Goal: Task Accomplishment & Management: Use online tool/utility

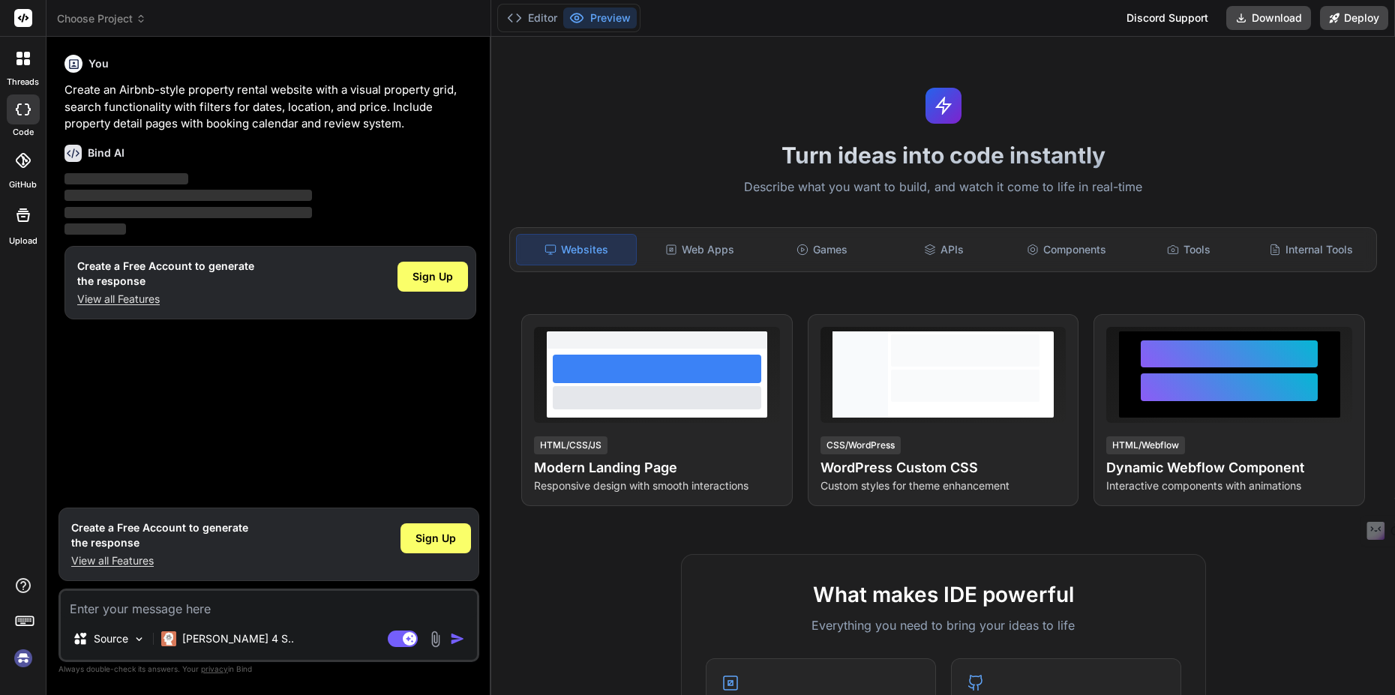
type textarea "x"
click at [31, 661] on img at bounding box center [22, 658] width 25 height 25
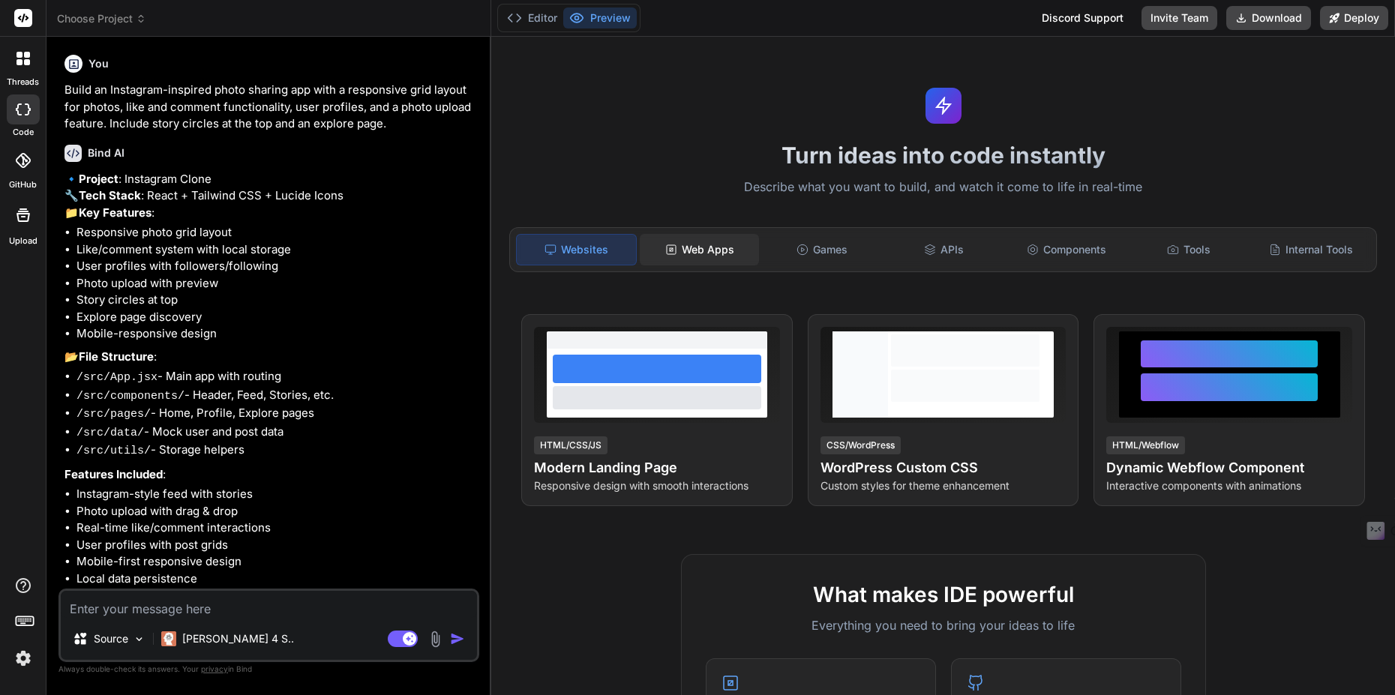
click at [716, 247] on div "Web Apps" at bounding box center [699, 249] width 119 height 31
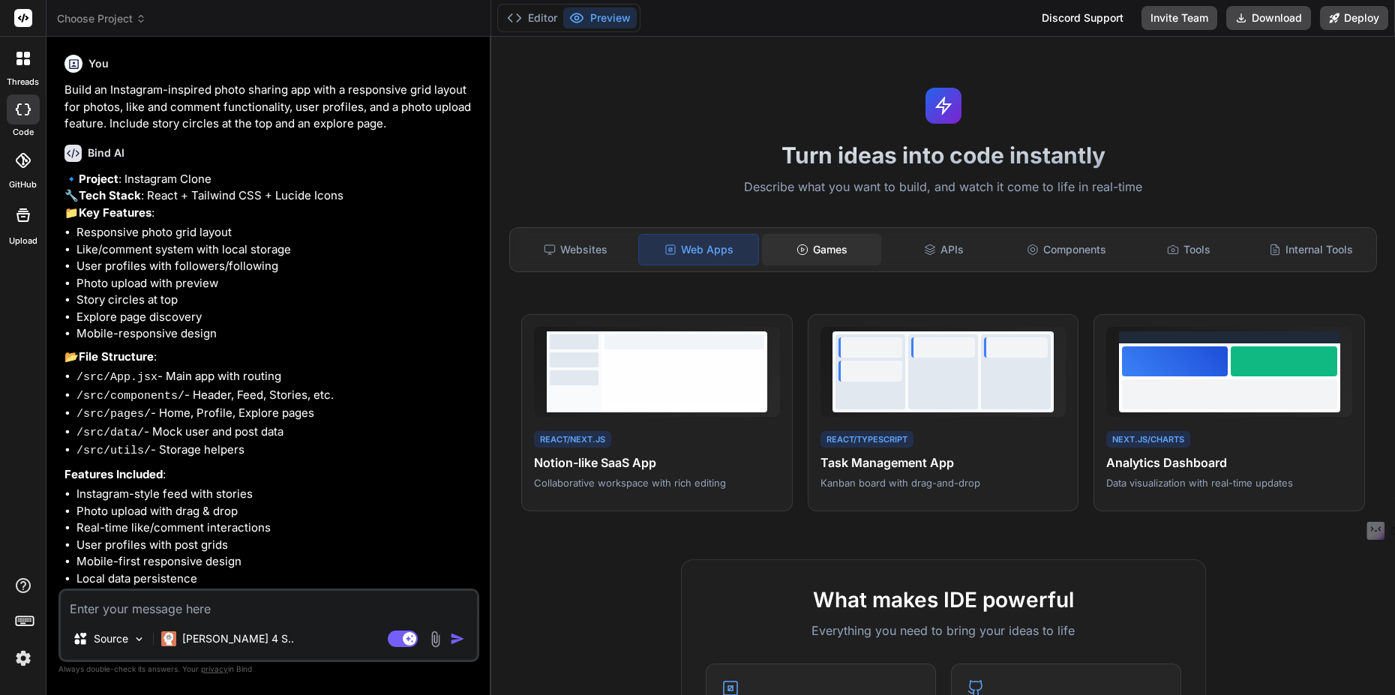
click at [797, 256] on div "Games" at bounding box center [821, 249] width 119 height 31
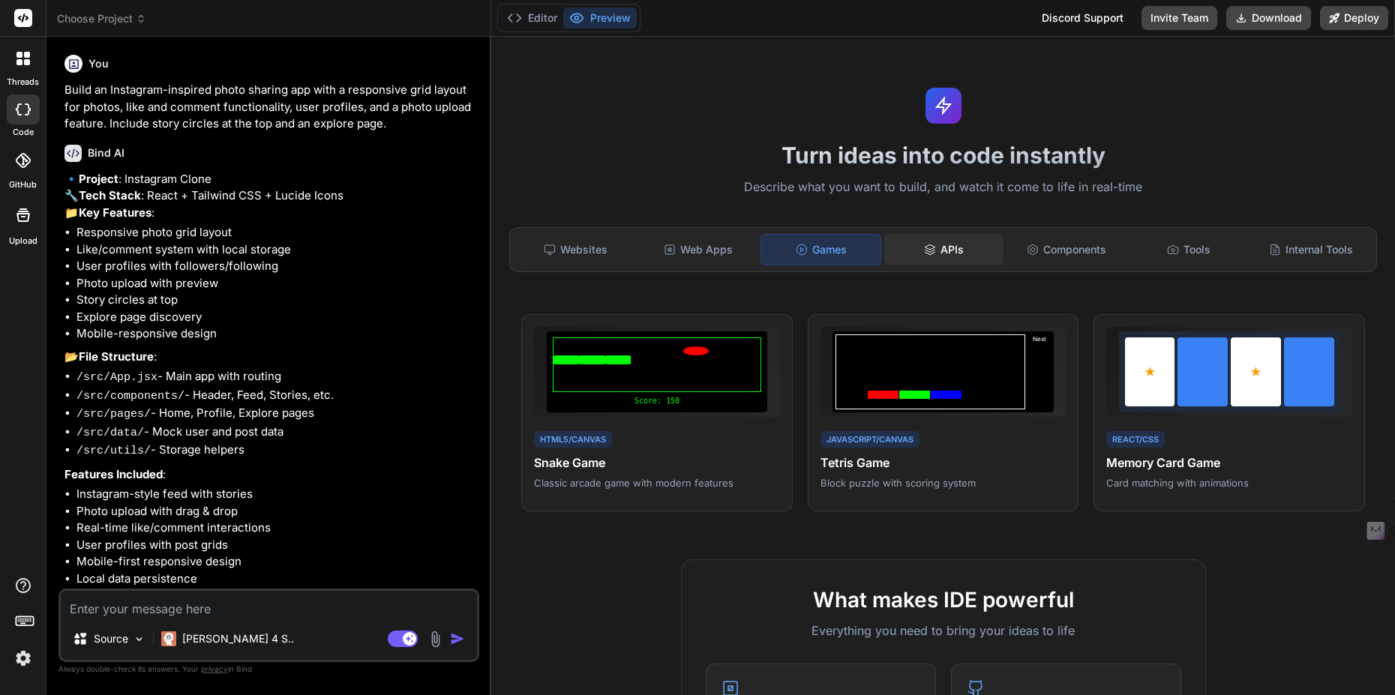
click at [907, 253] on div "APIs" at bounding box center [943, 249] width 119 height 31
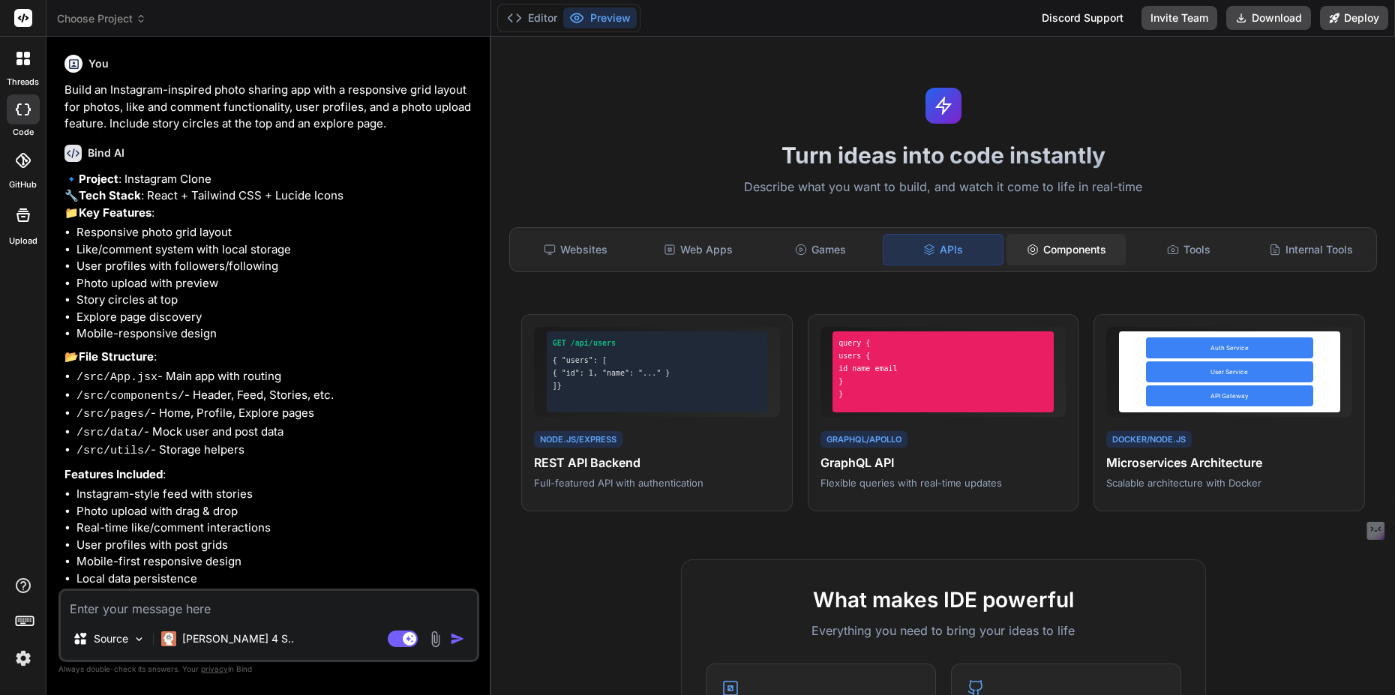
click at [1042, 264] on div "Components" at bounding box center [1065, 249] width 119 height 31
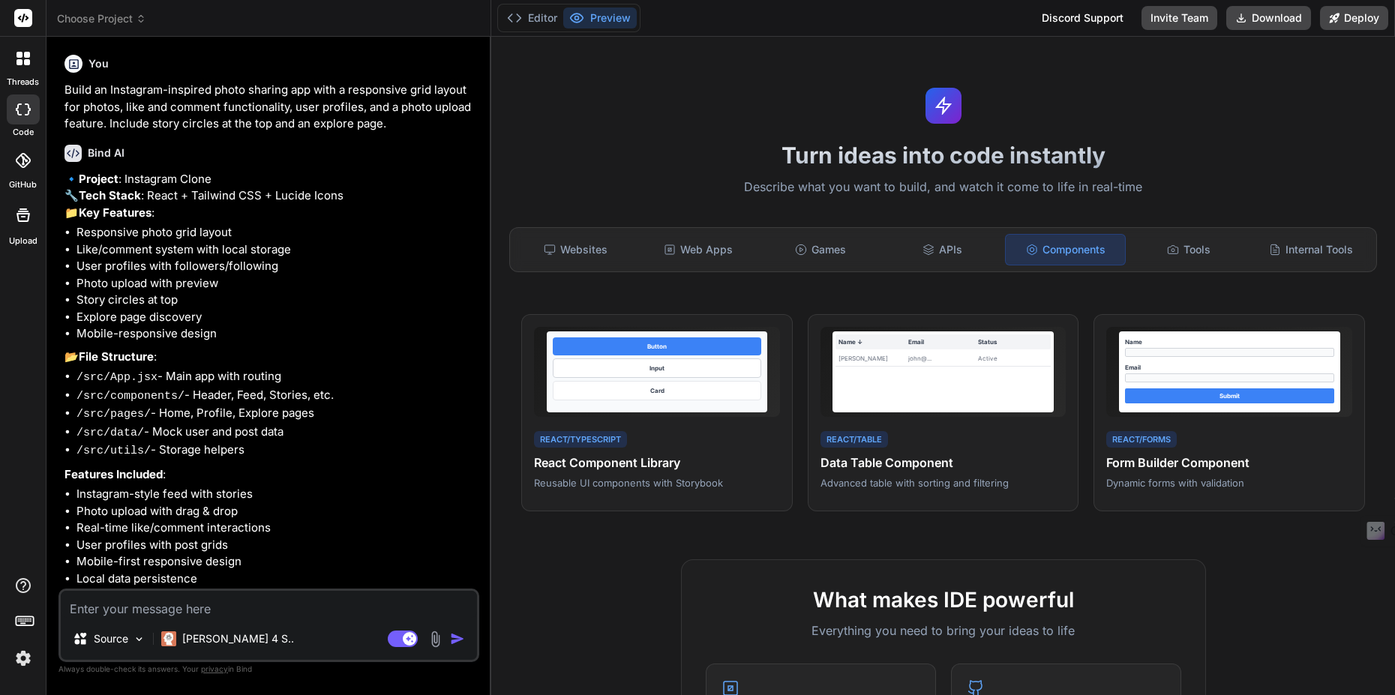
click at [1155, 265] on div "Websites Web Apps Games APIs Components Tools Internal Tools" at bounding box center [943, 249] width 868 height 45
click at [1255, 260] on div "Internal Tools" at bounding box center [1310, 249] width 119 height 31
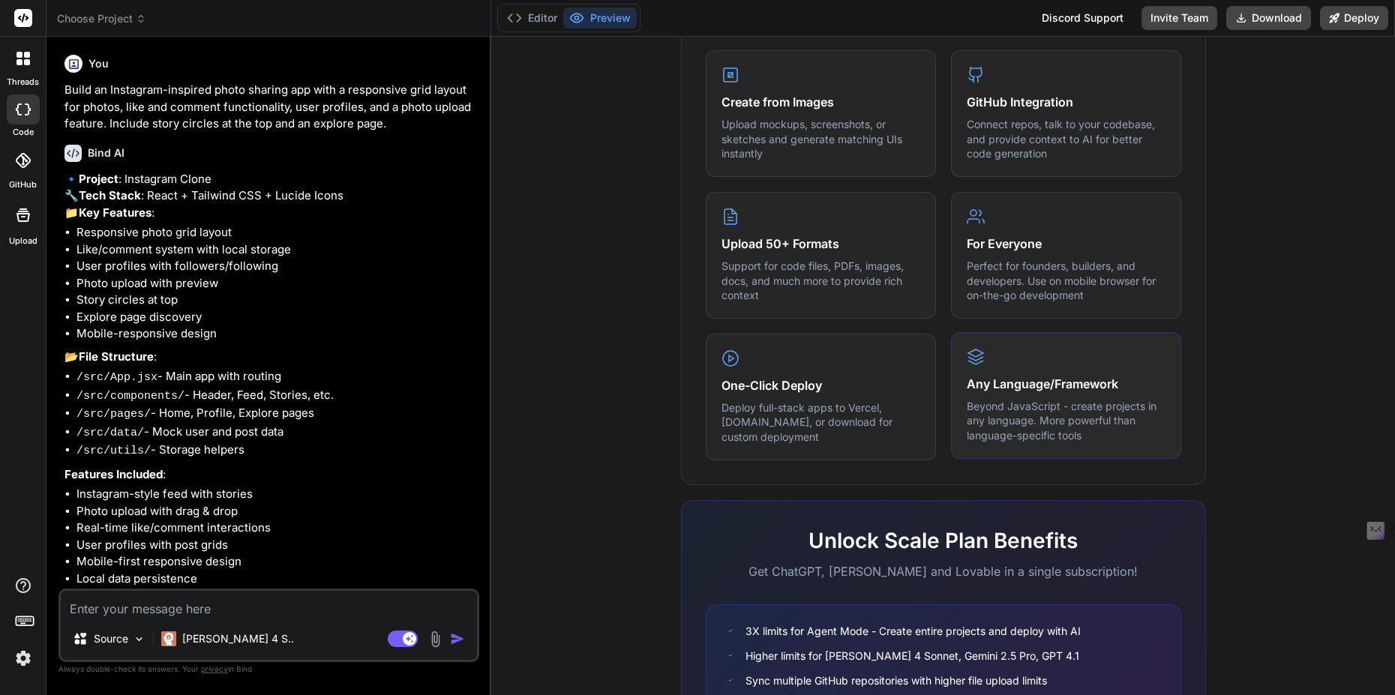
scroll to position [471, 0]
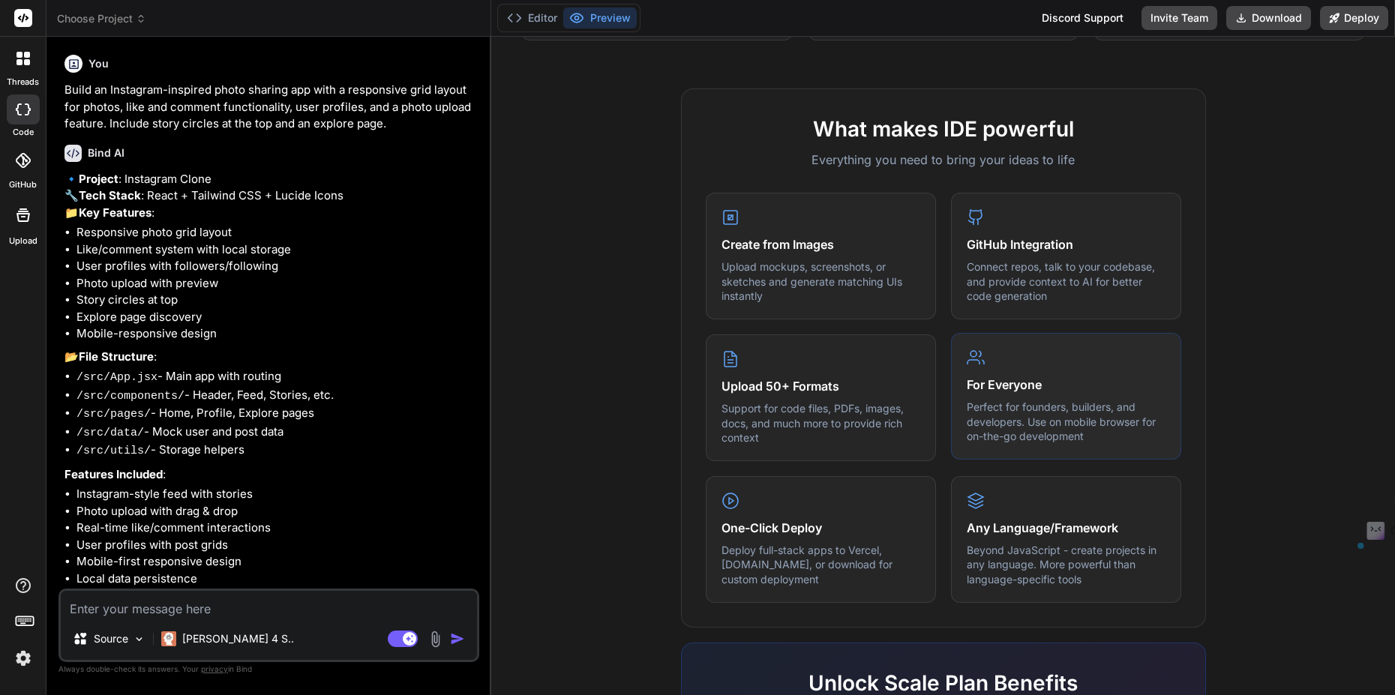
click at [1104, 412] on p "Perfect for founders, builders, and developers. Use on mobile browser for on-th…" at bounding box center [1066, 422] width 199 height 44
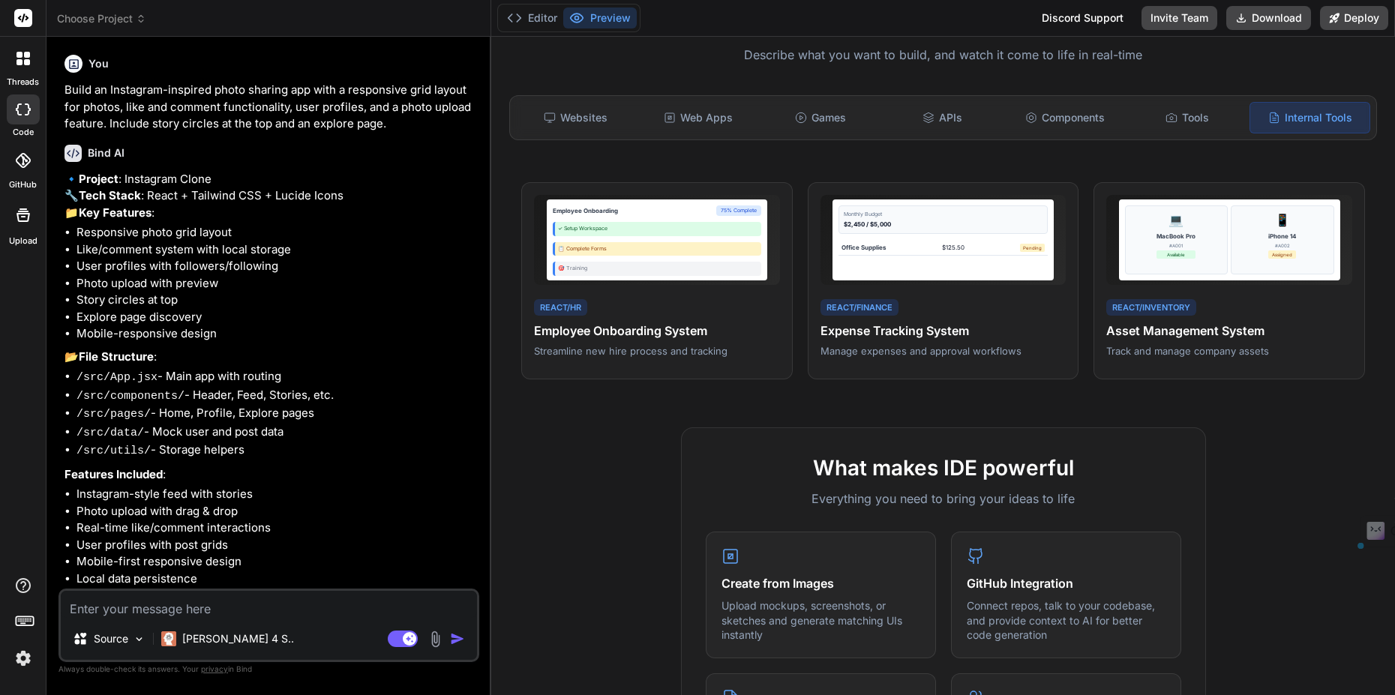
scroll to position [111, 0]
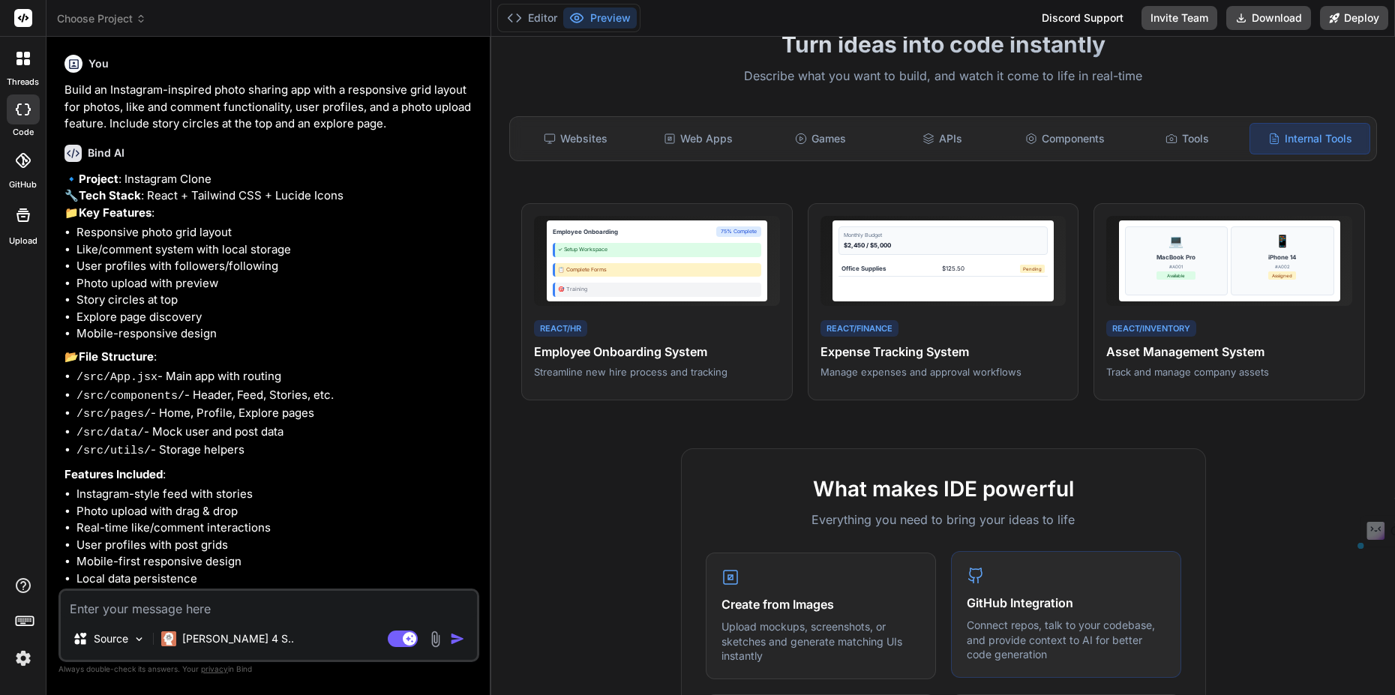
click at [998, 592] on div "GitHub Integration Connect repos, talk to your codebase, and provide context to…" at bounding box center [1066, 614] width 230 height 127
drag, startPoint x: 856, startPoint y: 595, endPoint x: 901, endPoint y: 487, distance: 118.0
click at [856, 596] on h4 "Create from Images" at bounding box center [820, 604] width 199 height 18
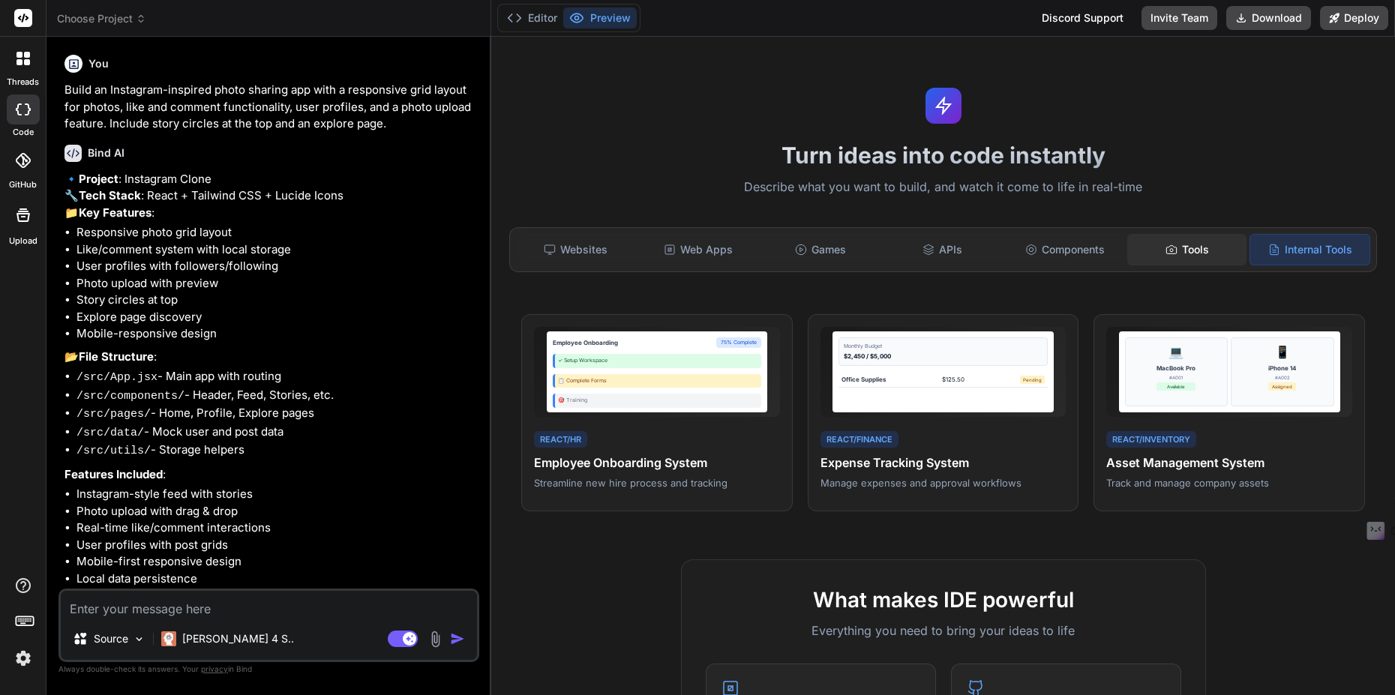
click at [1165, 249] on icon at bounding box center [1171, 250] width 12 height 12
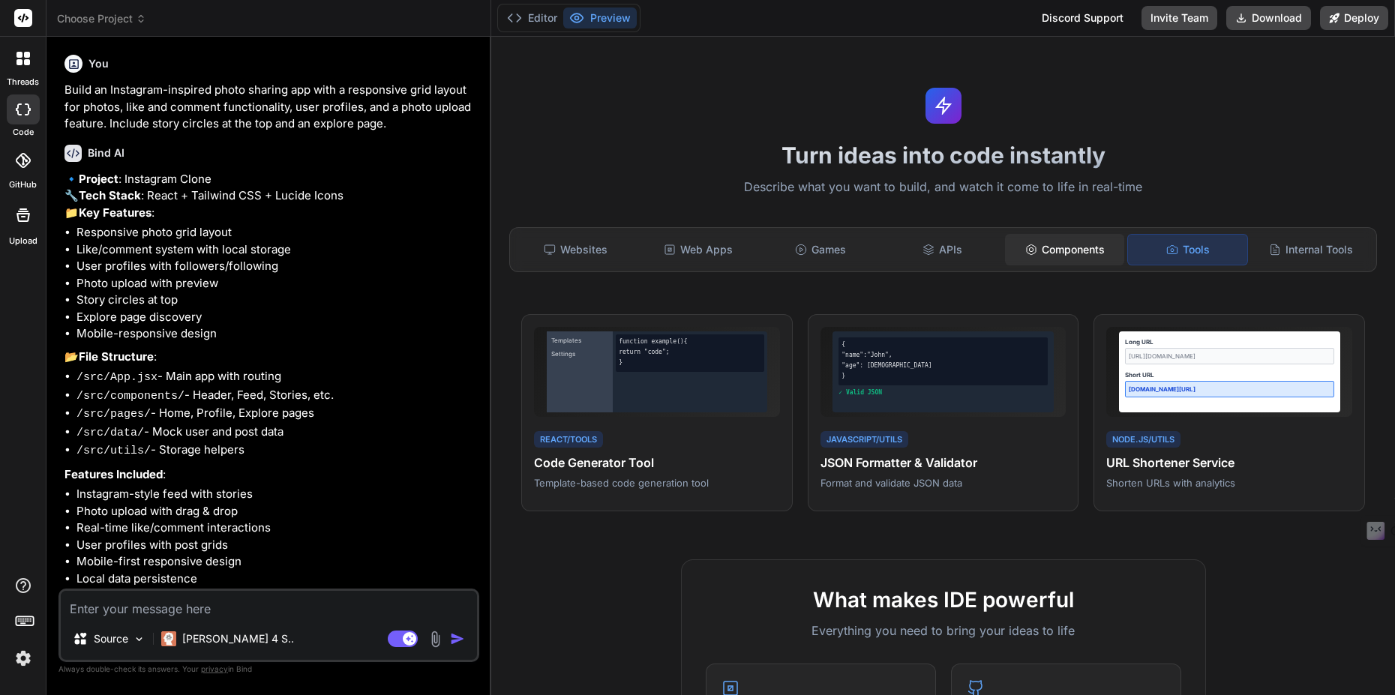
click at [1096, 245] on div "Components" at bounding box center [1064, 249] width 119 height 31
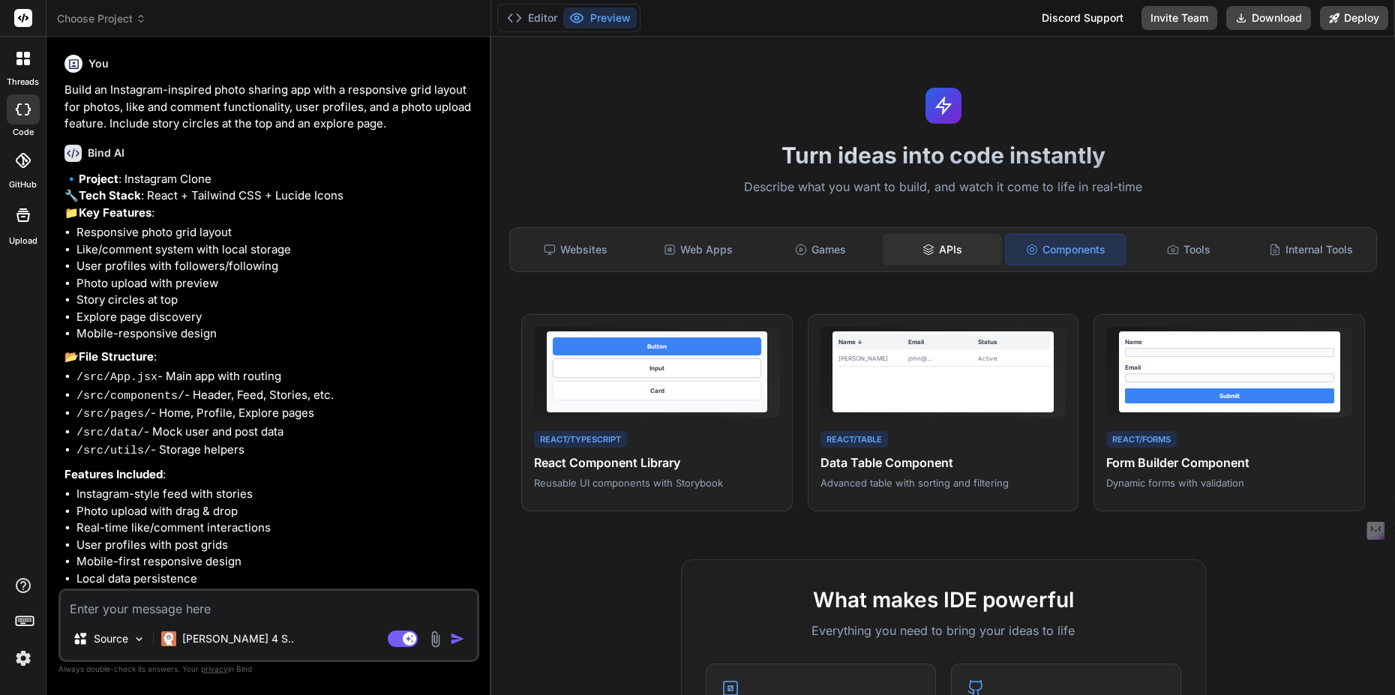
click at [955, 253] on div "APIs" at bounding box center [942, 249] width 119 height 31
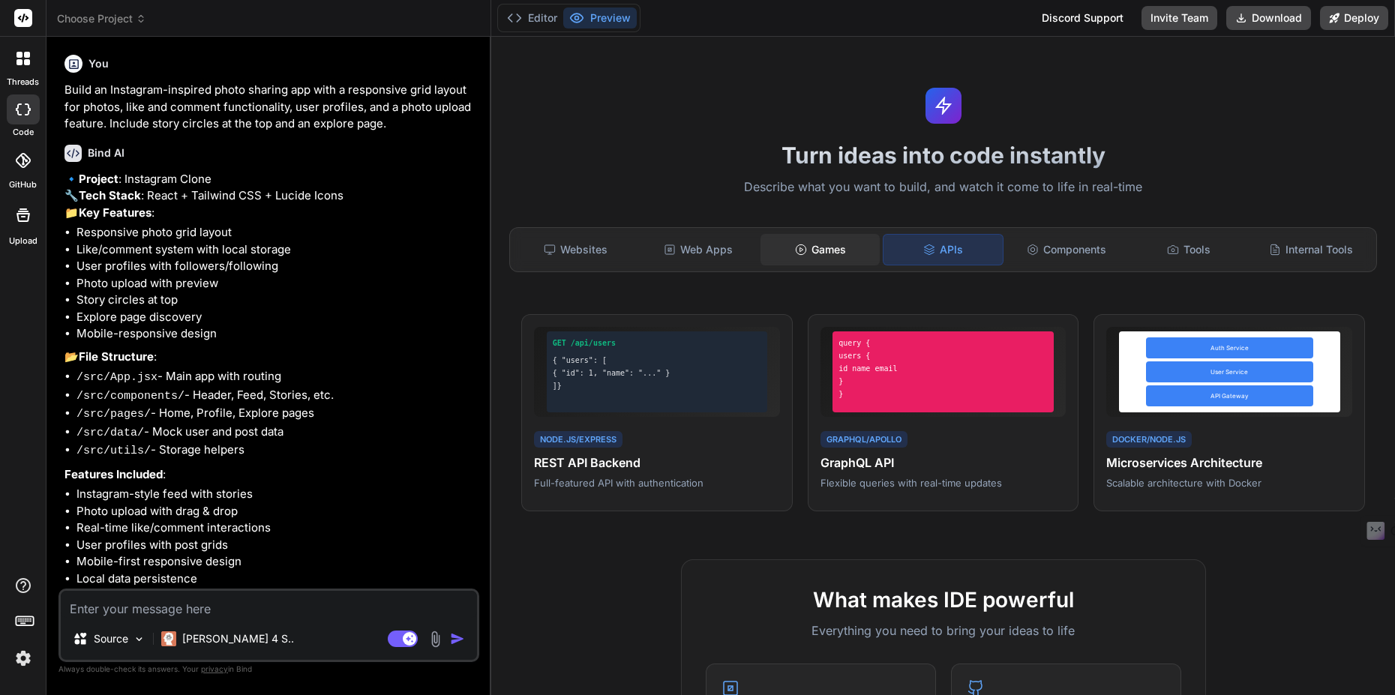
click at [801, 254] on icon at bounding box center [801, 250] width 12 height 12
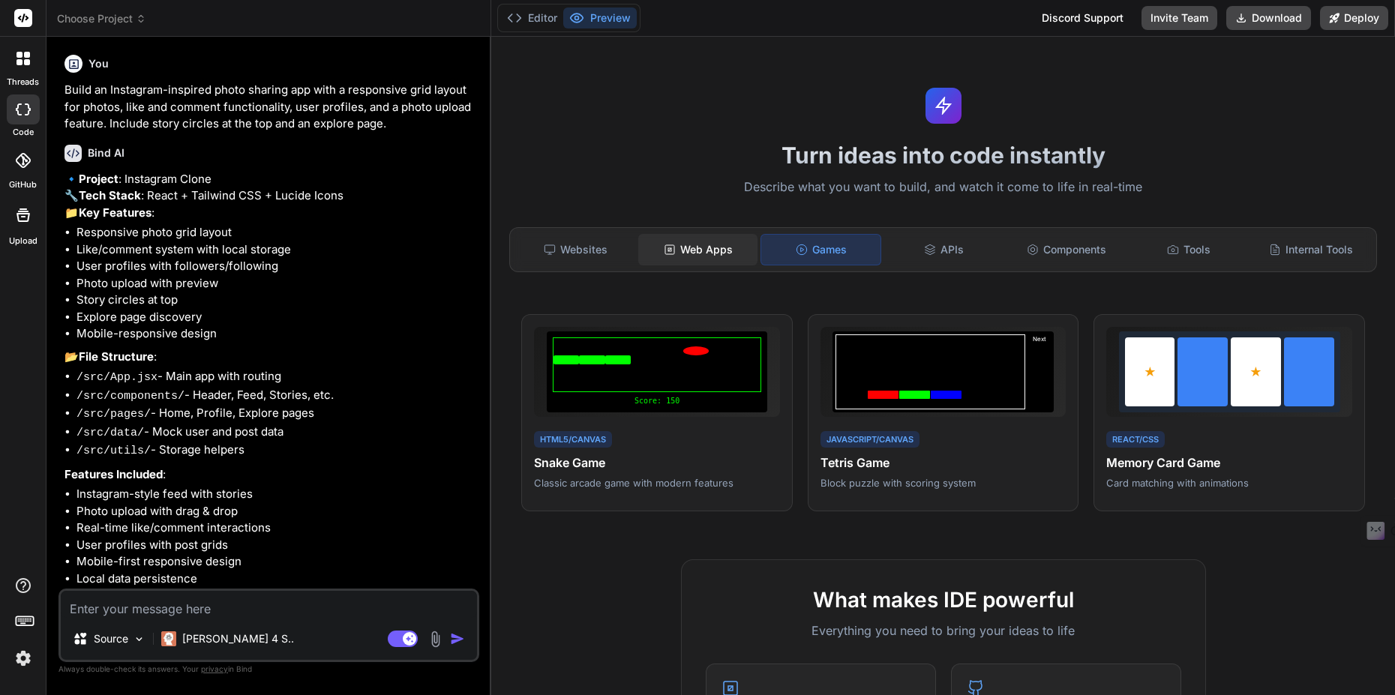
click at [685, 253] on div "Web Apps" at bounding box center [697, 249] width 119 height 31
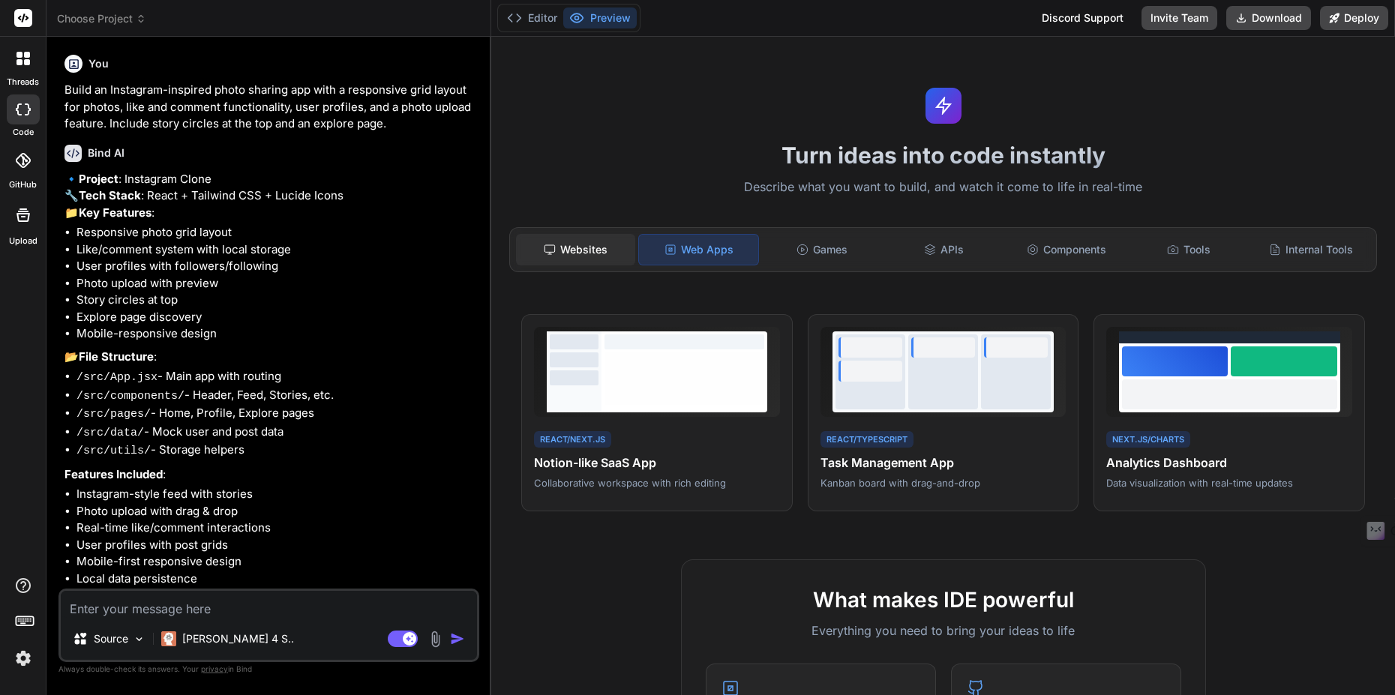
click at [549, 248] on icon at bounding box center [550, 250] width 12 height 12
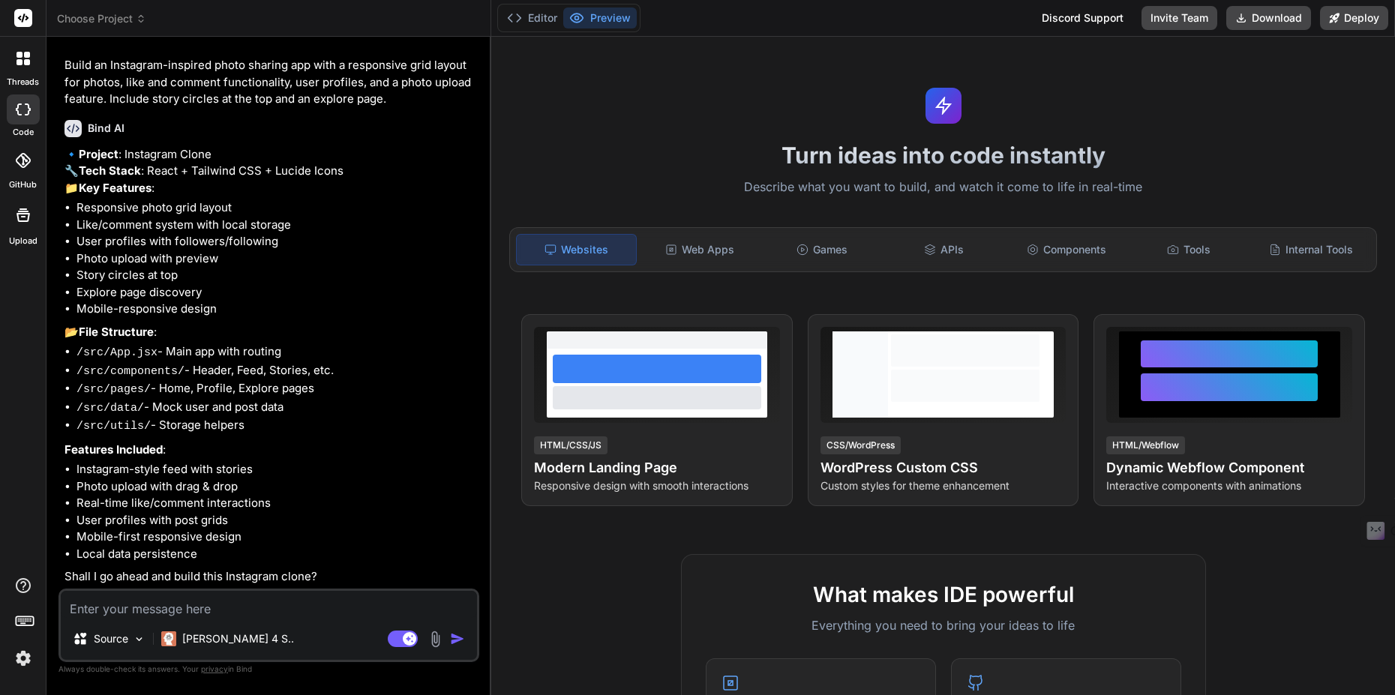
scroll to position [58, 0]
click at [718, 252] on div "Web Apps" at bounding box center [699, 249] width 119 height 31
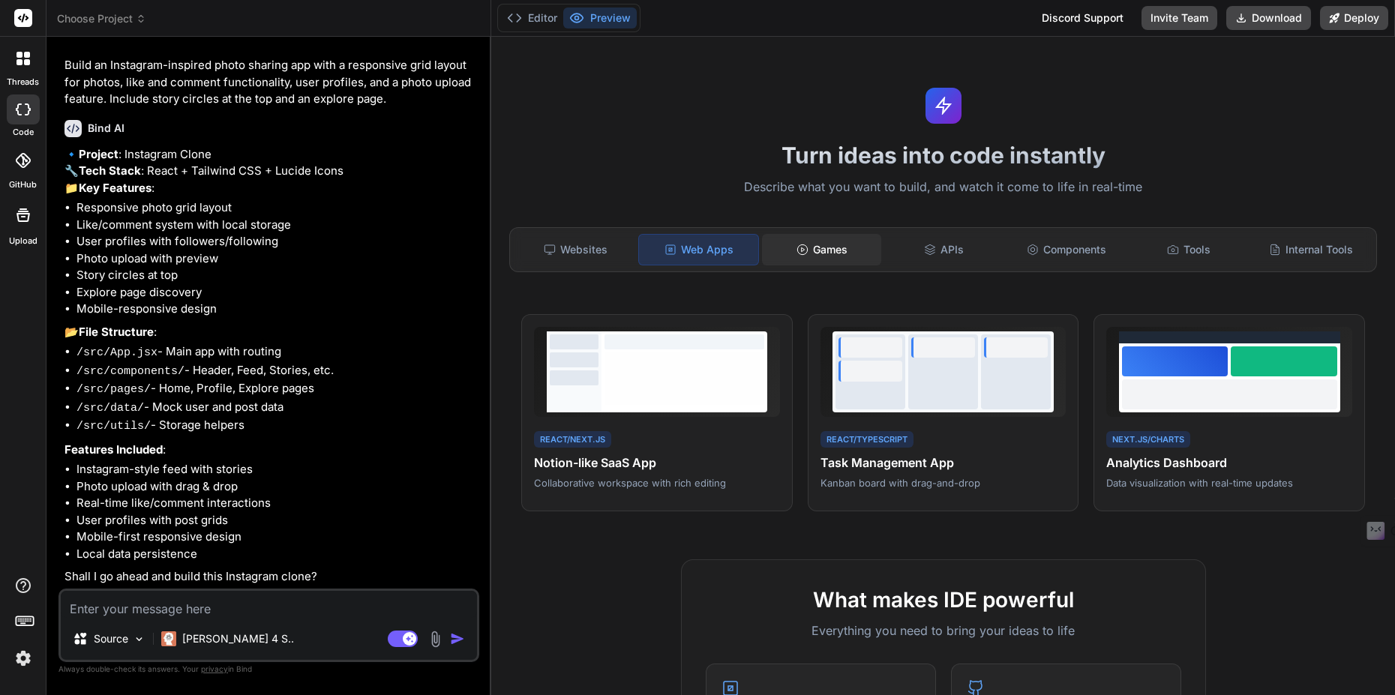
click at [799, 253] on icon at bounding box center [802, 250] width 12 height 12
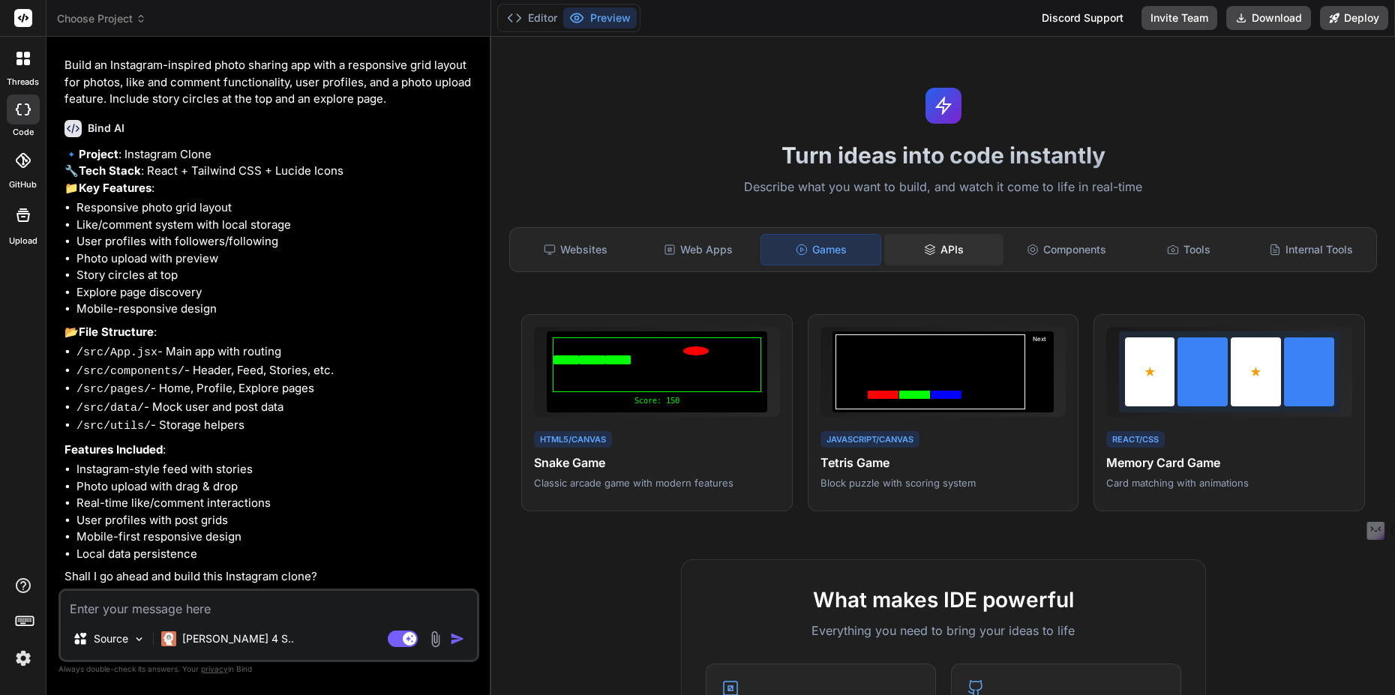
click at [951, 256] on div "APIs" at bounding box center [943, 249] width 119 height 31
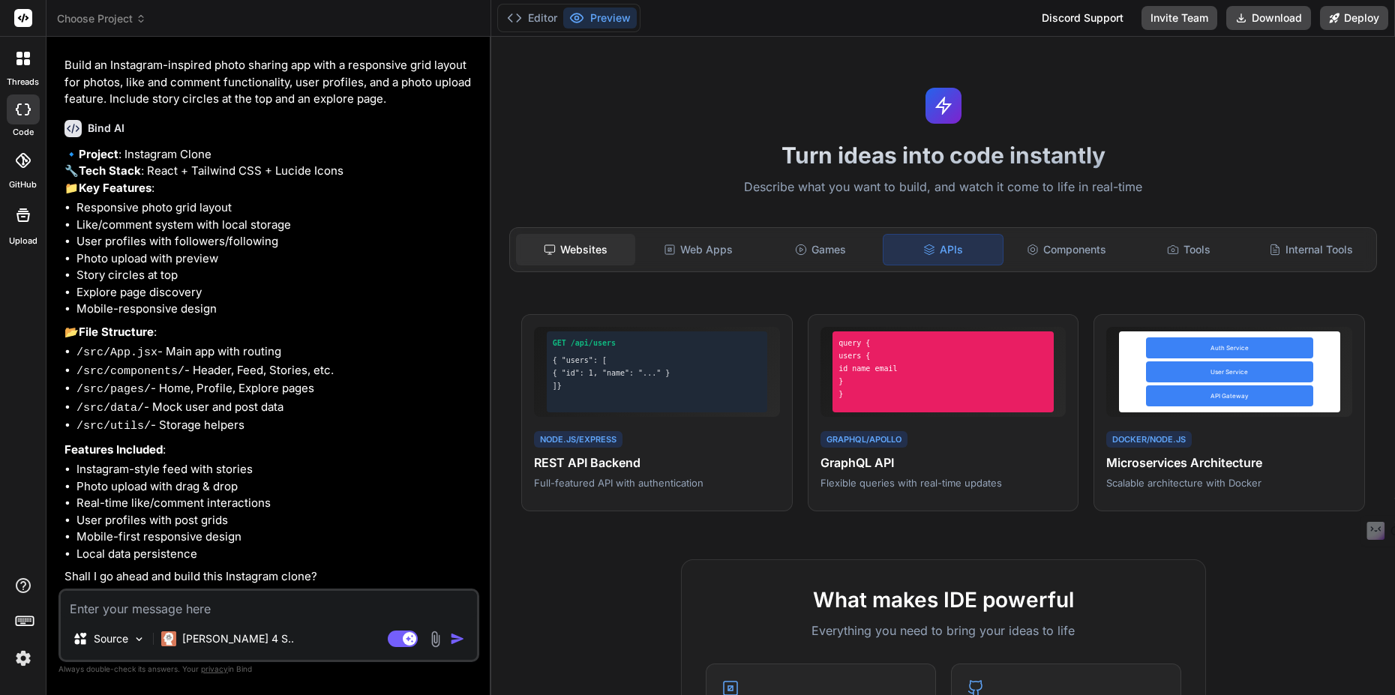
click at [580, 243] on div "Websites" at bounding box center [575, 249] width 119 height 31
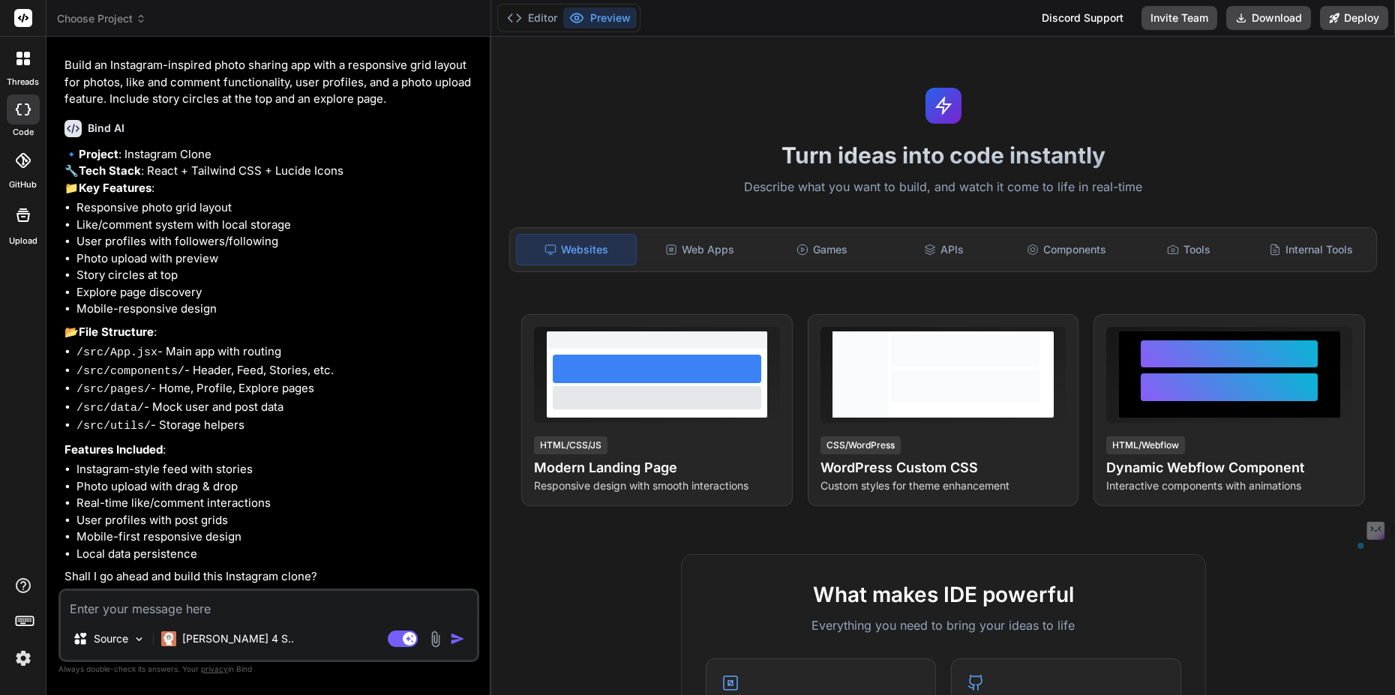
drag, startPoint x: 282, startPoint y: 432, endPoint x: 57, endPoint y: 334, distance: 245.5
click at [57, 334] on div "Bind AI Web Search Created with Pixso. Code Generator You Build an Instagram-in…" at bounding box center [268, 366] width 445 height 658
click at [59, 202] on div "You Build an Instagram-inspired photo sharing app with a responsive grid layout…" at bounding box center [268, 372] width 421 height 646
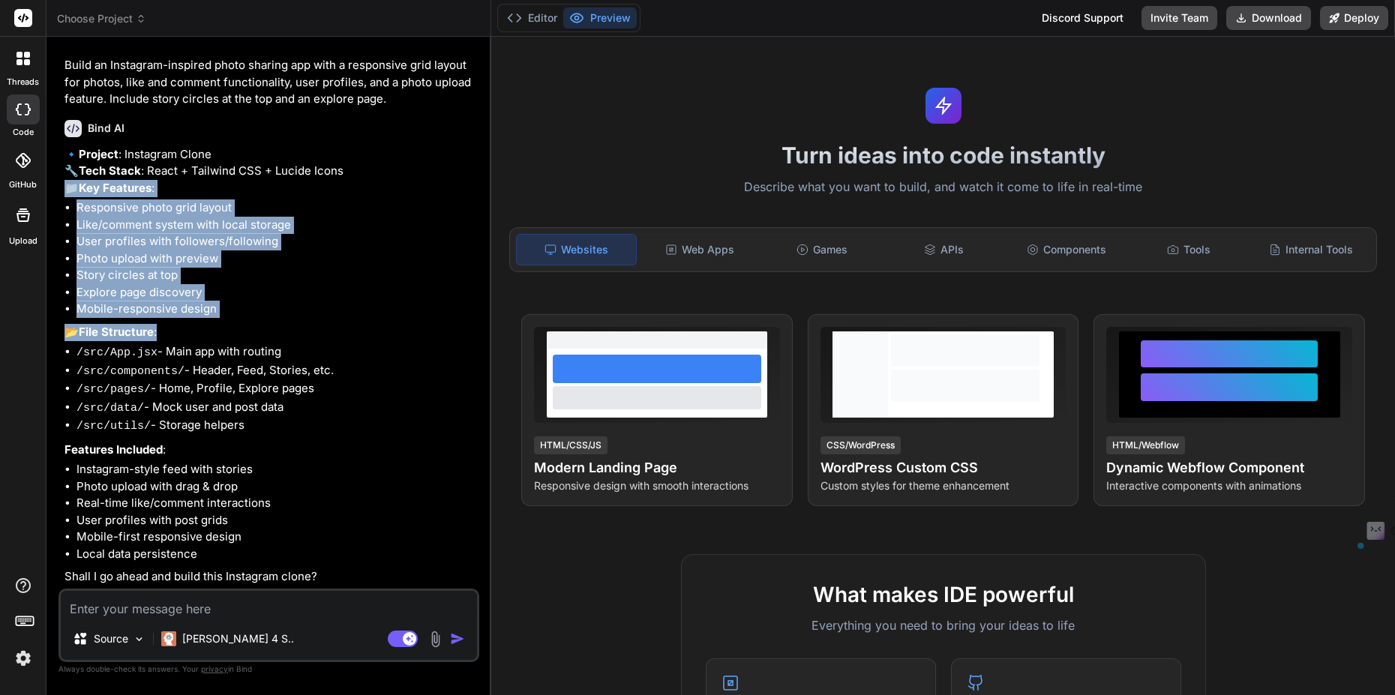
drag, startPoint x: 60, startPoint y: 181, endPoint x: 263, endPoint y: 325, distance: 248.6
click at [263, 325] on div "You Build an Instagram-inspired photo sharing app with a responsive grid layout…" at bounding box center [268, 372] width 421 height 646
click at [263, 325] on p "📂 File Structure :" at bounding box center [270, 332] width 412 height 17
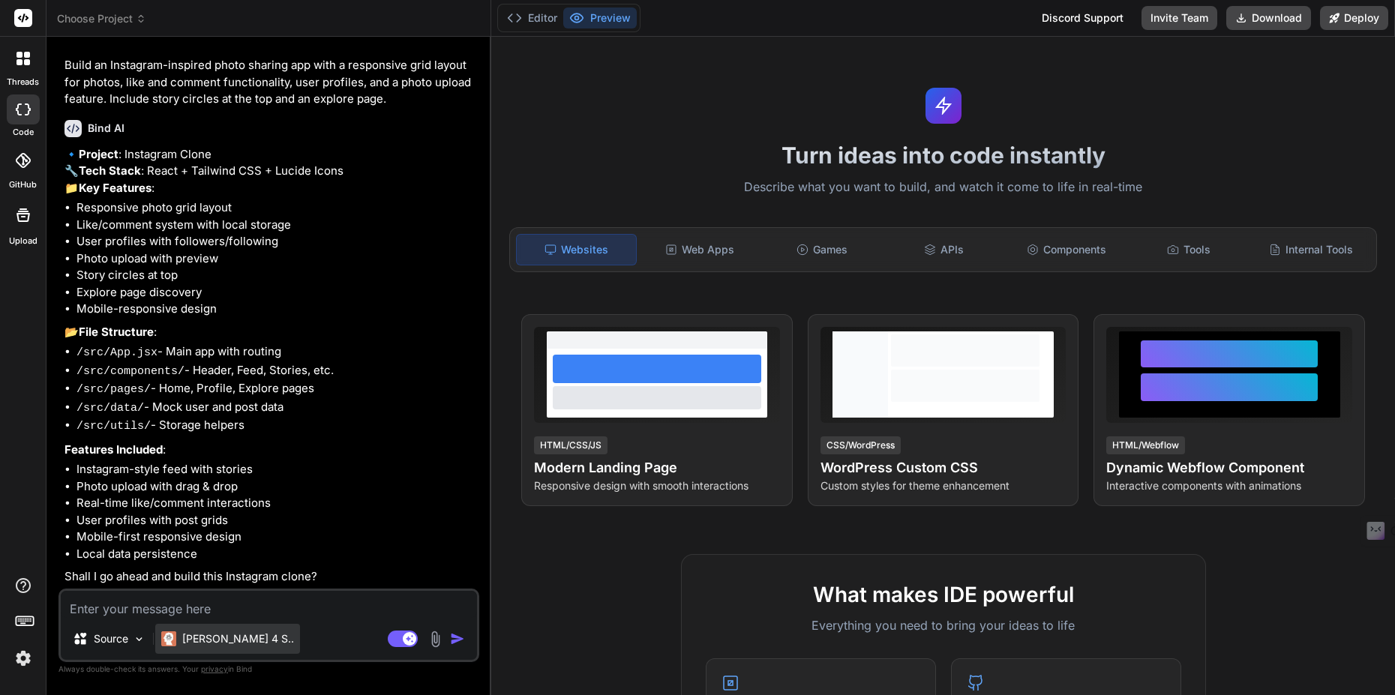
click at [191, 639] on p "Claude 4 S.." at bounding box center [238, 638] width 112 height 15
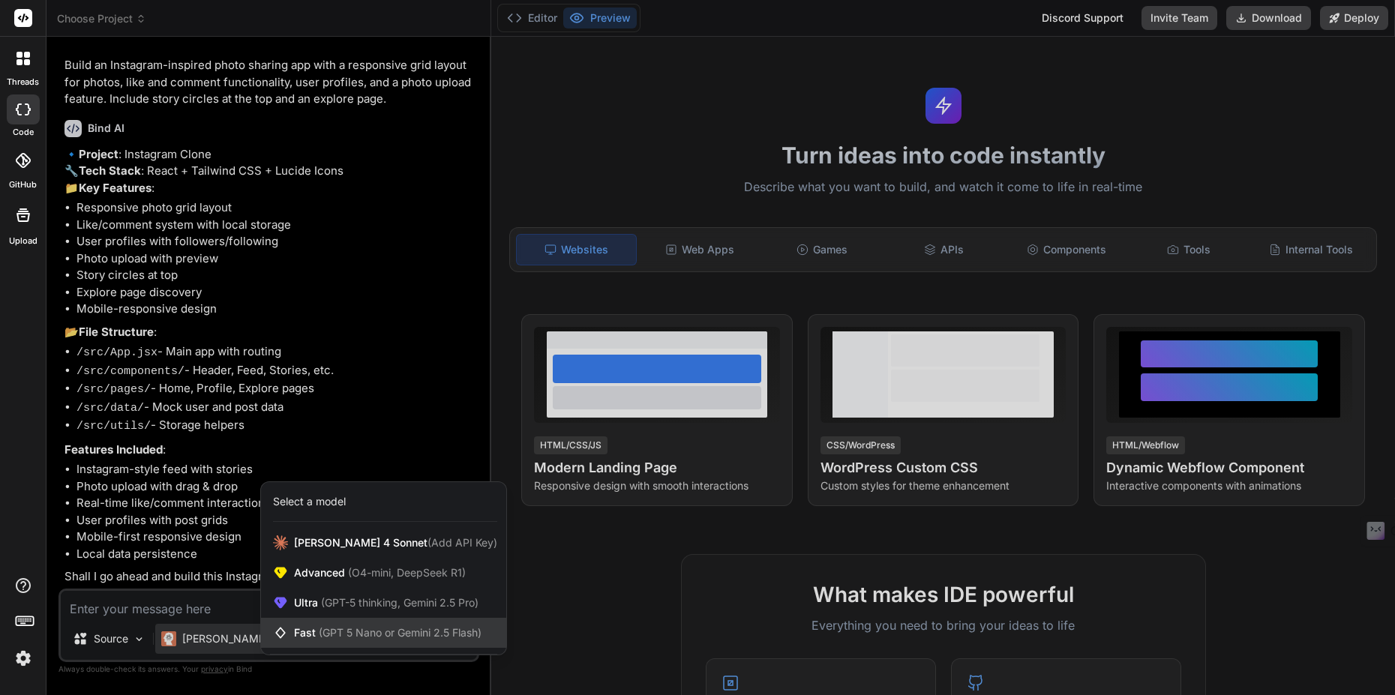
click at [406, 637] on span "(GPT 5 Nano or Gemini 2.5 Flash)" at bounding box center [400, 632] width 163 height 13
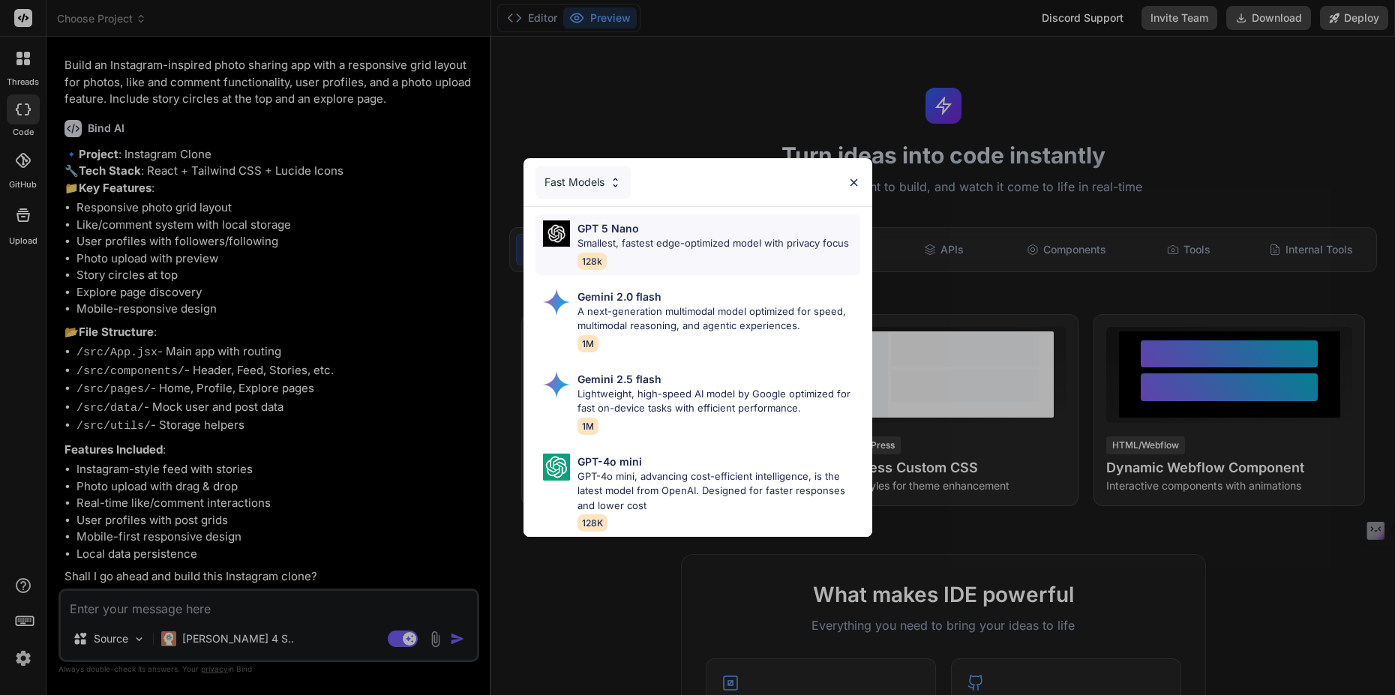
click at [722, 244] on p "Smallest, fastest edge-optimized model with privacy focus" at bounding box center [712, 243] width 271 height 15
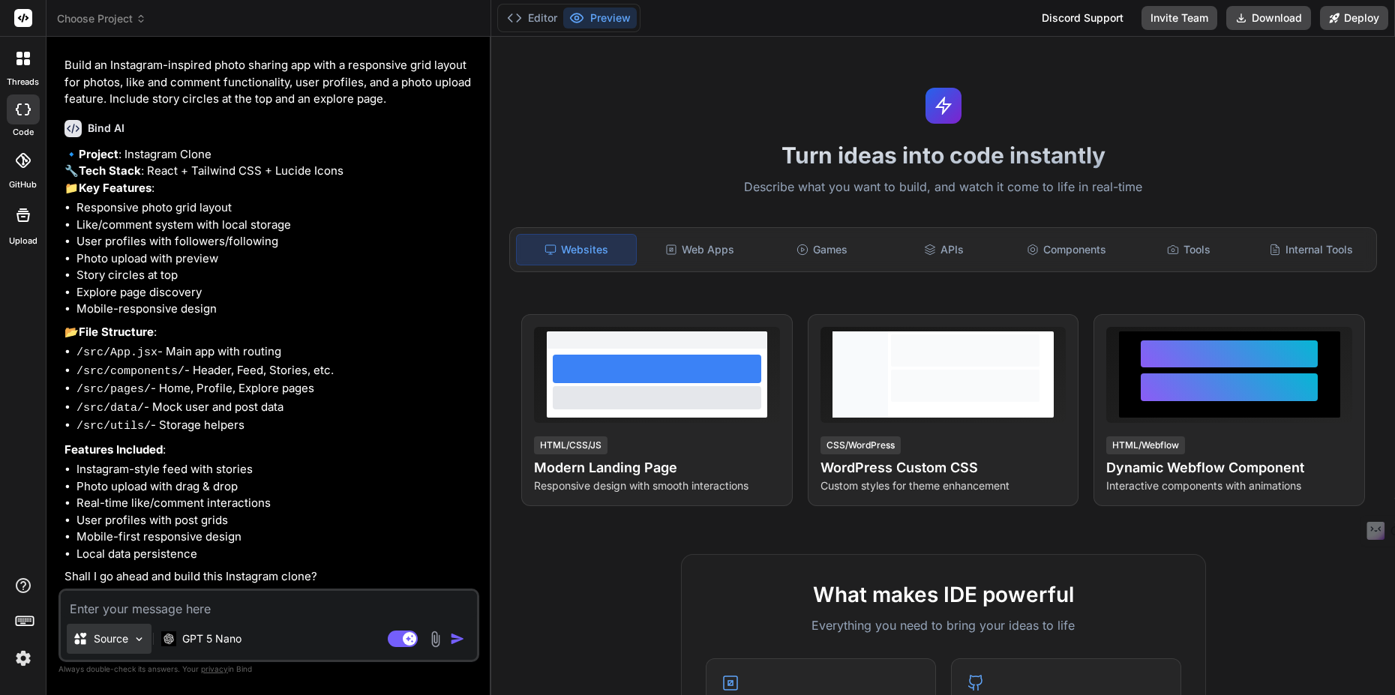
click at [106, 644] on p "Source" at bounding box center [111, 638] width 34 height 15
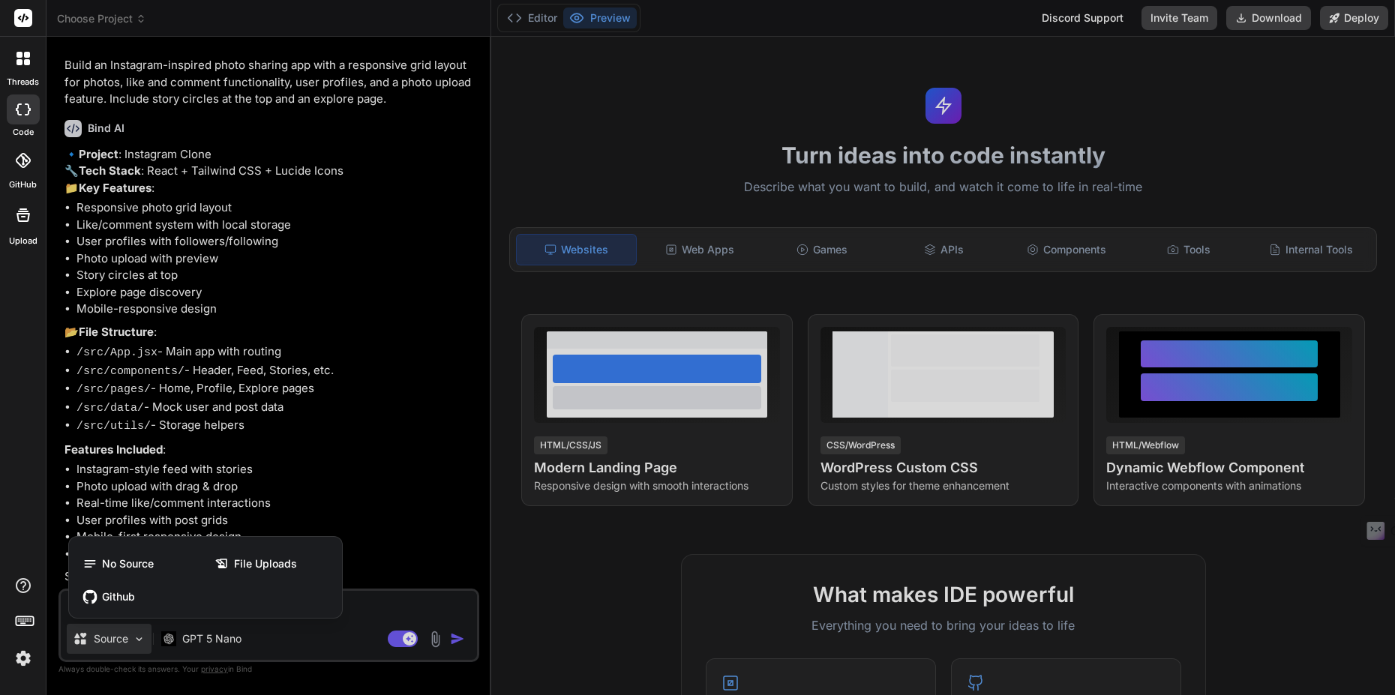
click at [13, 162] on div at bounding box center [23, 160] width 33 height 33
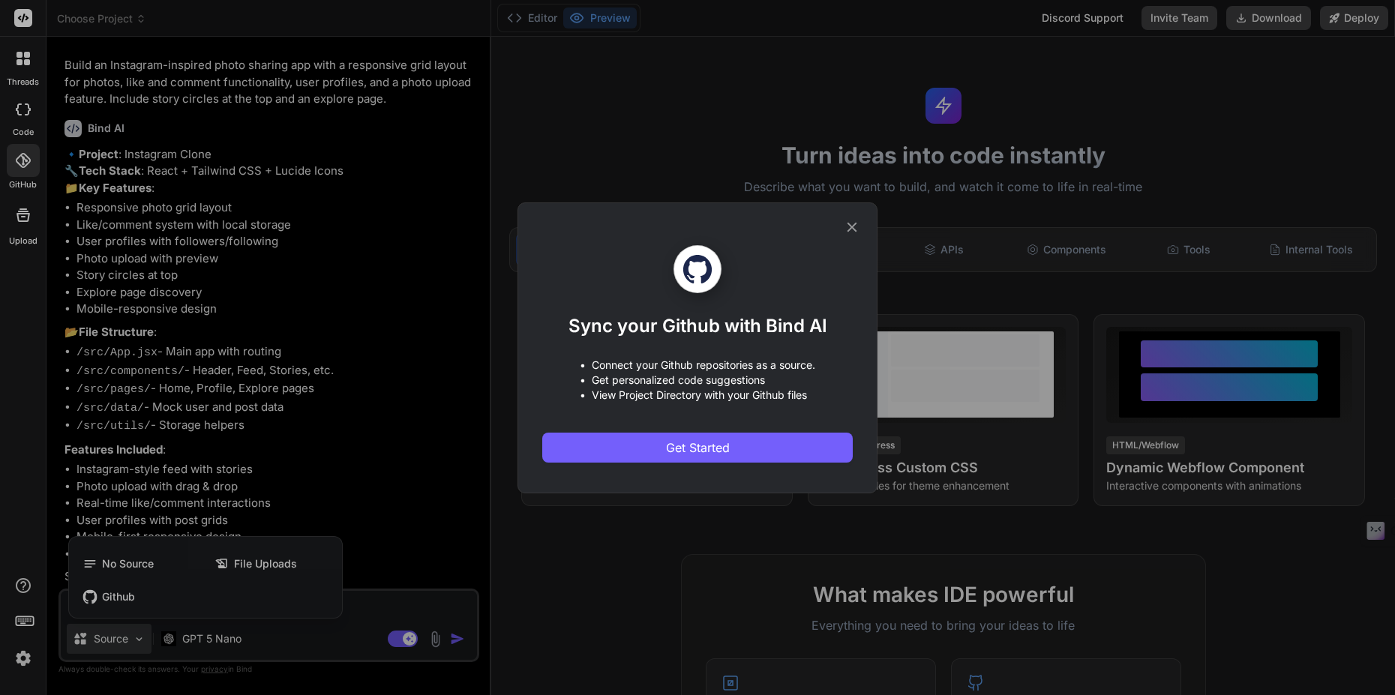
click at [22, 121] on div "Sync your Github with Bind AI • Connect your Github repositories as a source. •…" at bounding box center [697, 347] width 1395 height 695
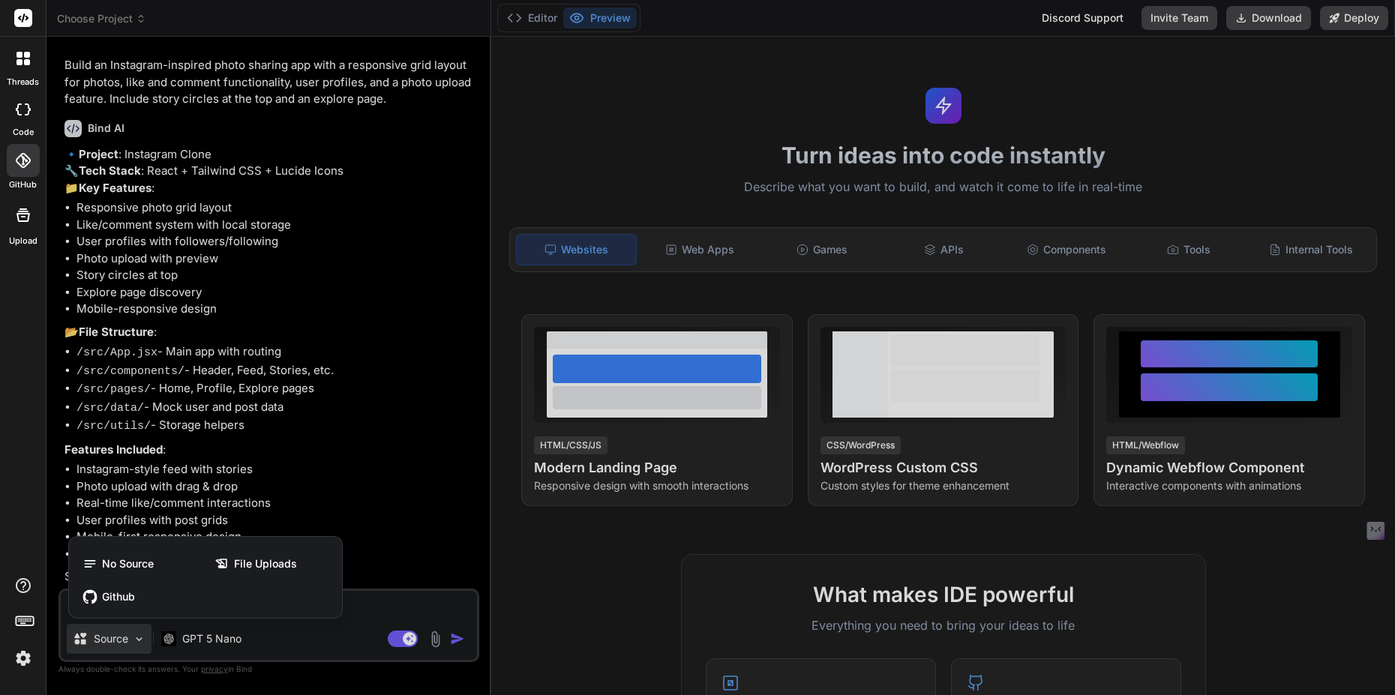
click at [24, 121] on div at bounding box center [23, 109] width 33 height 30
click at [22, 66] on div at bounding box center [22, 58] width 31 height 31
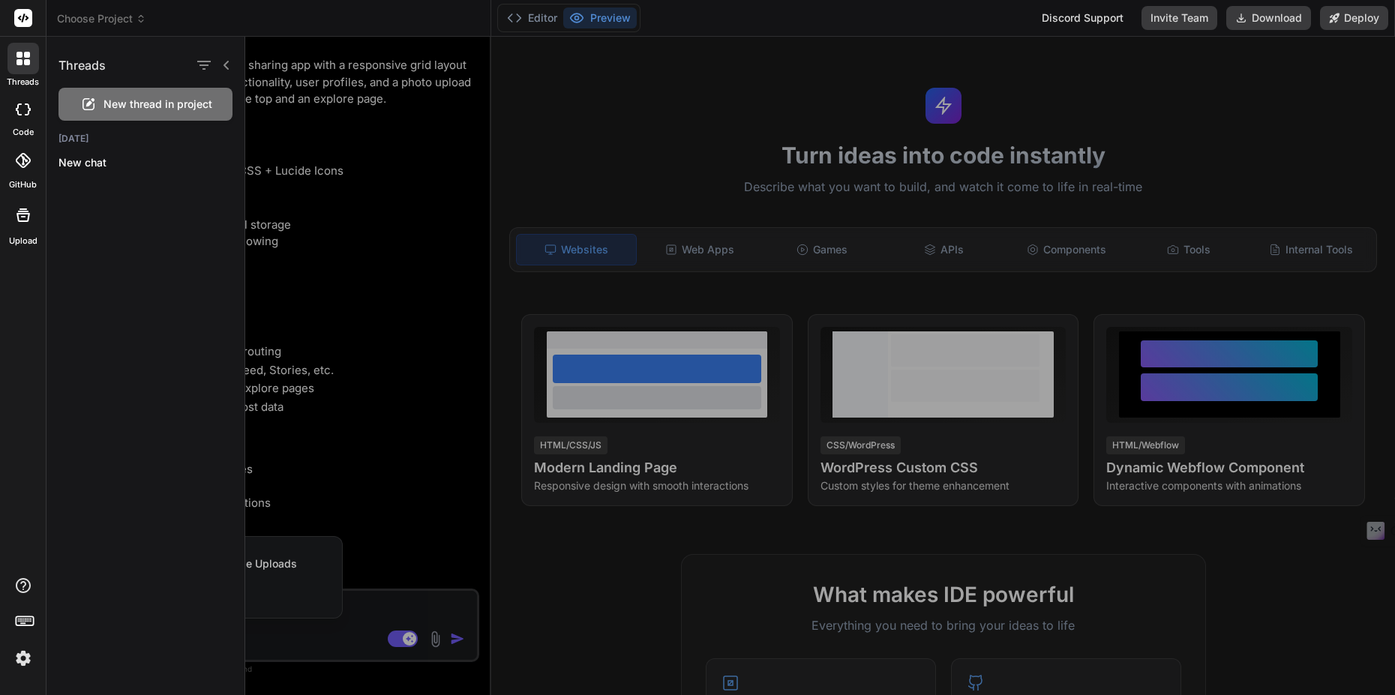
click at [407, 175] on div at bounding box center [820, 366] width 1150 height 658
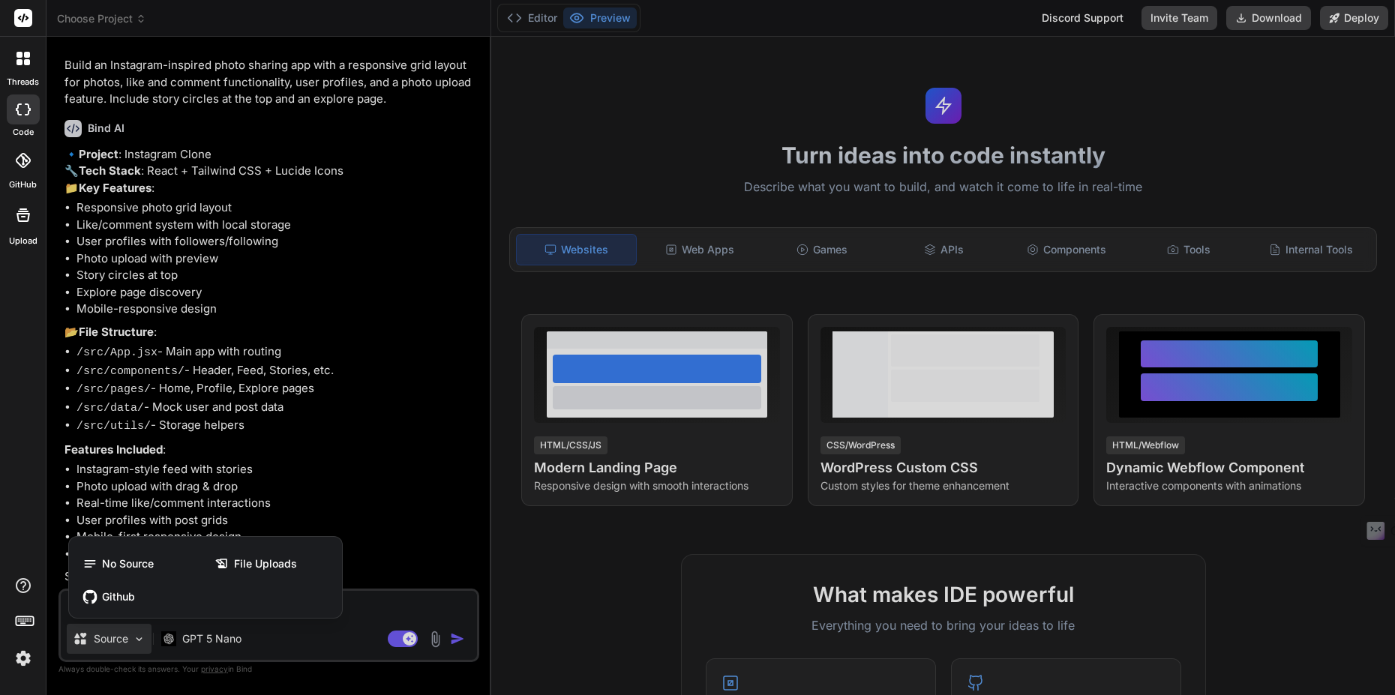
click at [143, 16] on div at bounding box center [697, 347] width 1395 height 695
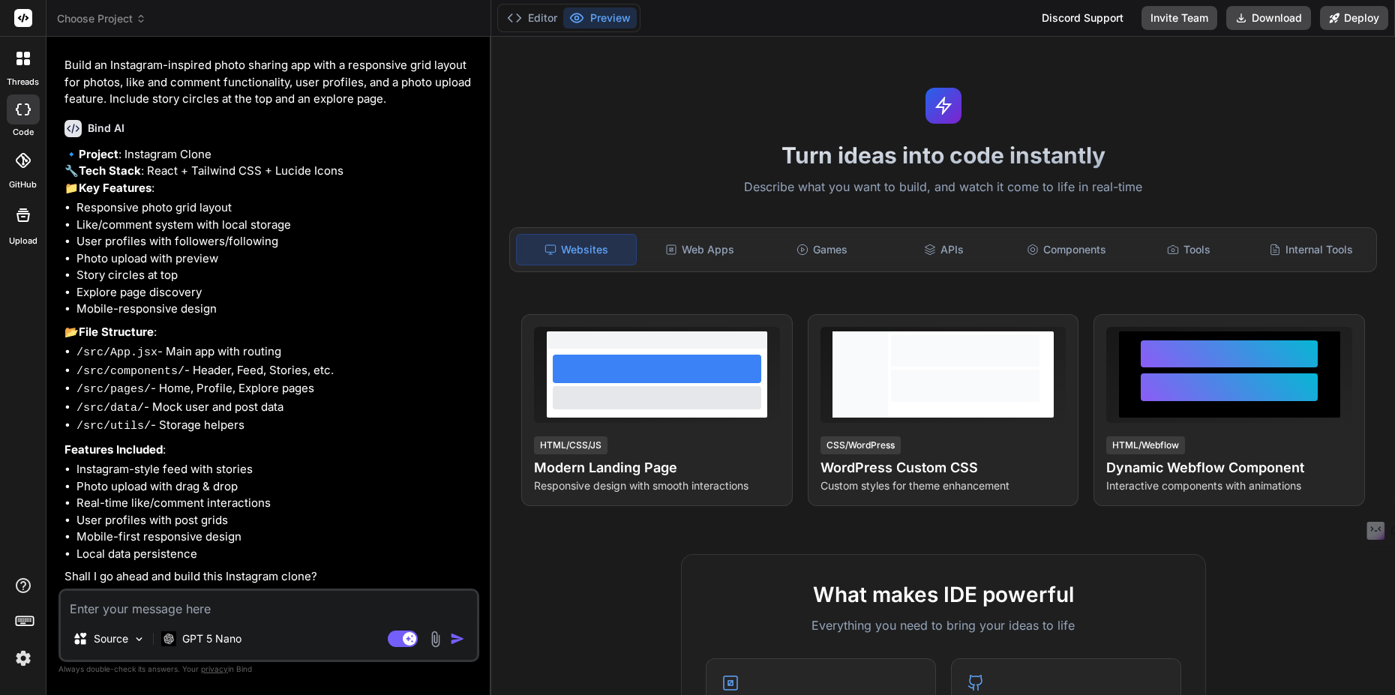
click at [142, 17] on icon at bounding box center [141, 18] width 10 height 10
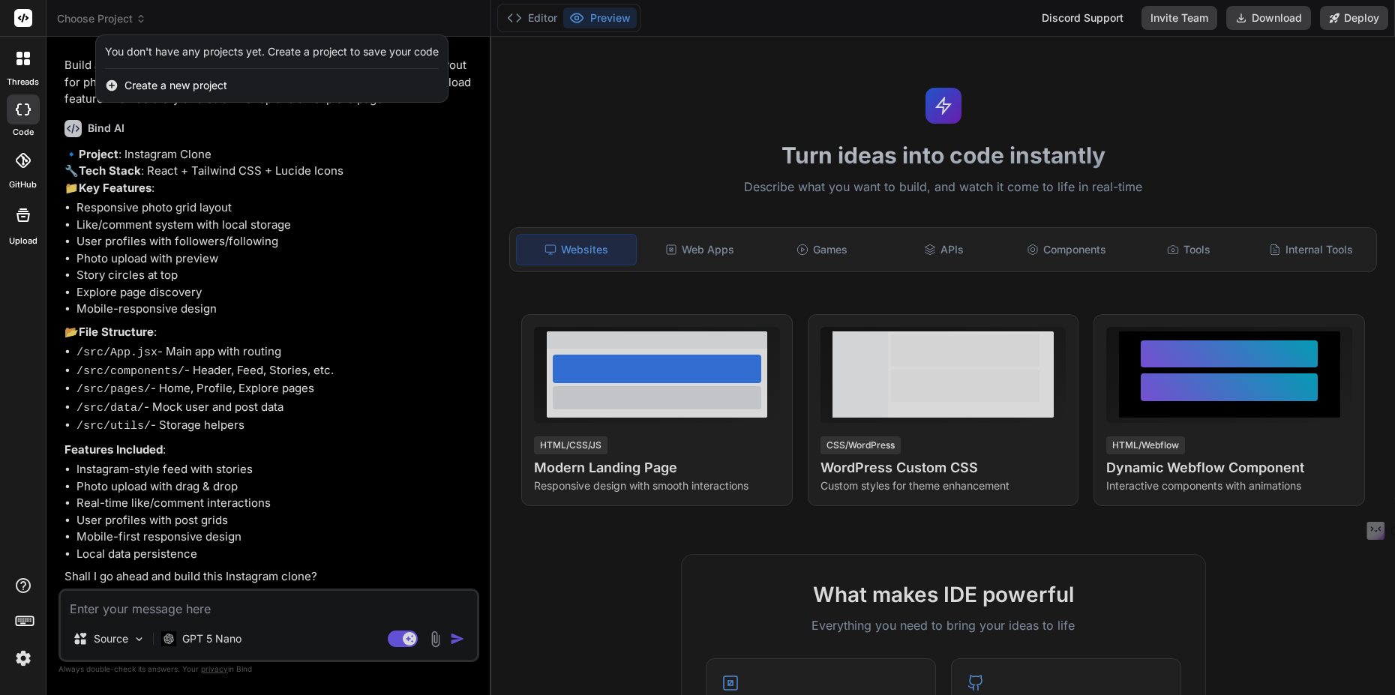
click at [139, 14] on div at bounding box center [697, 347] width 1395 height 695
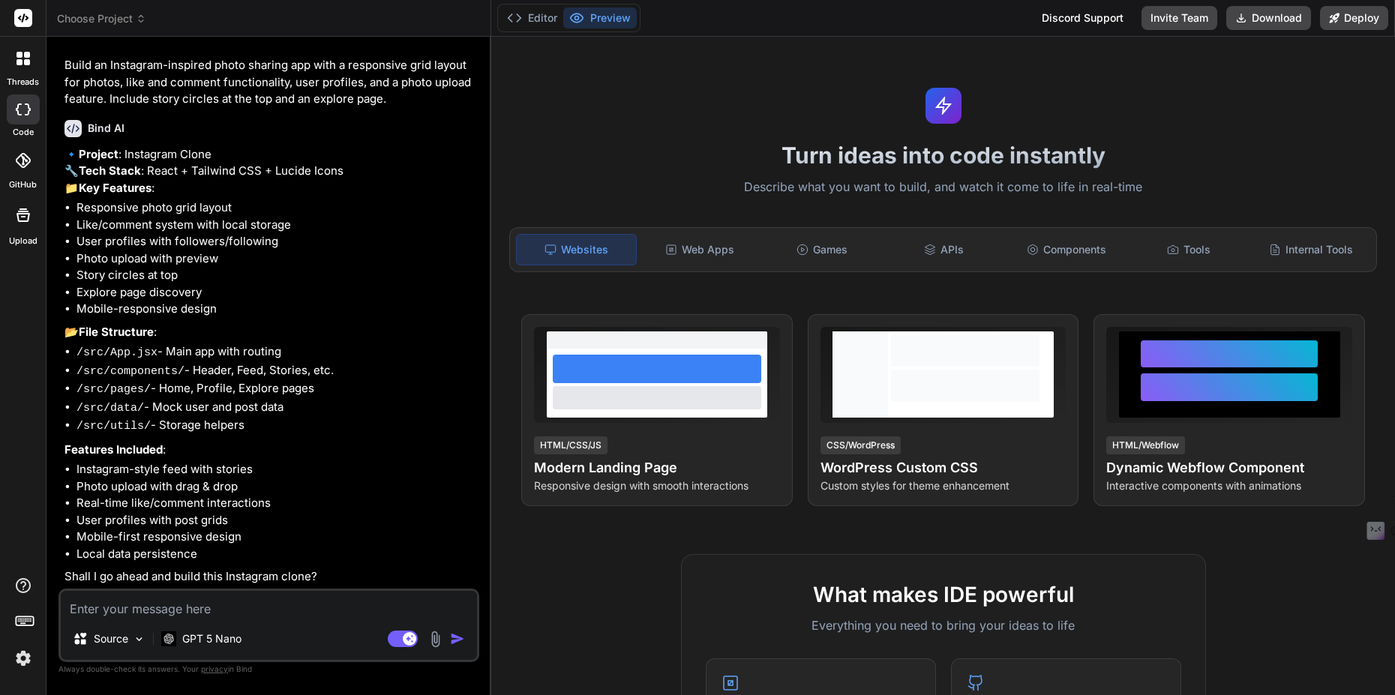
click at [101, 22] on span "Choose Project" at bounding box center [101, 18] width 89 height 15
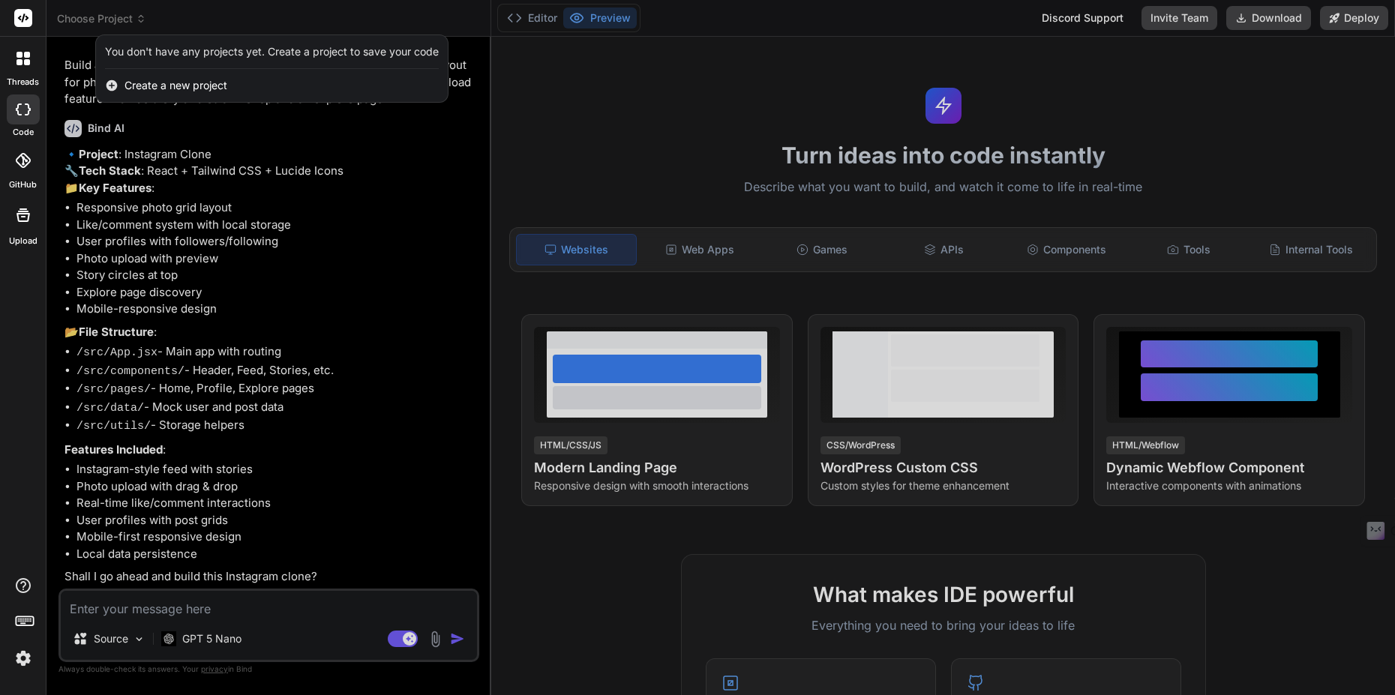
click at [175, 191] on div at bounding box center [697, 347] width 1395 height 695
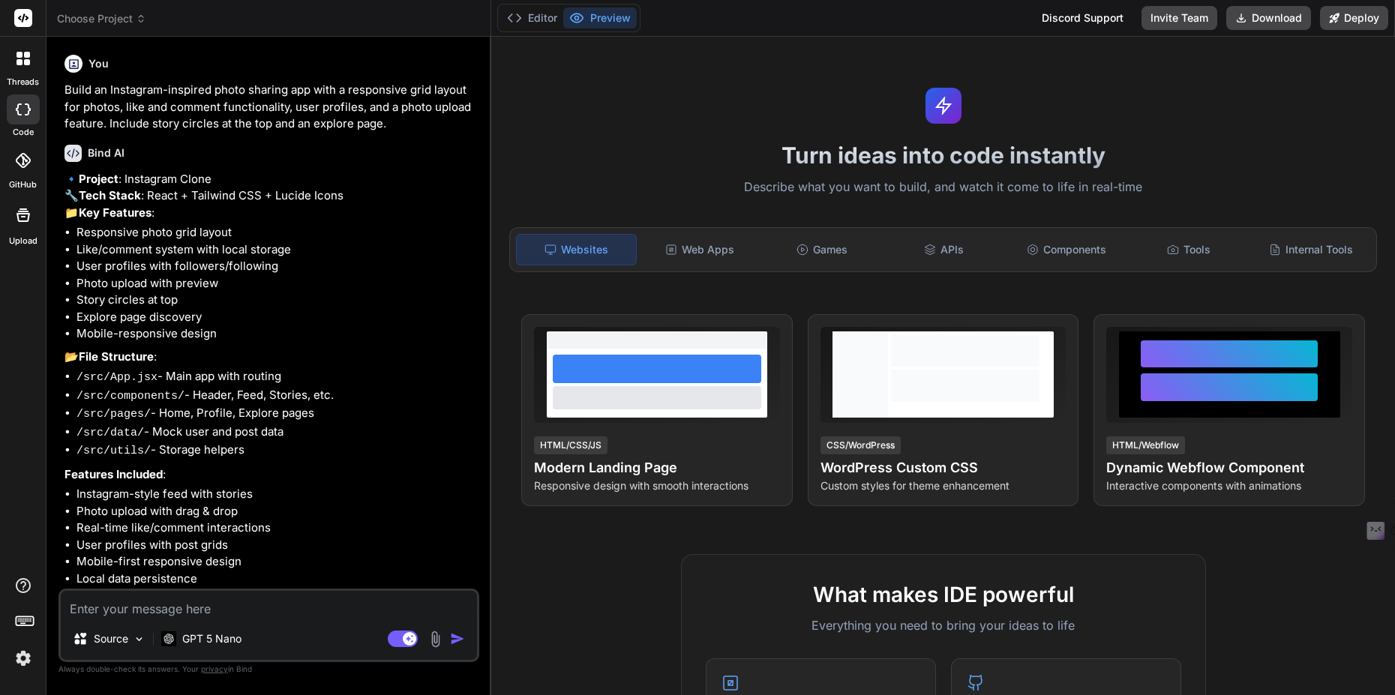
click at [11, 69] on div at bounding box center [22, 58] width 31 height 31
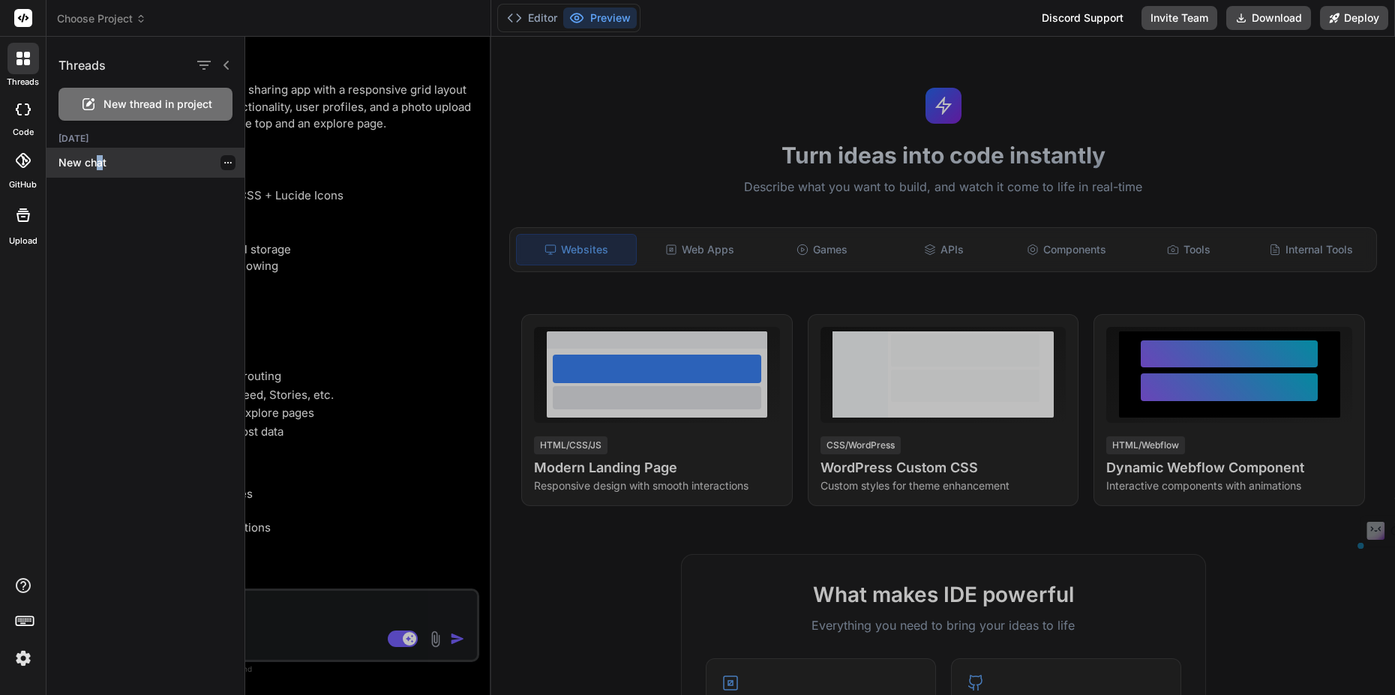
click at [100, 166] on p "New chat" at bounding box center [151, 162] width 186 height 15
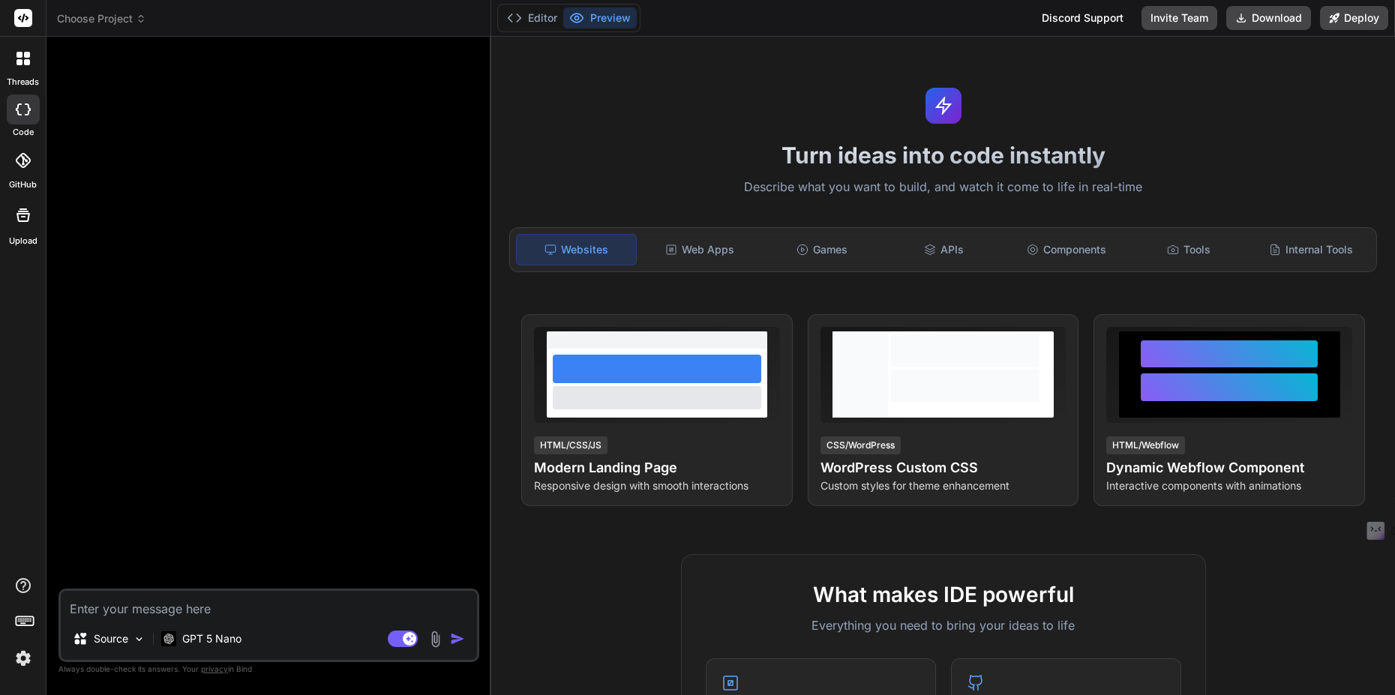
type textarea "x"
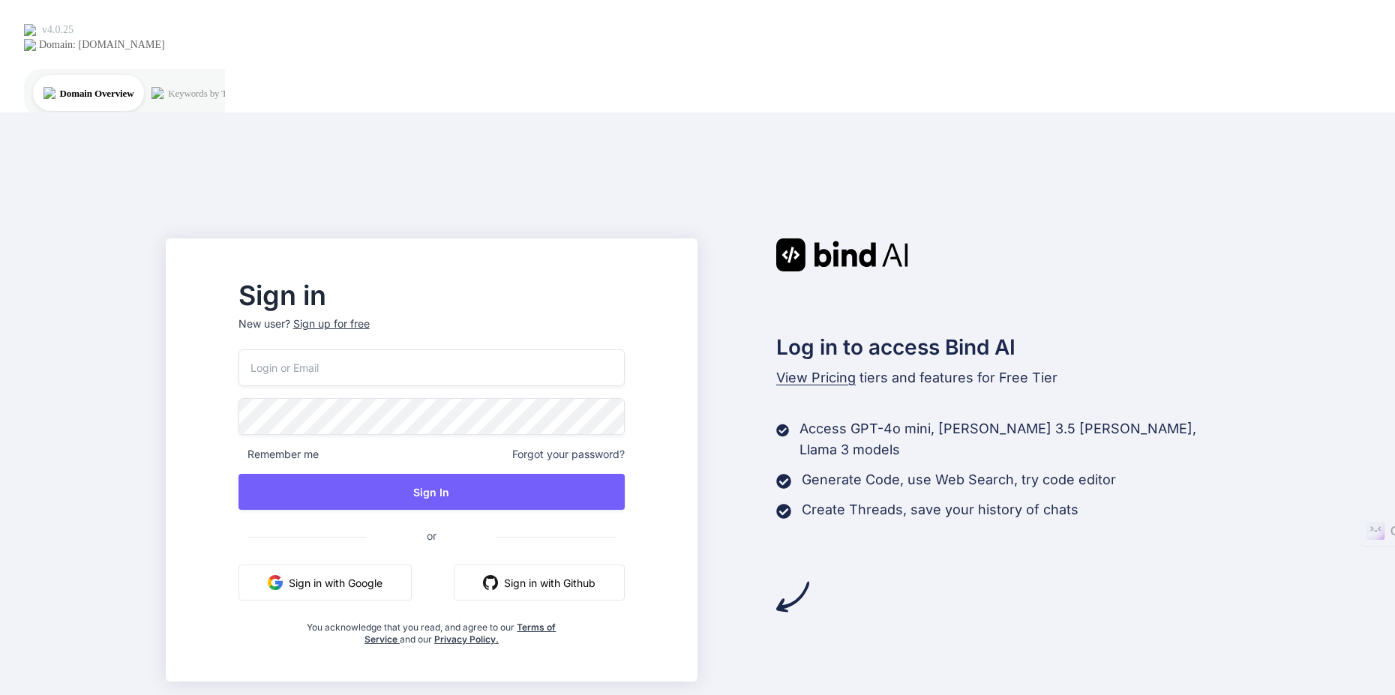
click at [367, 565] on button "Sign in with Google" at bounding box center [324, 583] width 173 height 36
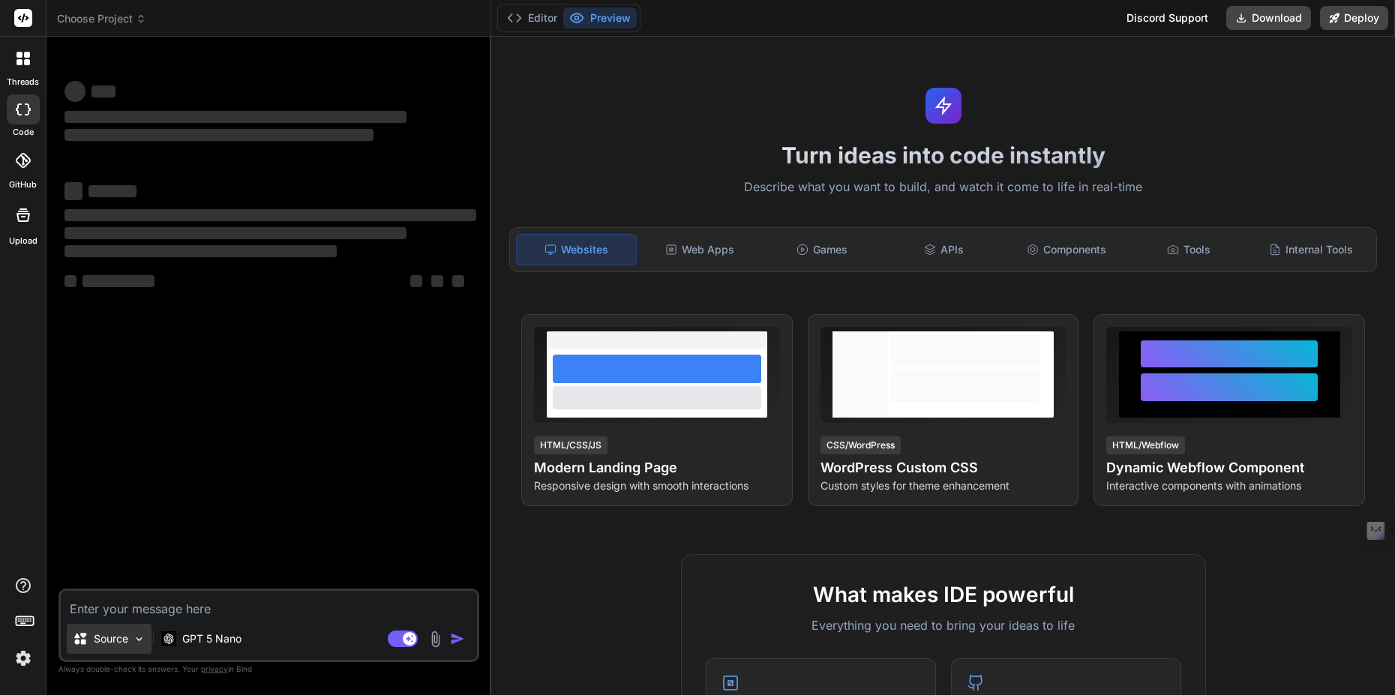
click at [113, 640] on p "Source" at bounding box center [111, 638] width 34 height 15
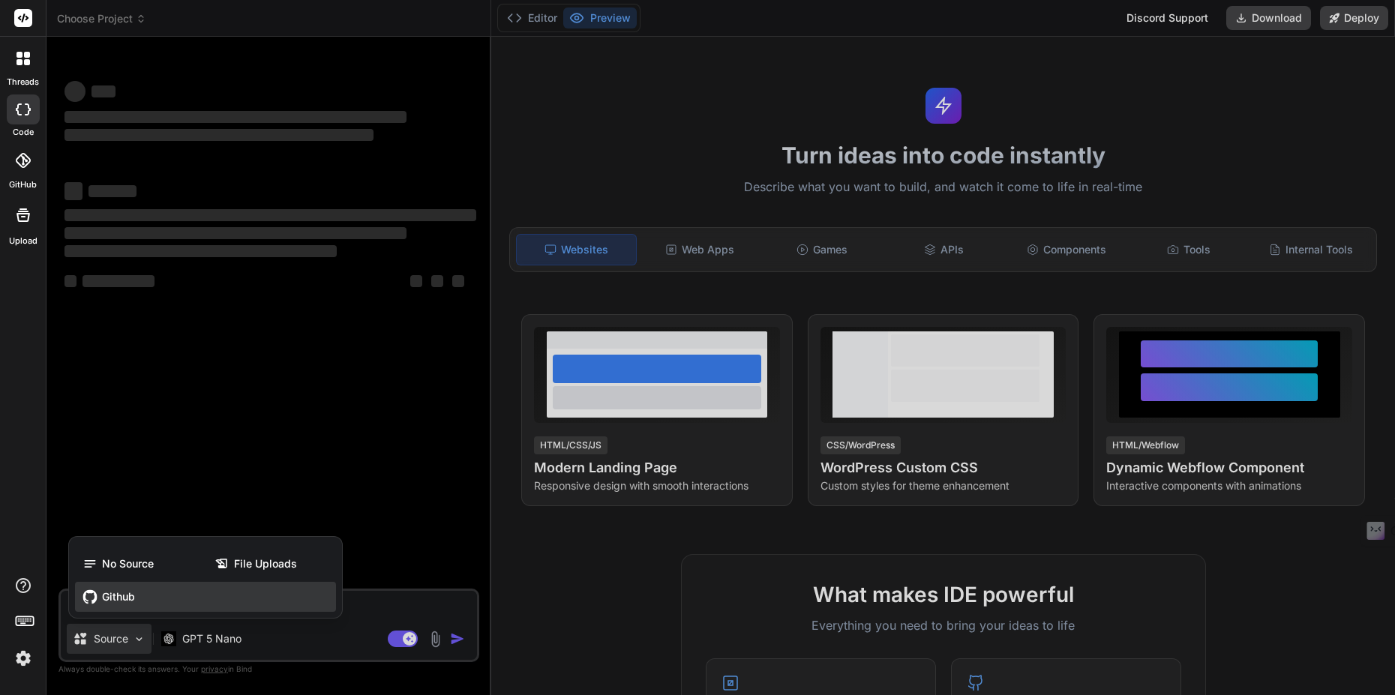
click at [121, 601] on span "Github" at bounding box center [118, 596] width 33 height 15
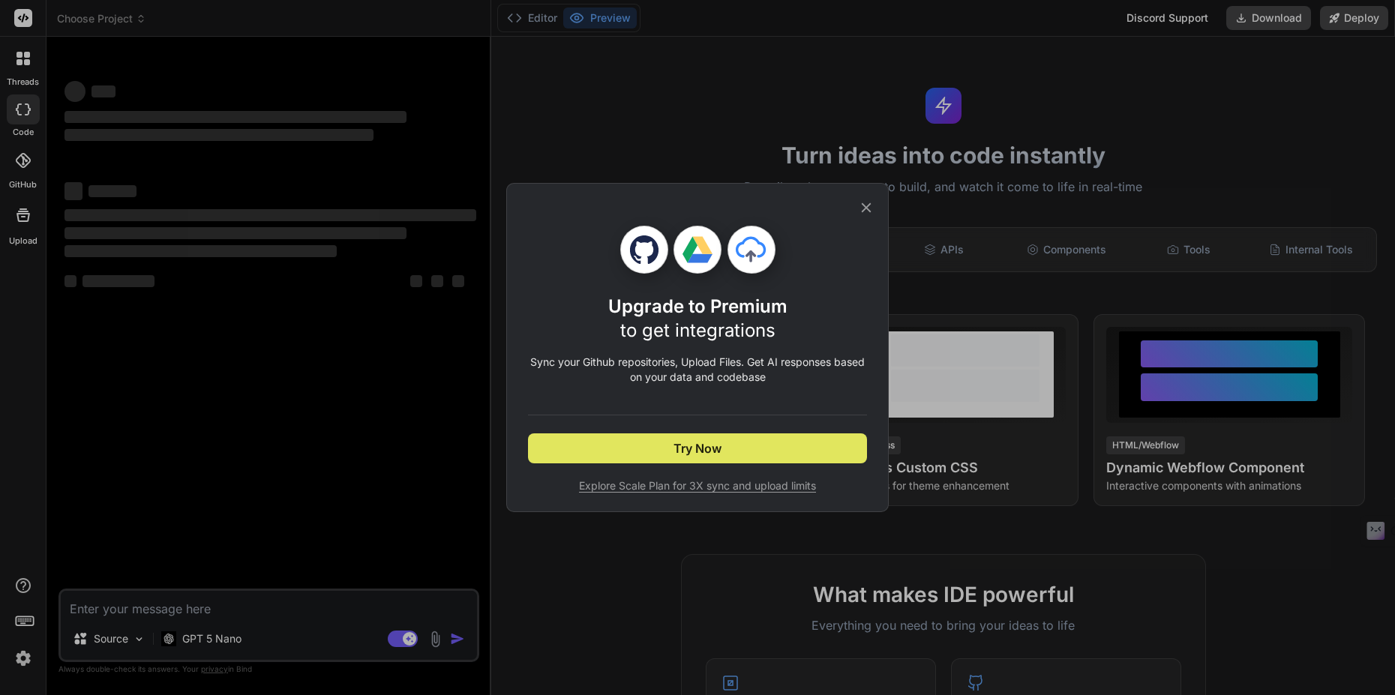
click at [829, 442] on button "Try Now" at bounding box center [697, 448] width 339 height 30
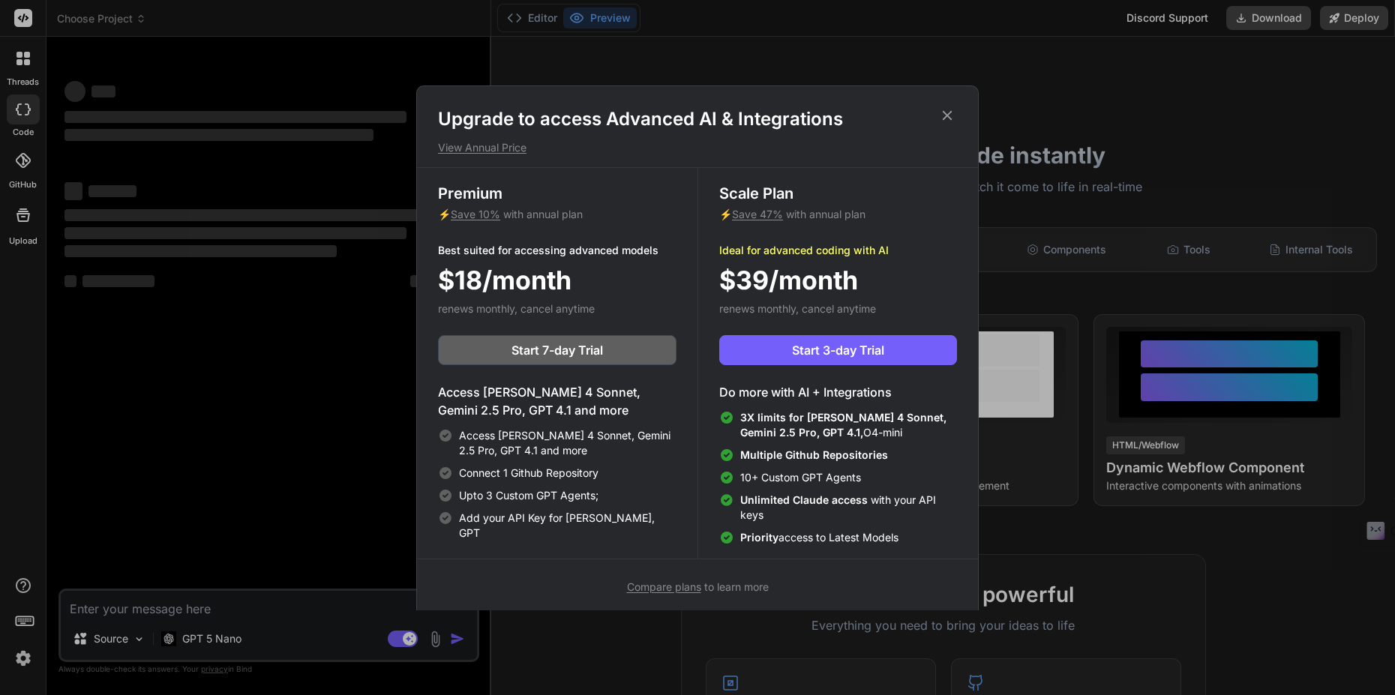
click at [946, 112] on icon at bounding box center [947, 115] width 16 height 16
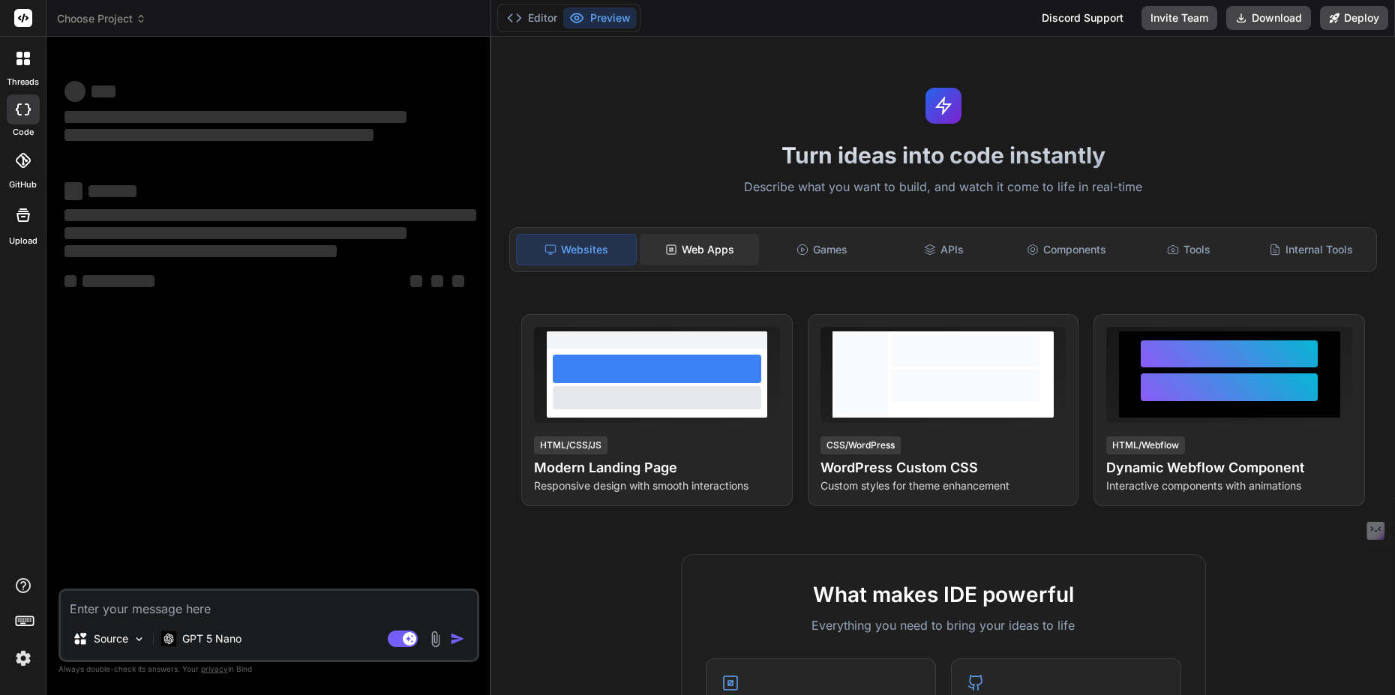
click at [725, 253] on div "Web Apps" at bounding box center [699, 249] width 119 height 31
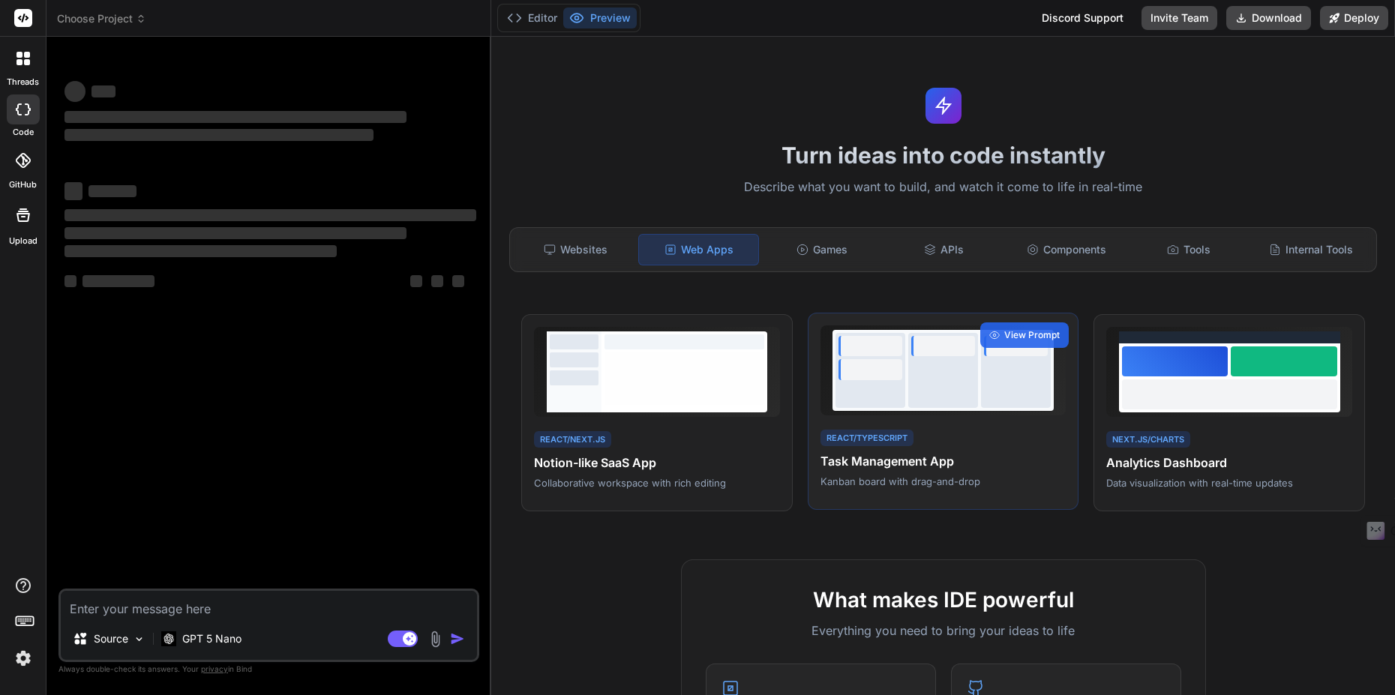
click at [959, 370] on div at bounding box center [943, 370] width 70 height 75
click at [1013, 337] on span "View Prompt" at bounding box center [1031, 334] width 55 height 13
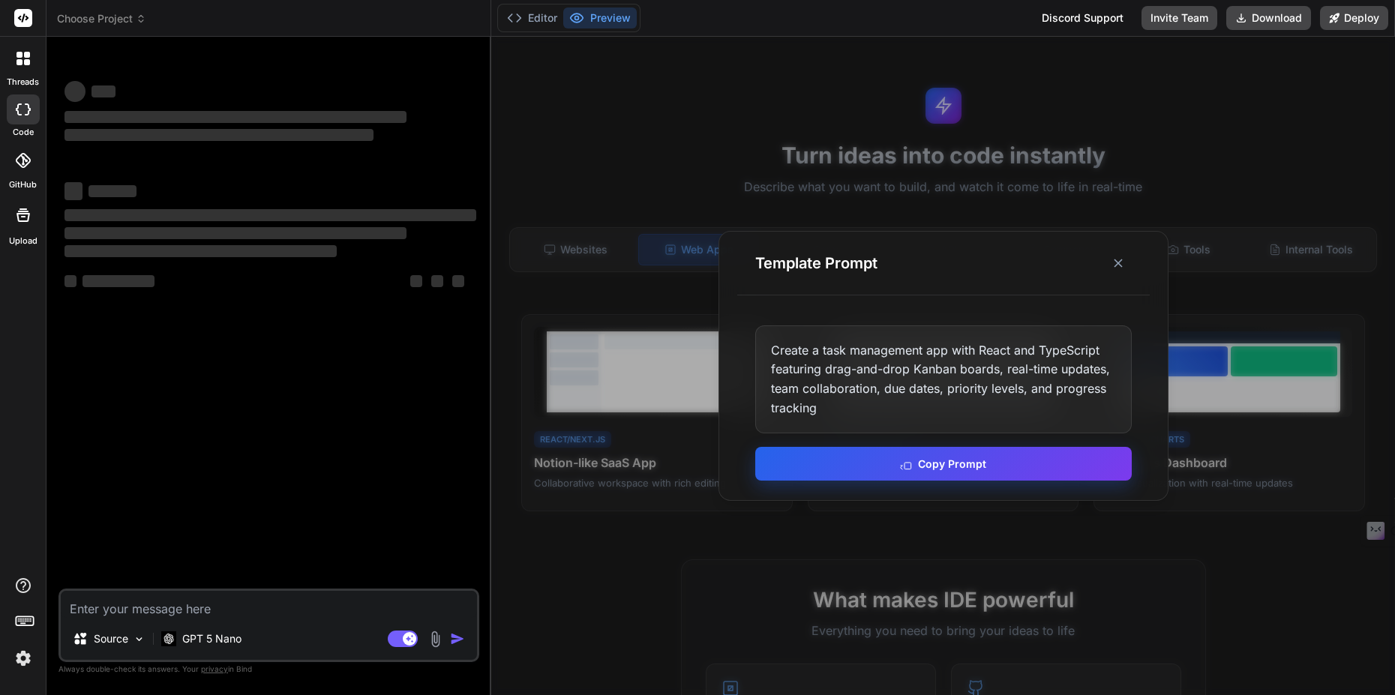
click at [937, 466] on button "Copy Prompt" at bounding box center [943, 464] width 376 height 34
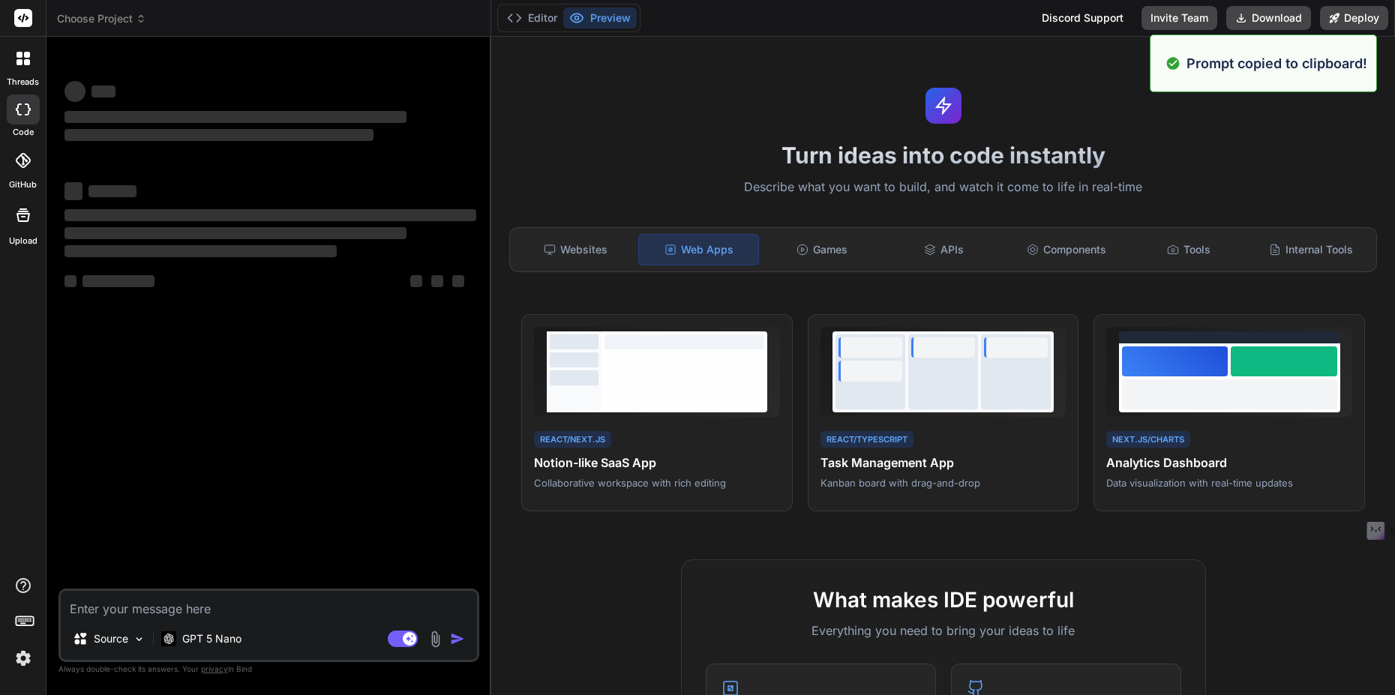
drag, startPoint x: 1276, startPoint y: 193, endPoint x: 1222, endPoint y: 208, distance: 55.3
click at [1276, 193] on p "Describe what you want to build, and watch it come to life in real-time" at bounding box center [943, 187] width 886 height 19
click at [250, 606] on textarea at bounding box center [269, 604] width 416 height 27
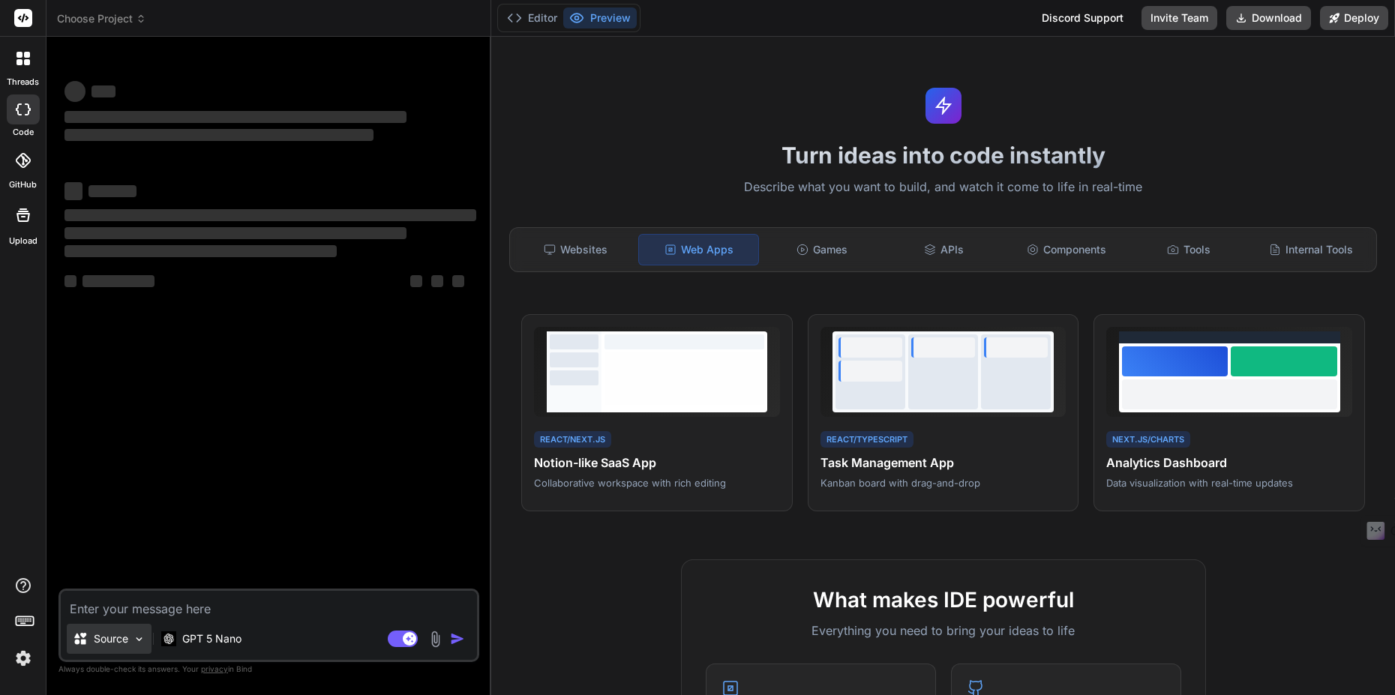
click at [133, 637] on img at bounding box center [139, 639] width 13 height 13
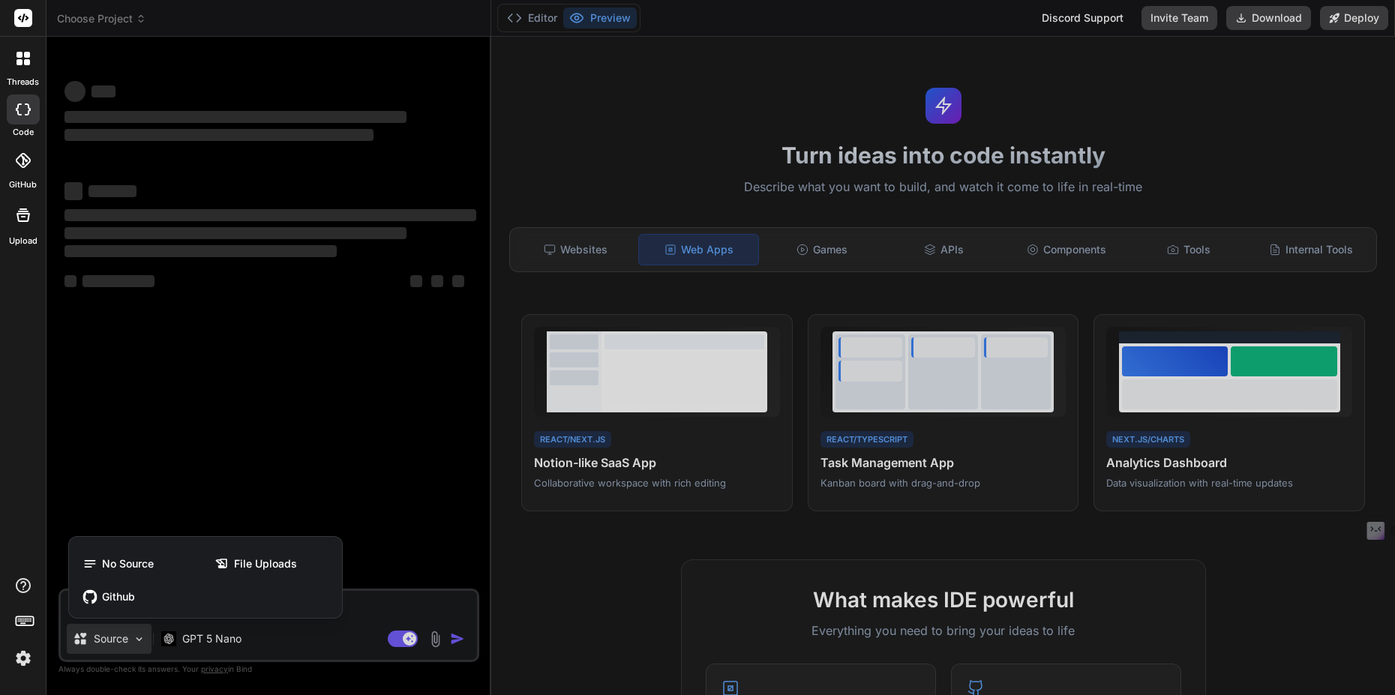
click at [348, 606] on div at bounding box center [697, 347] width 1395 height 695
type textarea "x"
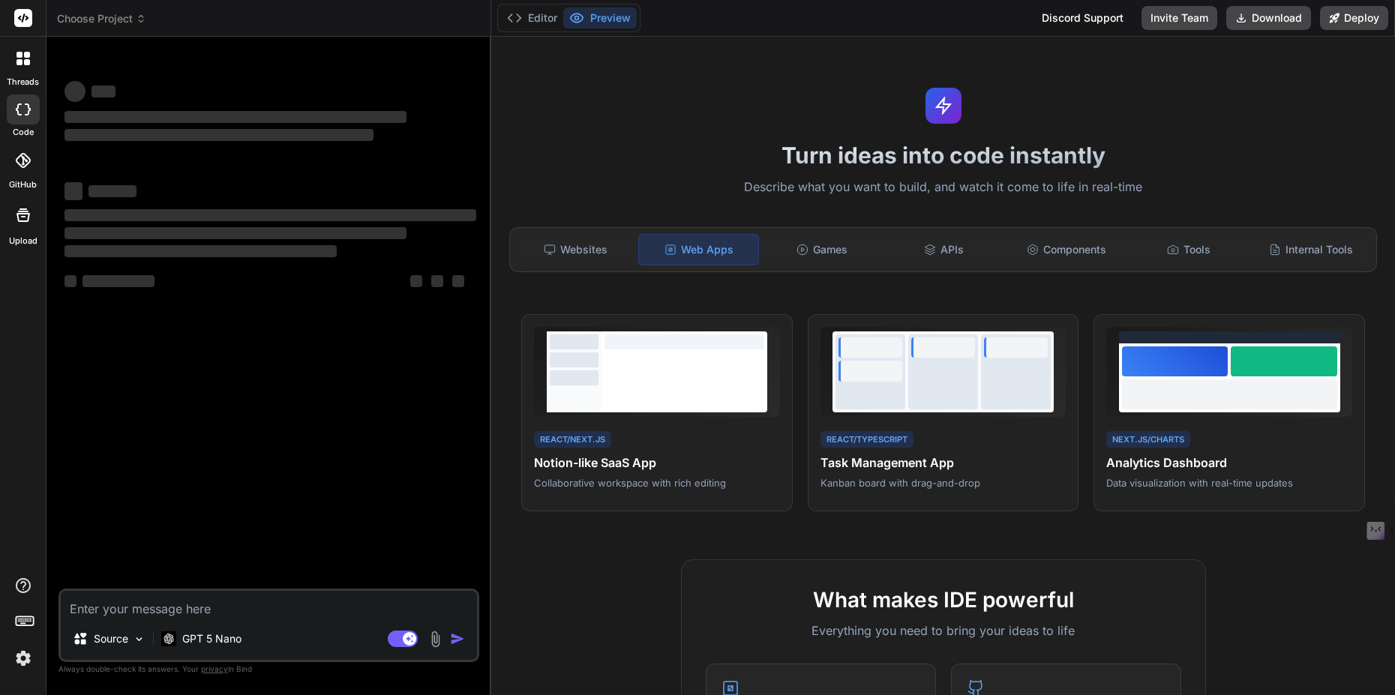
paste textarea "Create a task management app with React and TypeScript featuring drag-and-drop …"
type textarea "Create a task management app with React and TypeScript featuring drag-and-drop …"
type textarea "x"
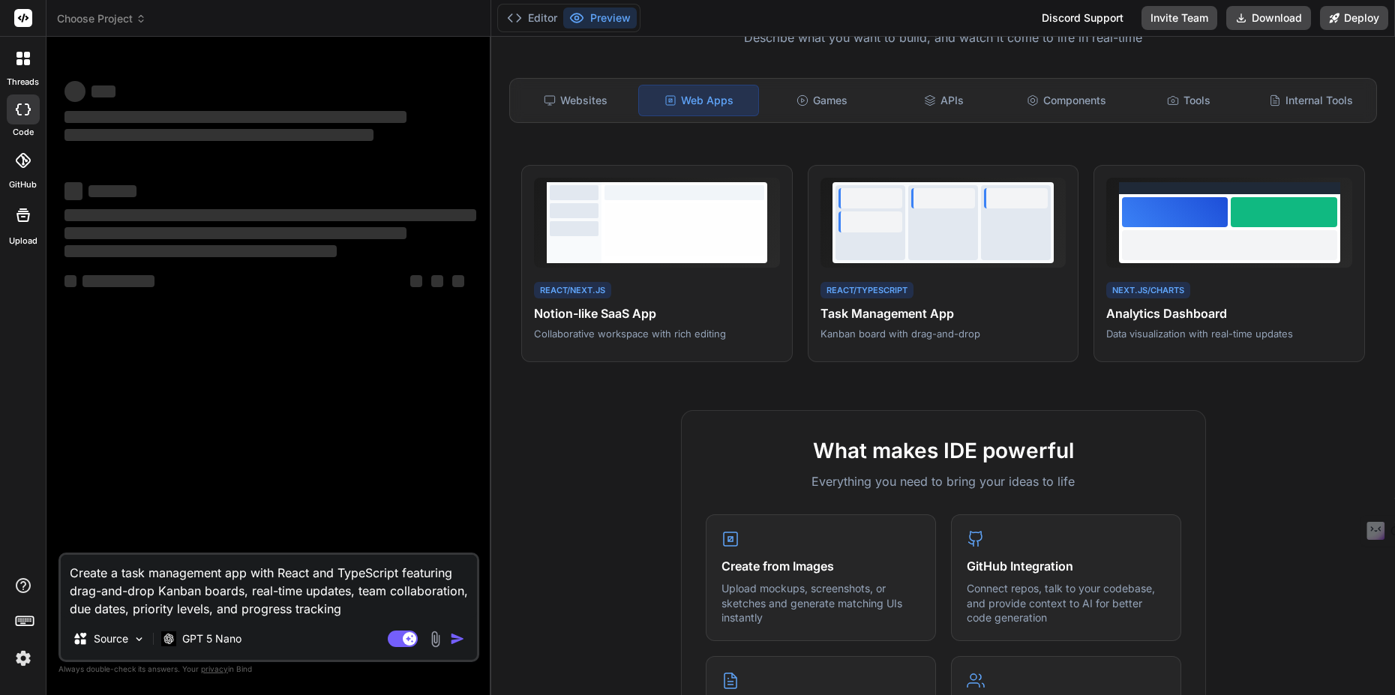
scroll to position [180, 0]
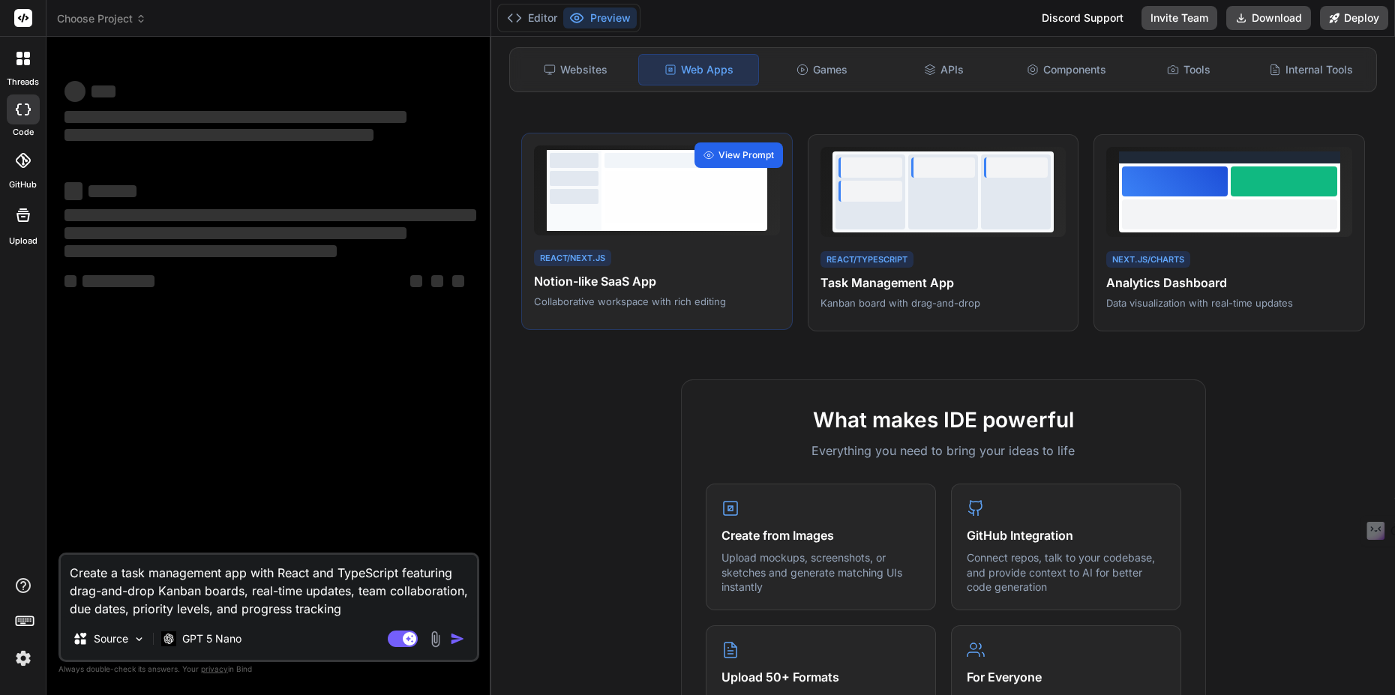
type textarea "Create a task management app with React and TypeScript featuring drag-and-drop …"
click at [719, 158] on span "View Prompt" at bounding box center [745, 154] width 55 height 13
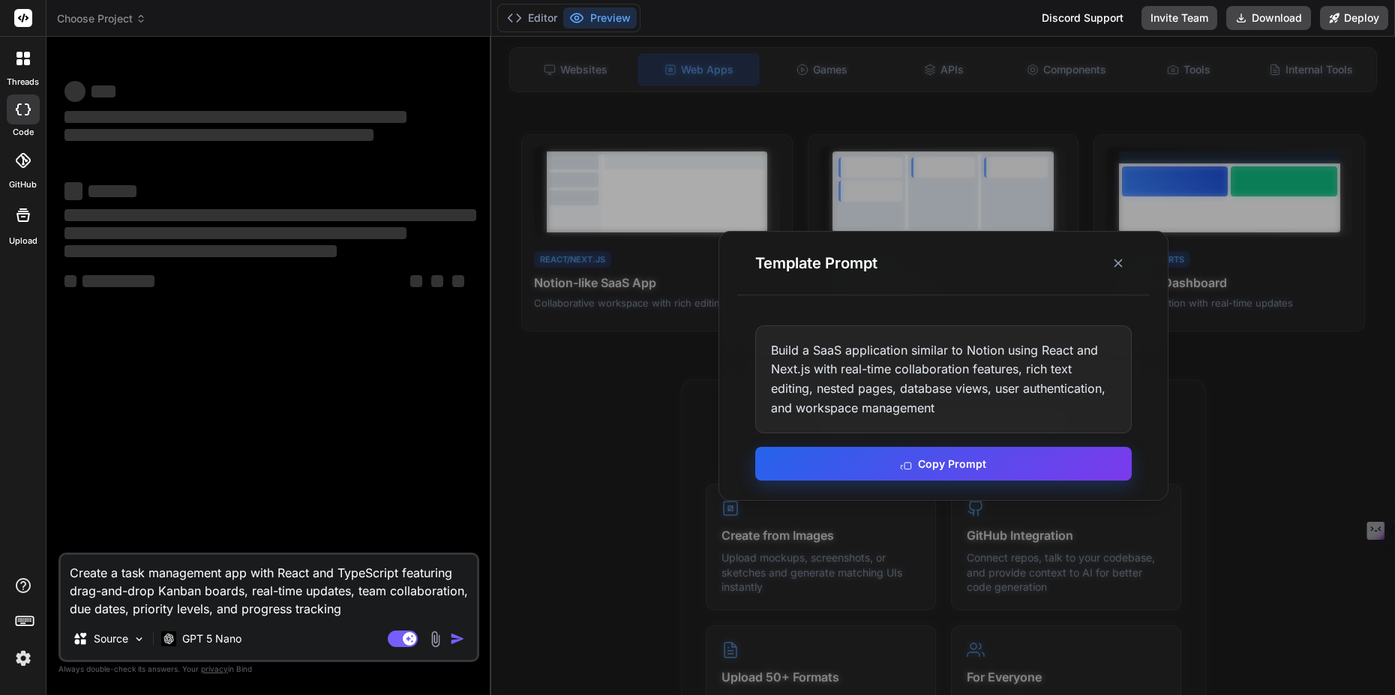
click at [851, 463] on button "Copy Prompt" at bounding box center [943, 464] width 376 height 34
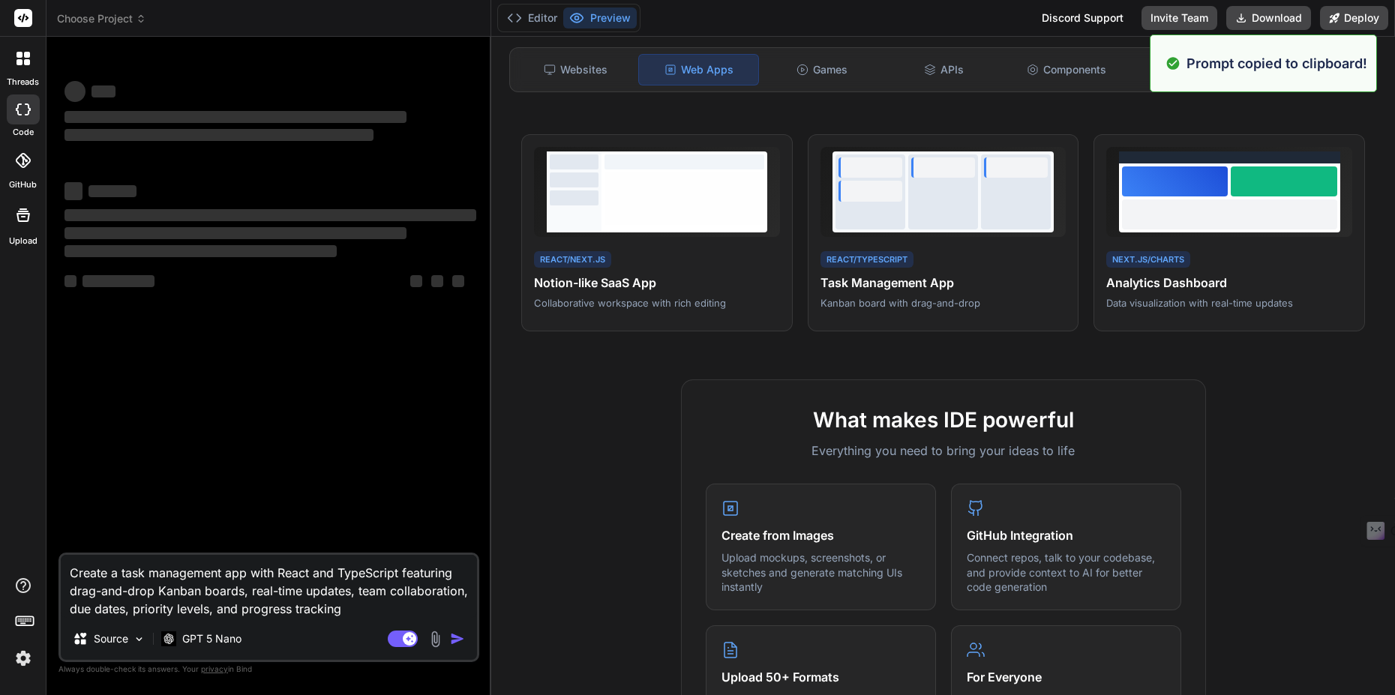
click at [408, 618] on div "Create a task management app with React and TypeScript featuring drag-and-drop …" at bounding box center [268, 607] width 421 height 109
click at [413, 613] on textarea "Create a task management app with React and TypeScript featuring drag-and-drop …" at bounding box center [269, 586] width 416 height 63
type textarea "x"
type textarea "Create a task management app with React and TypeScript featuring drag-and-drop …"
type textarea "x"
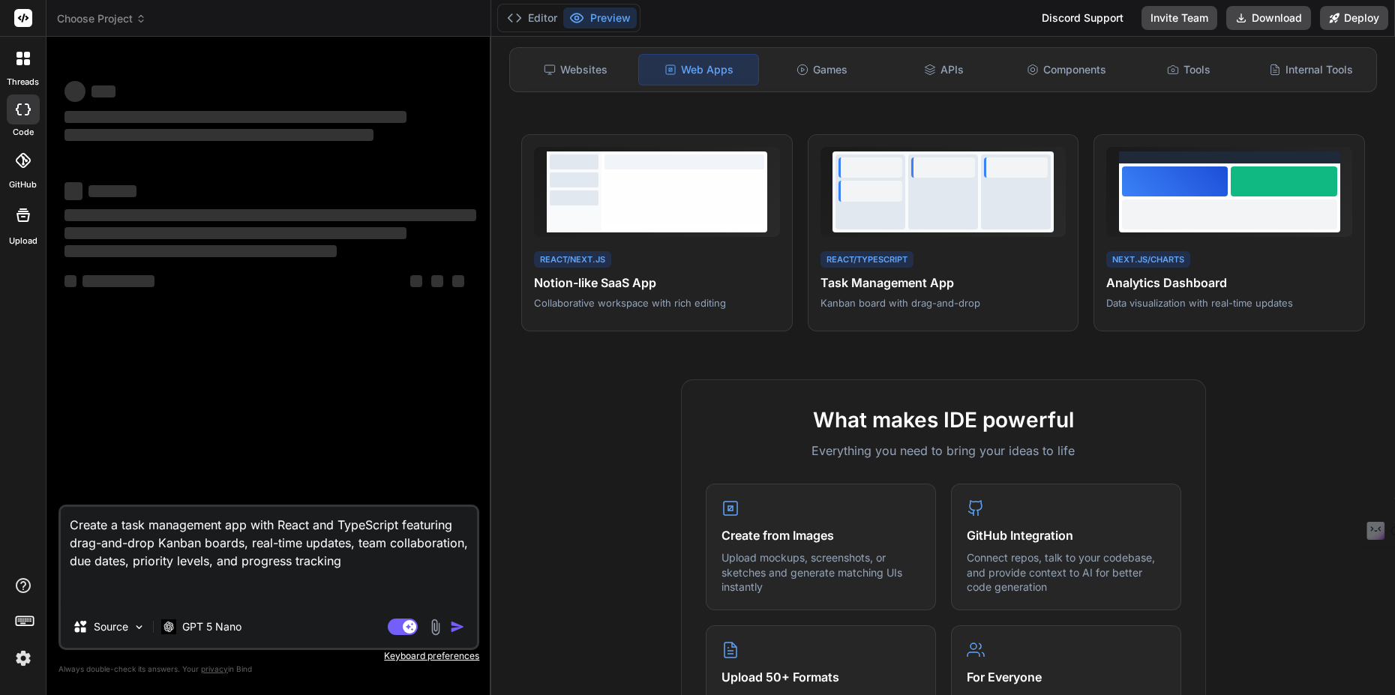
paste textarea "Build a SaaS application similar to Notion using React and Next.js with real-ti…"
type textarea "Create a task management app with React and TypeScript featuring drag-and-drop …"
type textarea "x"
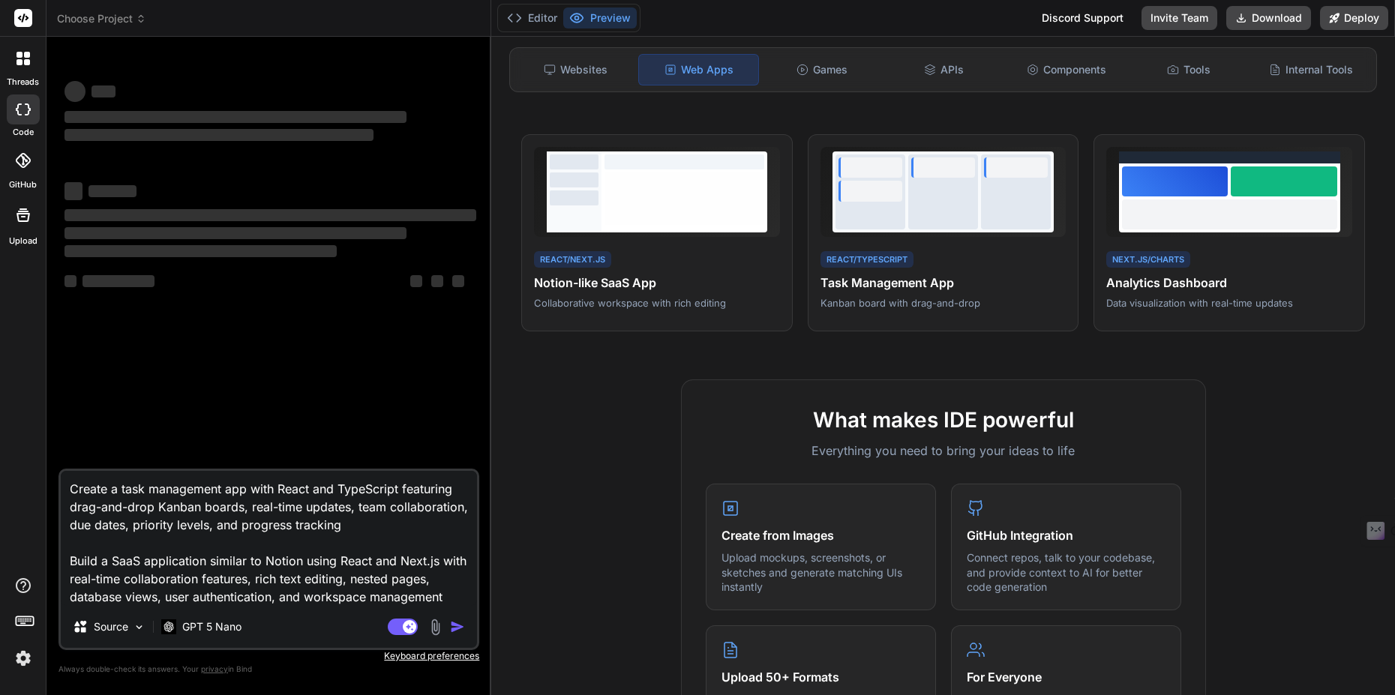
type textarea "Create a task management app with React and TypeScript featuring drag-and-drop …"
type textarea "x"
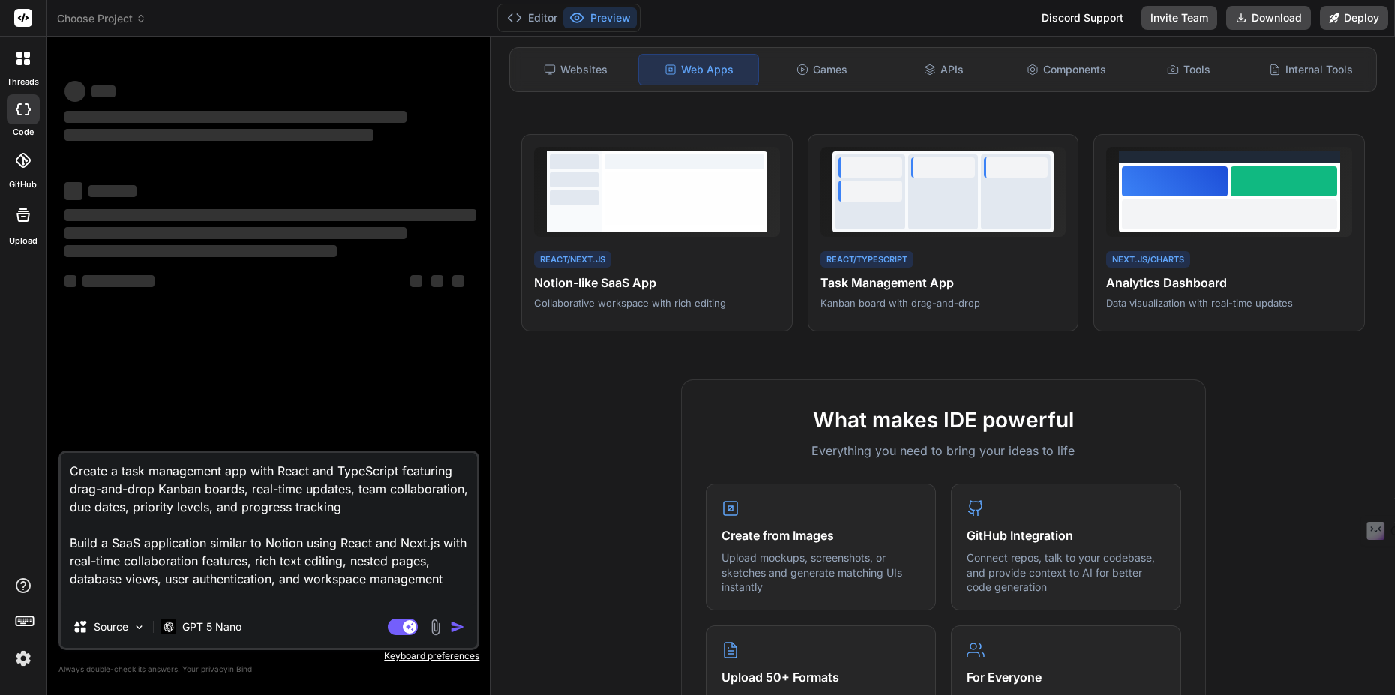
type textarea "Create a task management app with React and TypeScript featuring drag-and-drop …"
drag, startPoint x: 320, startPoint y: 542, endPoint x: 328, endPoint y: 586, distance: 44.3
click at [328, 586] on textarea "Create a task management app with React and TypeScript featuring drag-and-drop …" at bounding box center [269, 529] width 416 height 153
click at [443, 577] on textarea "Create a task management app with React and TypeScript featuring drag-and-drop …" at bounding box center [269, 529] width 416 height 153
click at [373, 508] on textarea "Create a task management app with React and TypeScript featuring drag-and-drop …" at bounding box center [269, 529] width 416 height 153
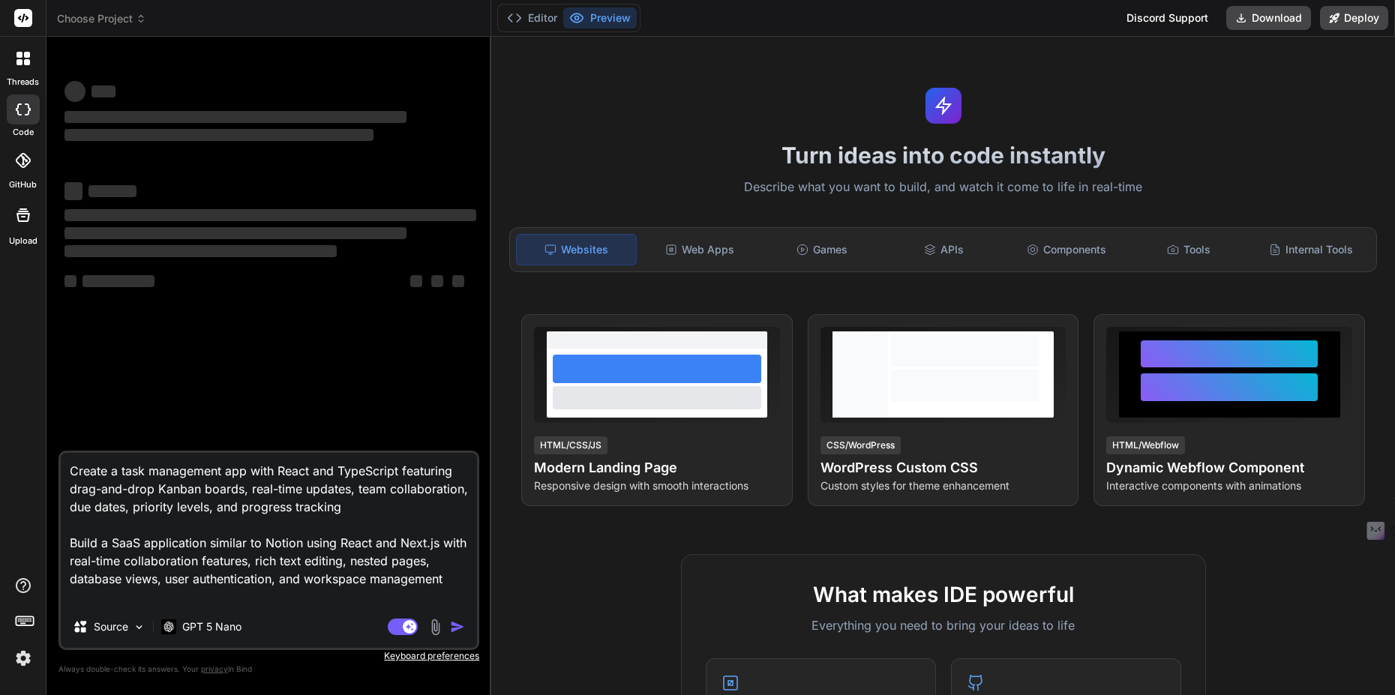
type textarea "x"
drag, startPoint x: 462, startPoint y: 635, endPoint x: 452, endPoint y: 620, distance: 17.9
click at [461, 635] on div "Create a task management app with React and TypeScript featuring drag-and-drop …" at bounding box center [268, 550] width 421 height 199
click at [24, 71] on div at bounding box center [22, 58] width 31 height 31
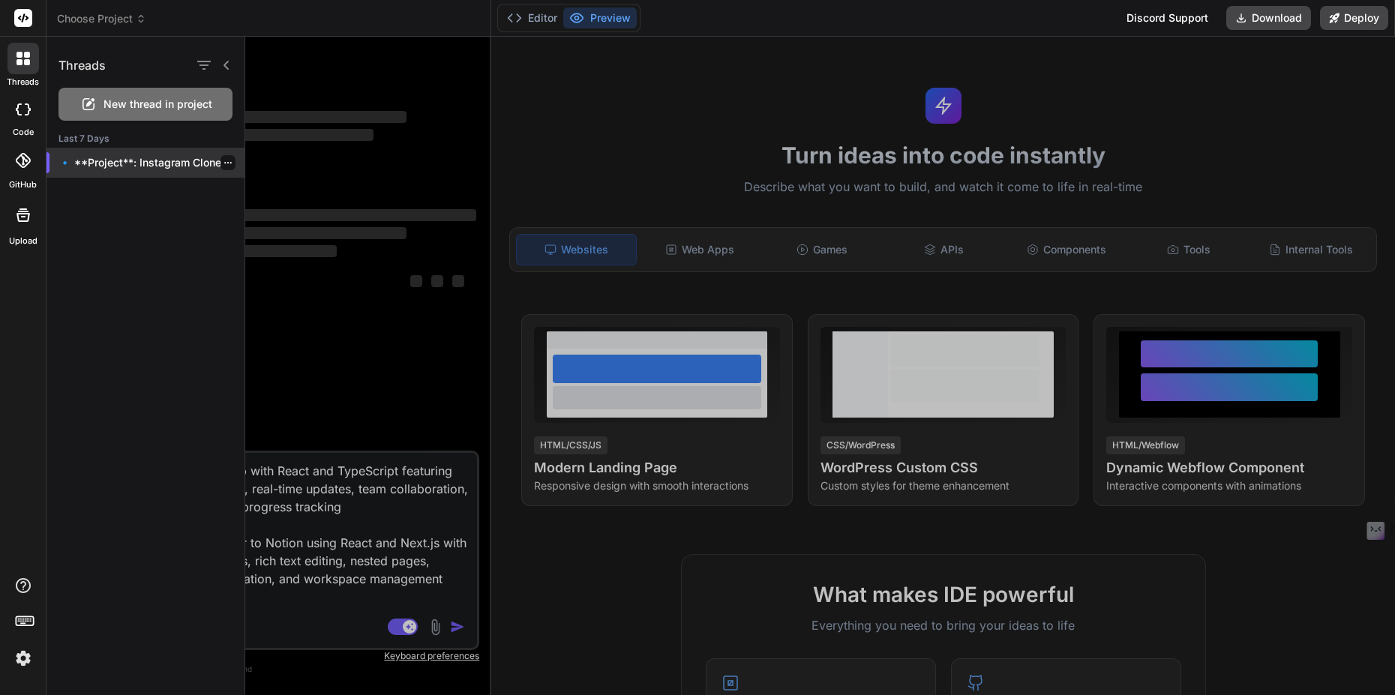
click at [133, 164] on p "🔹 **Project**: Instagram Clone 🔧 **Tech Stack**:..." at bounding box center [151, 162] width 186 height 15
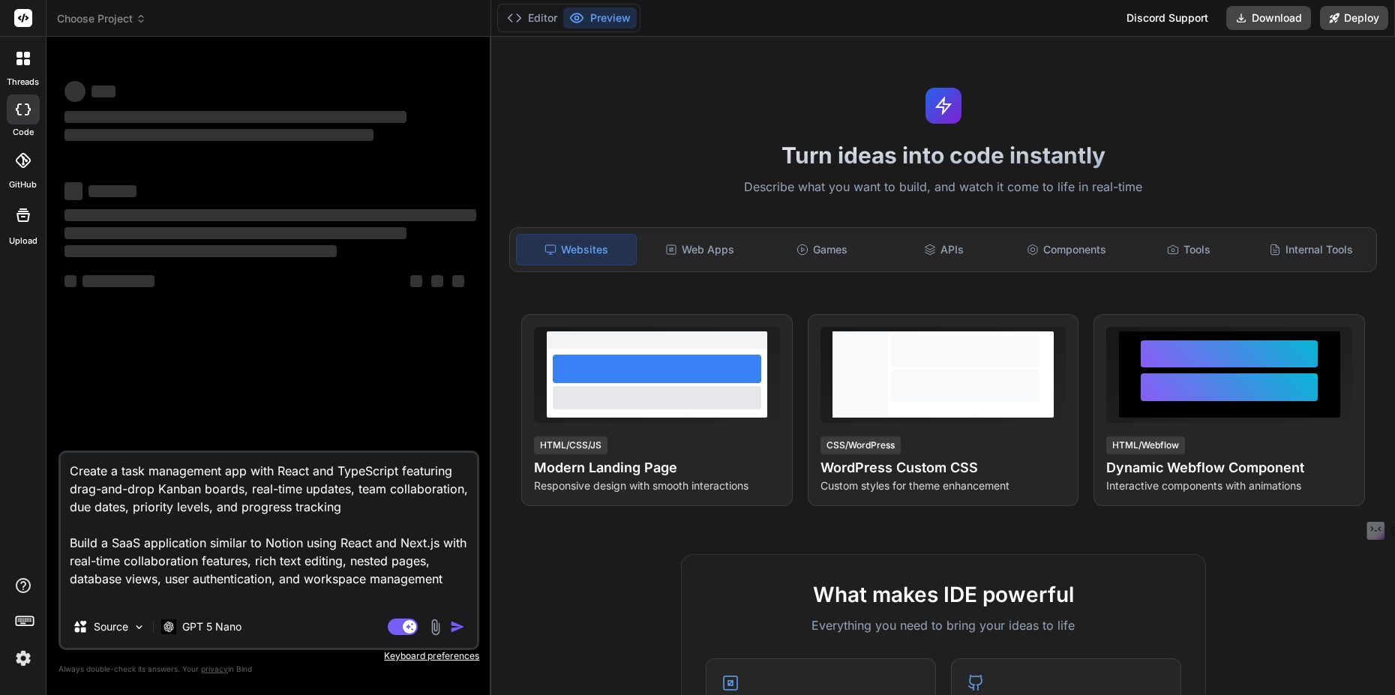
click at [4, 97] on div "code" at bounding box center [23, 113] width 46 height 50
click at [25, 121] on div at bounding box center [23, 109] width 33 height 30
click at [33, 61] on div at bounding box center [22, 58] width 31 height 31
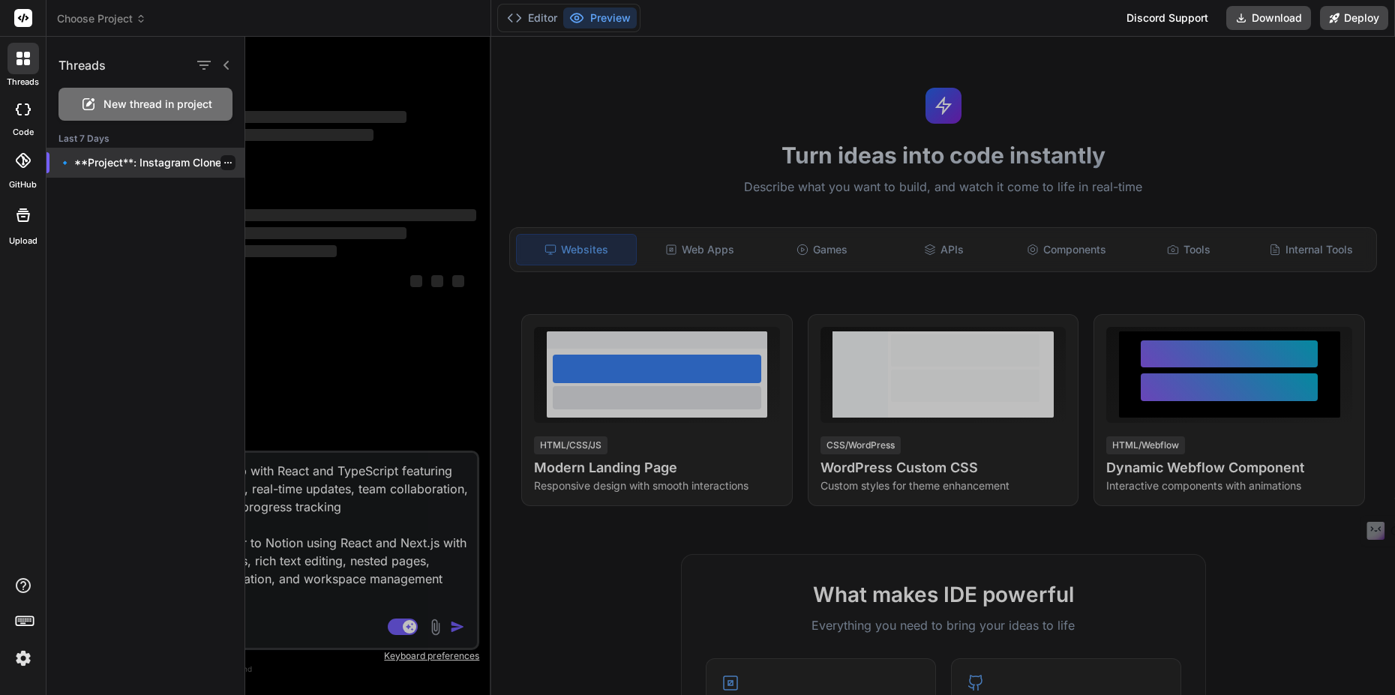
click at [227, 165] on div at bounding box center [227, 162] width 15 height 15
click at [223, 166] on icon "button" at bounding box center [227, 162] width 9 height 9
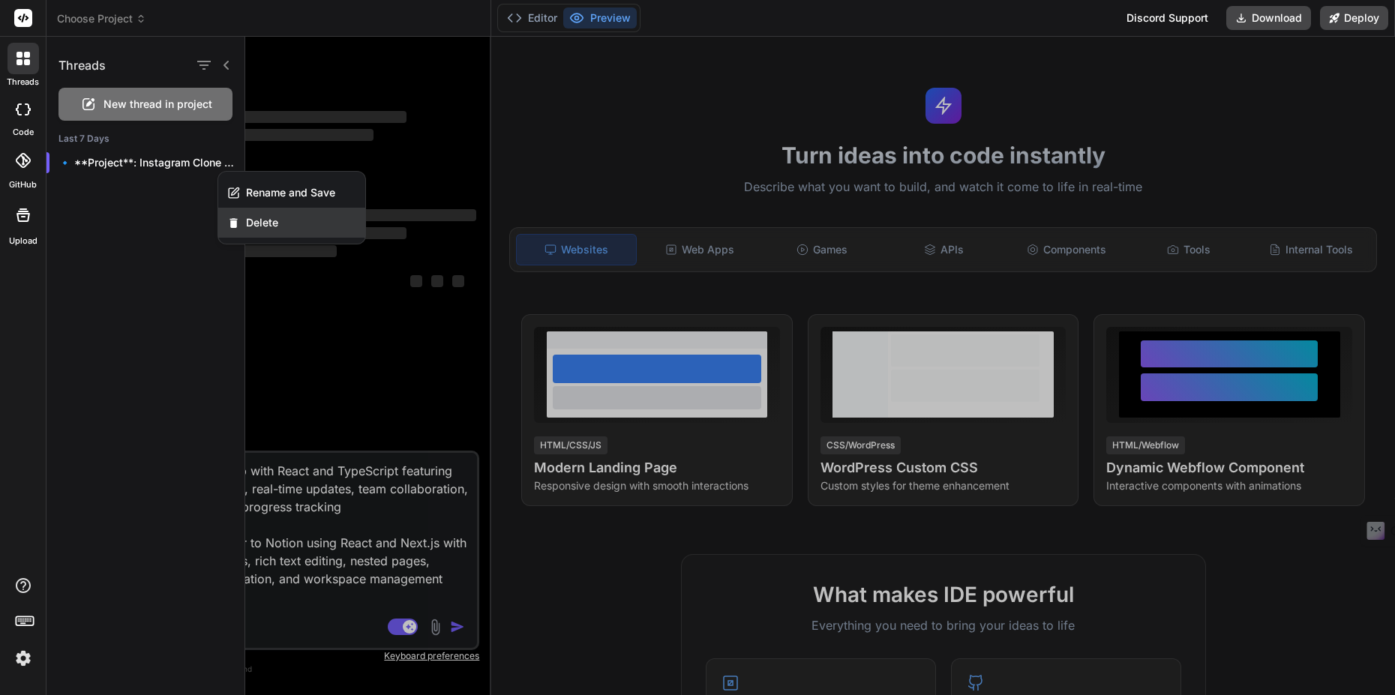
click at [254, 230] on div "Delete" at bounding box center [291, 223] width 147 height 30
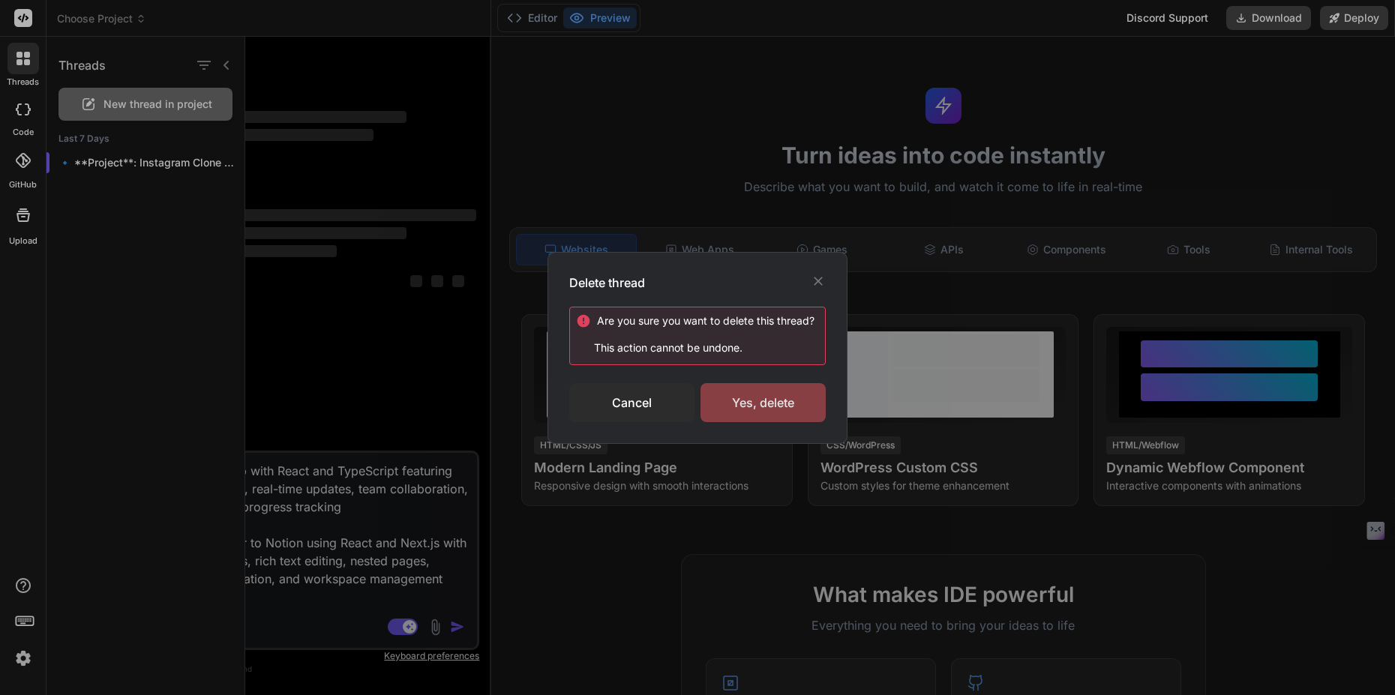
click at [757, 398] on div "Yes, delete" at bounding box center [762, 402] width 125 height 39
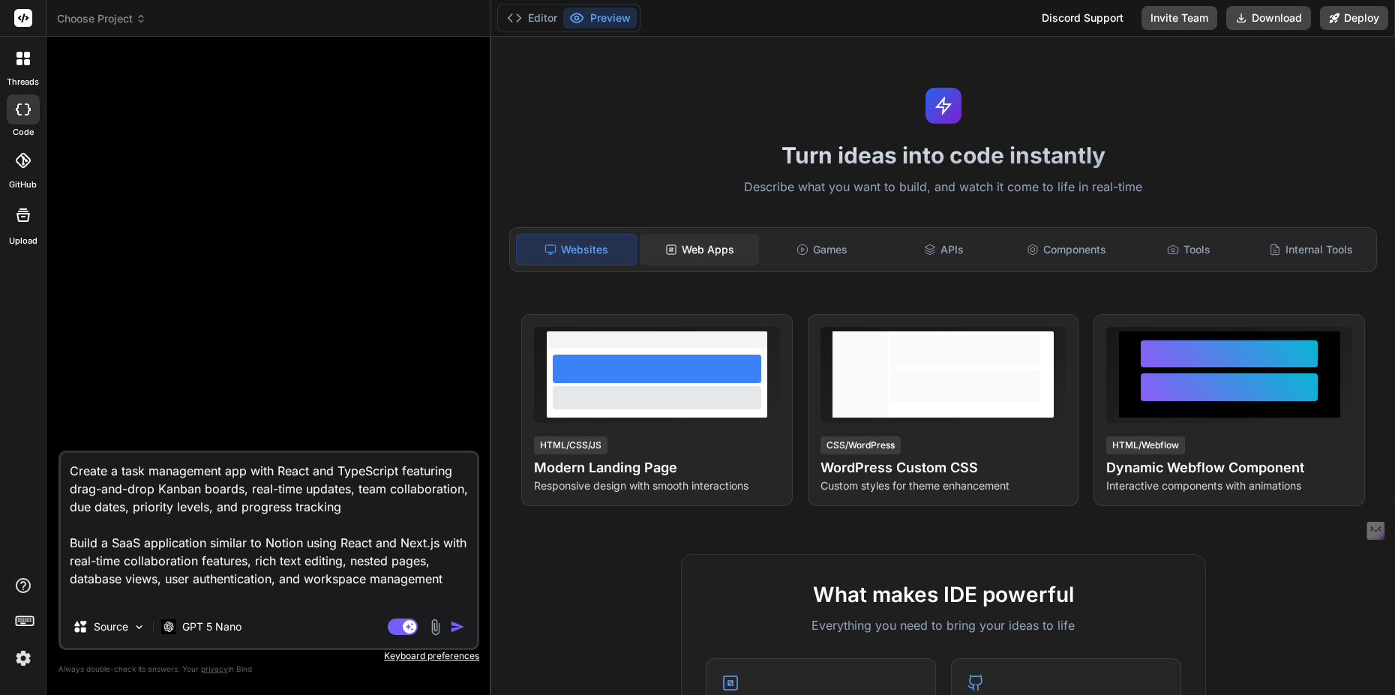
click at [714, 256] on div "Web Apps" at bounding box center [699, 249] width 119 height 31
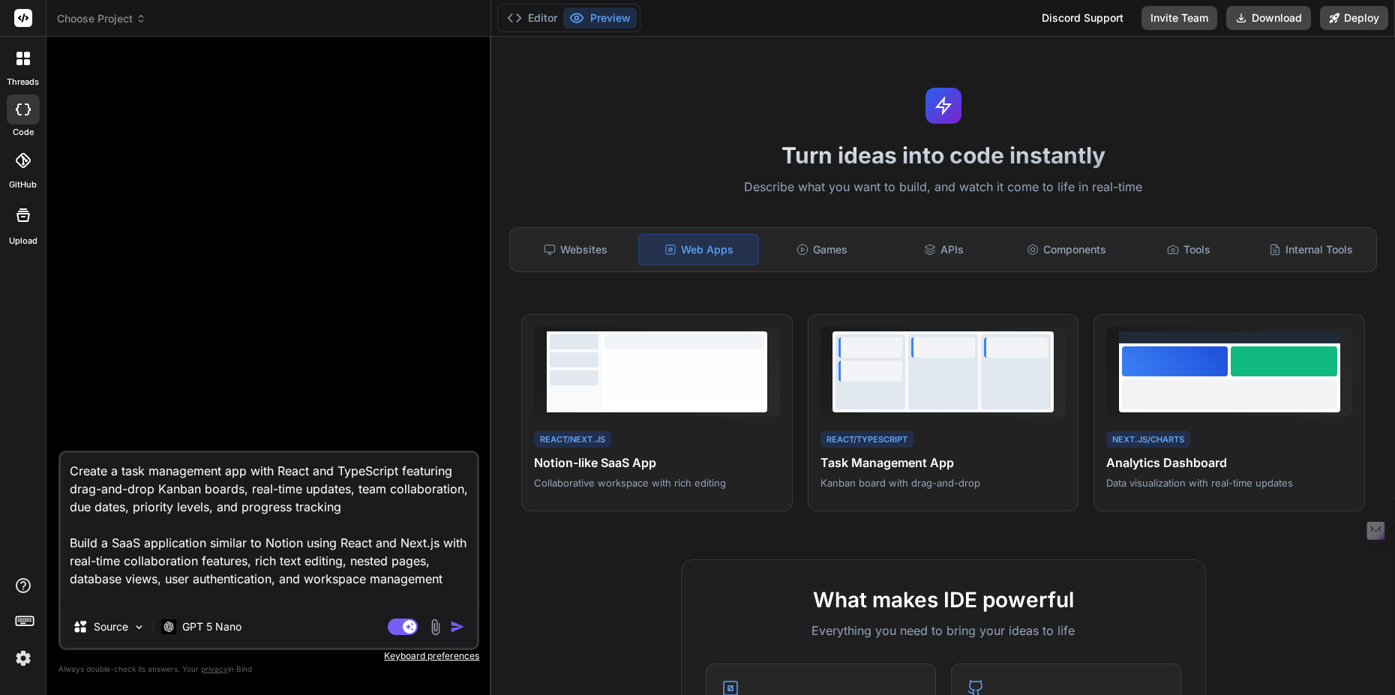
click at [459, 629] on img "button" at bounding box center [457, 626] width 15 height 15
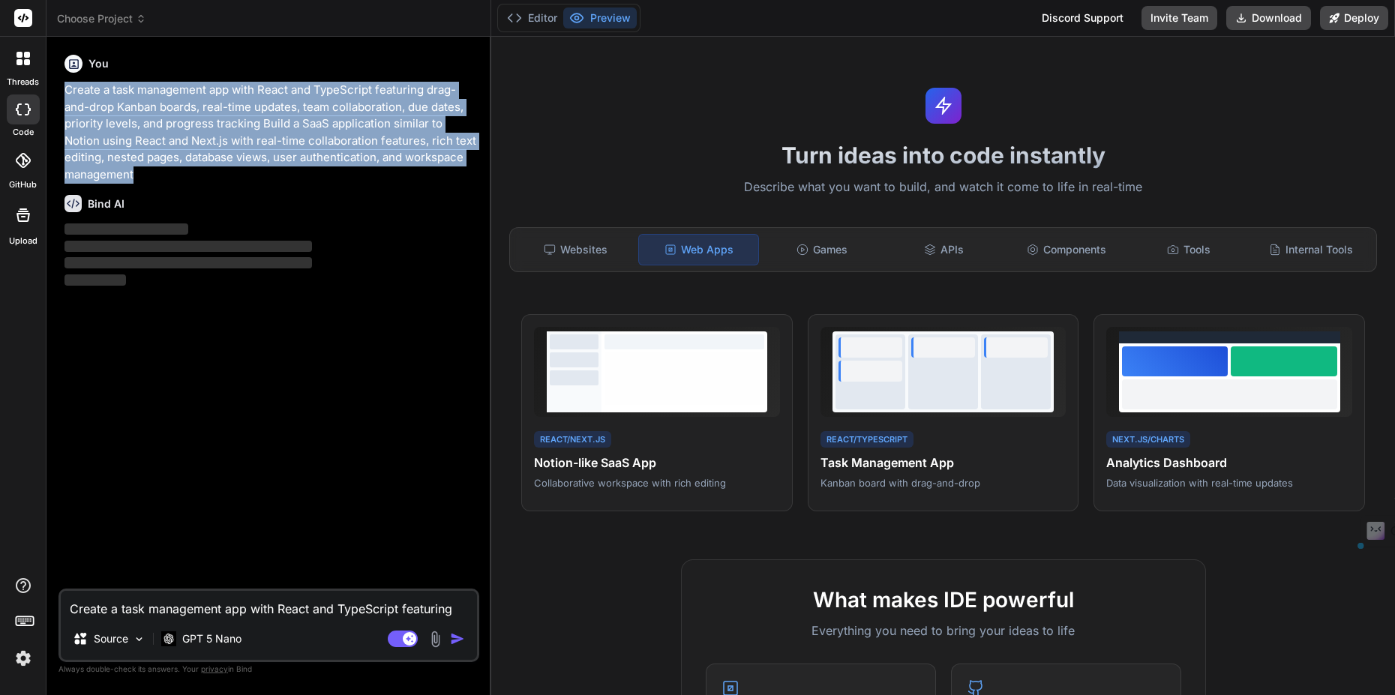
drag, startPoint x: 205, startPoint y: 182, endPoint x: 66, endPoint y: 95, distance: 163.7
click at [66, 95] on p "Create a task management app with React and TypeScript featuring drag-and-drop …" at bounding box center [270, 132] width 412 height 101
copy p "Create a task management app with React and TypeScript featuring drag-and-drop …"
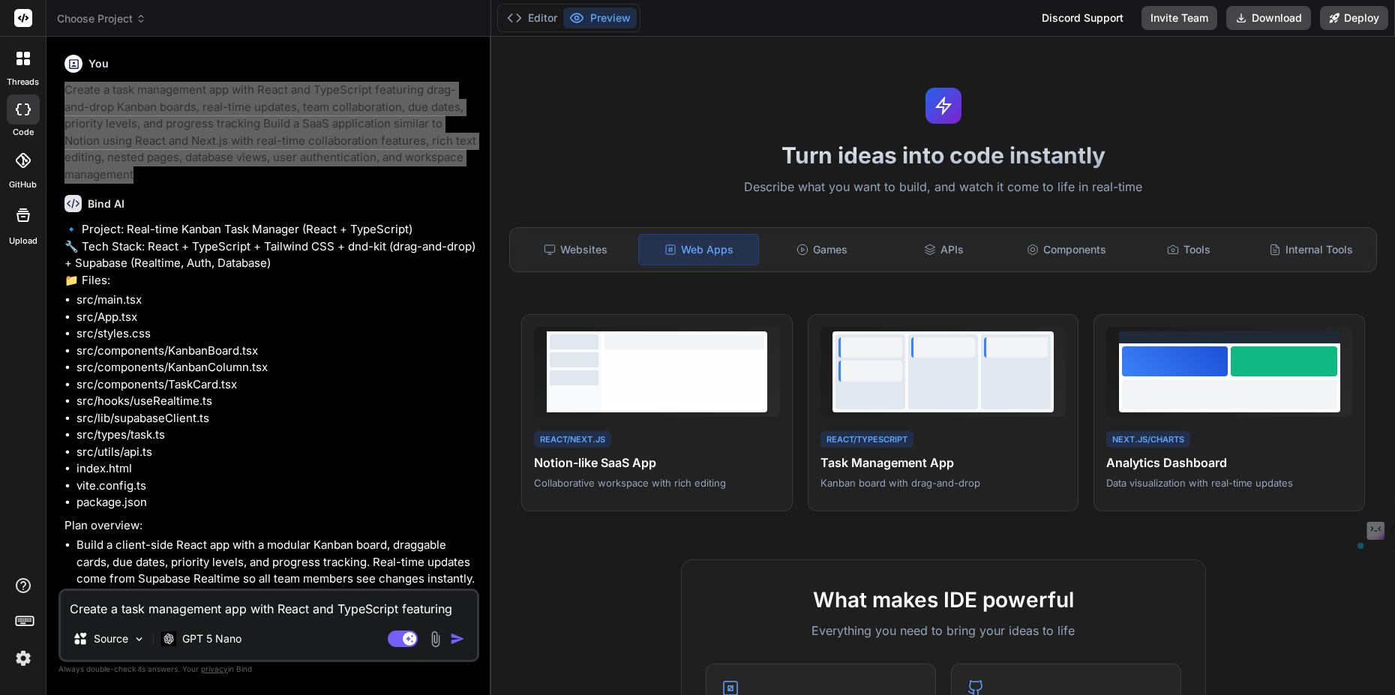
type textarea "x"
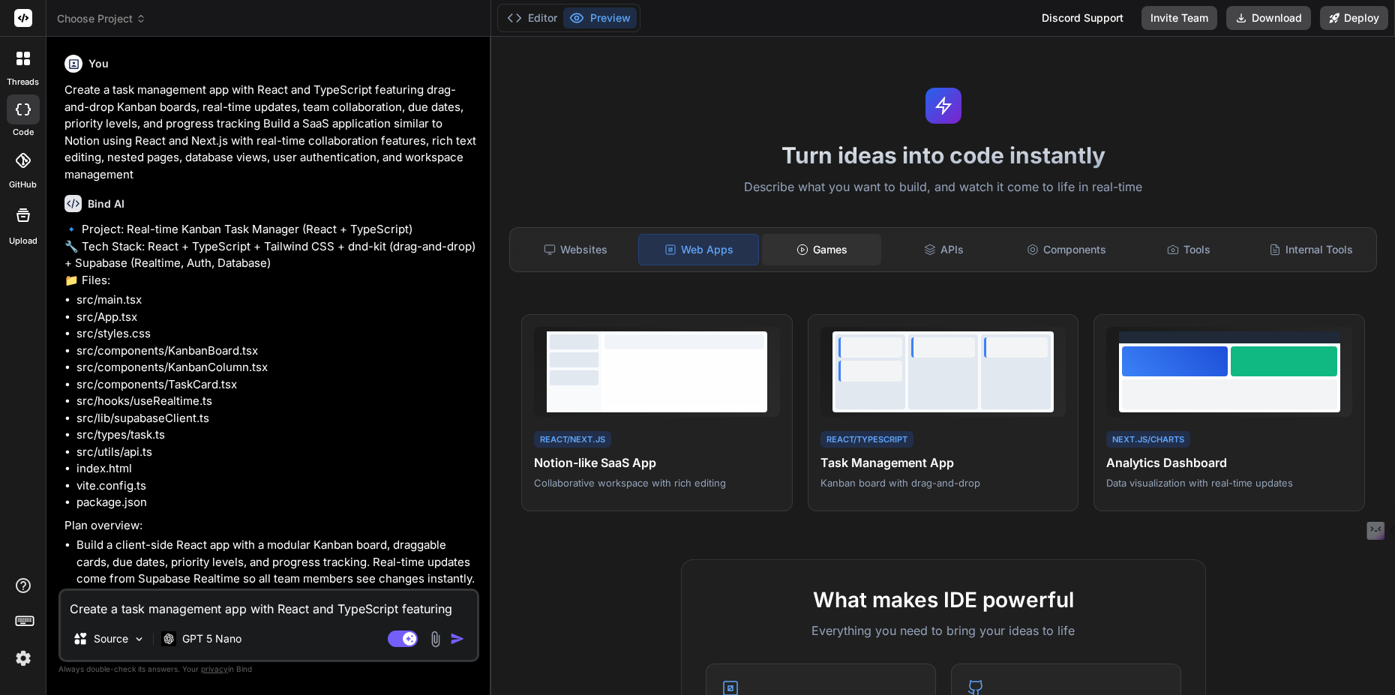
click at [851, 248] on div "Games" at bounding box center [821, 249] width 119 height 31
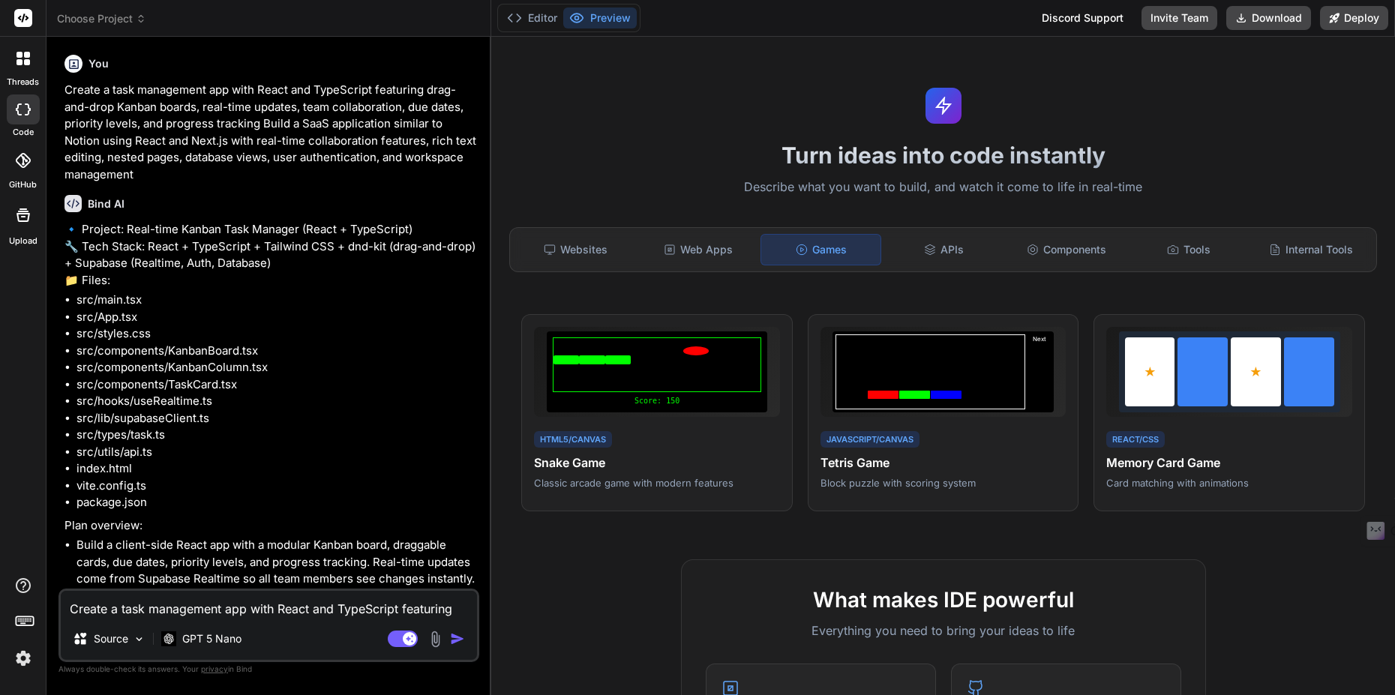
scroll to position [199, 0]
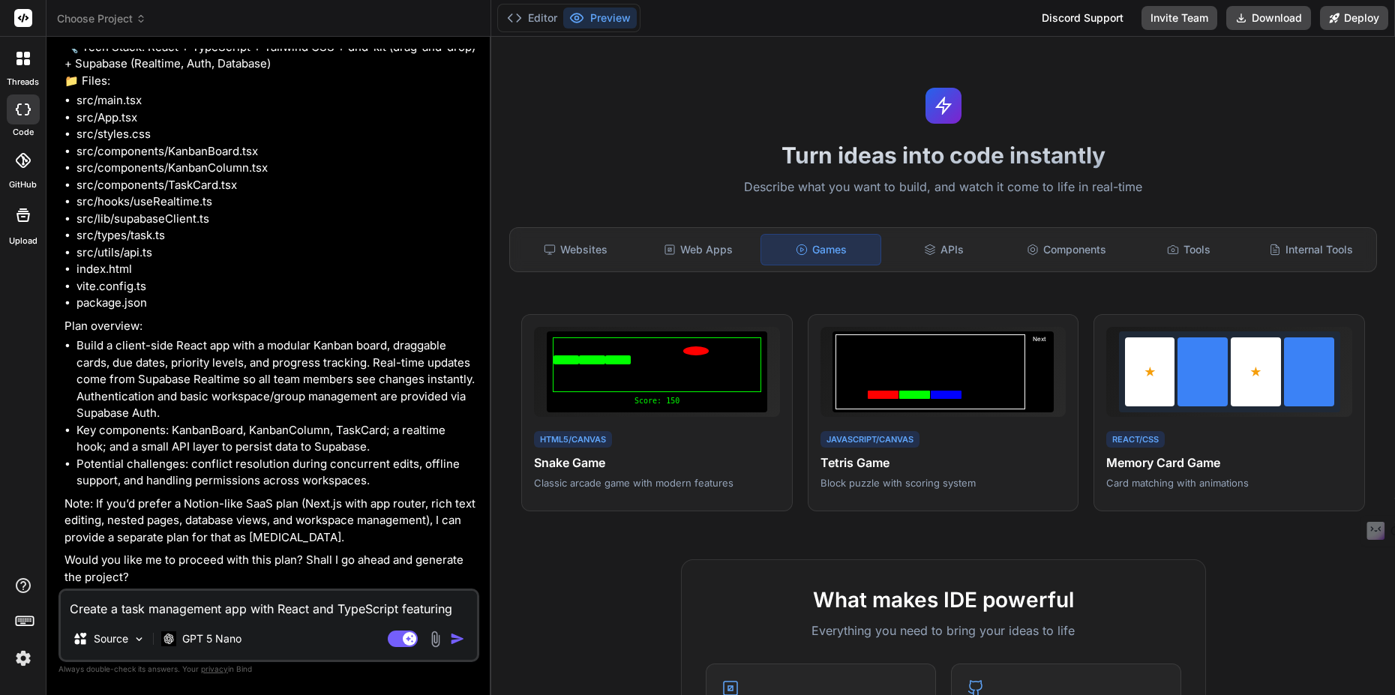
click at [274, 605] on textarea "Create a task management app with React and TypeScript featuring drag-and-drop …" at bounding box center [269, 604] width 416 height 27
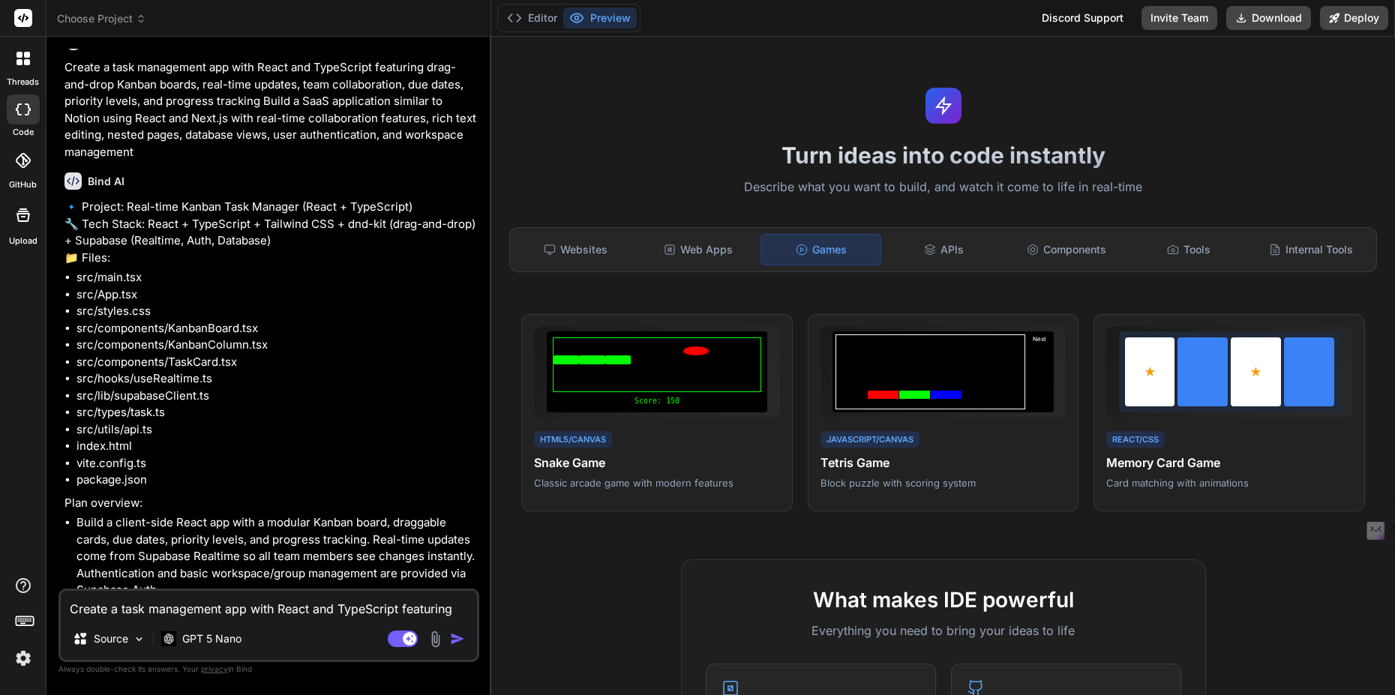
scroll to position [19, 0]
drag, startPoint x: 115, startPoint y: 402, endPoint x: 277, endPoint y: 395, distance: 162.1
click at [277, 395] on li "src/lib/supabaseClient.ts" at bounding box center [276, 399] width 400 height 17
copy li "supabaseClient.ts"
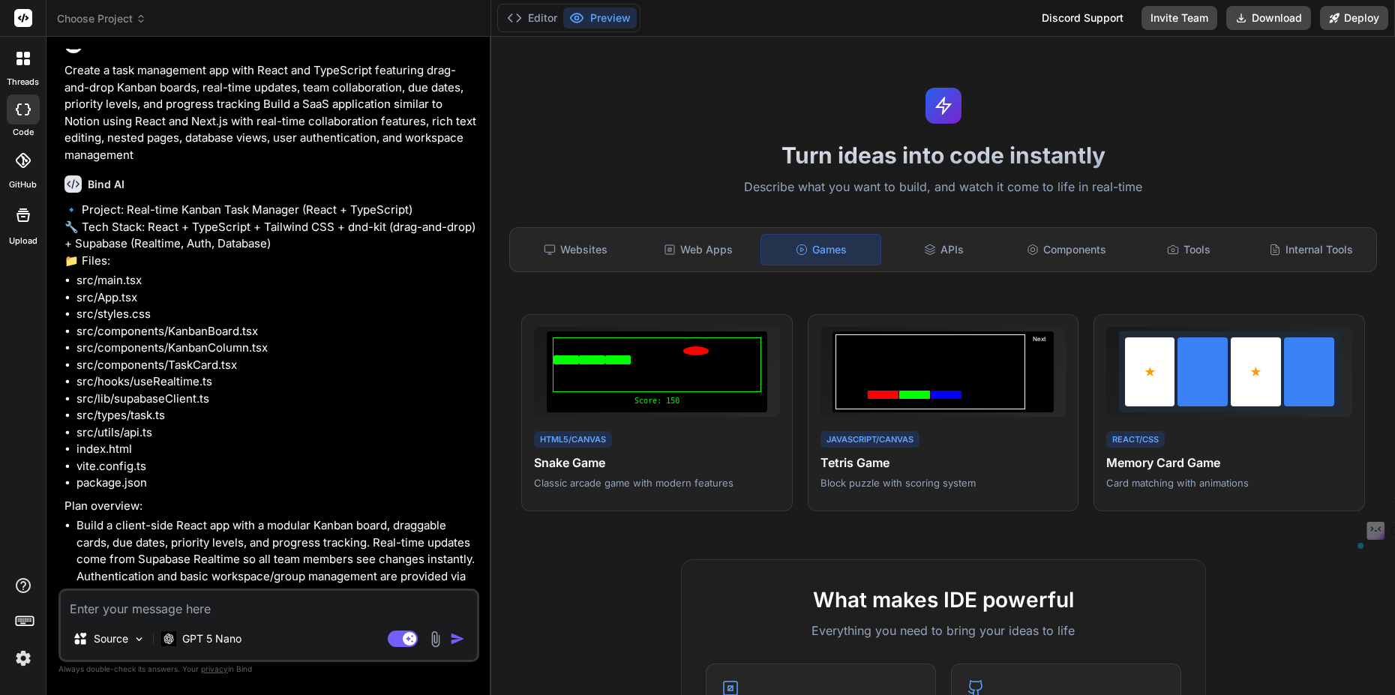
click at [225, 607] on textarea at bounding box center [269, 604] width 416 height 27
paste textarea "supabaseClient.ts"
type textarea "supabaseClient.ts"
type textarea "x"
type textarea "supabaseClient.ts"
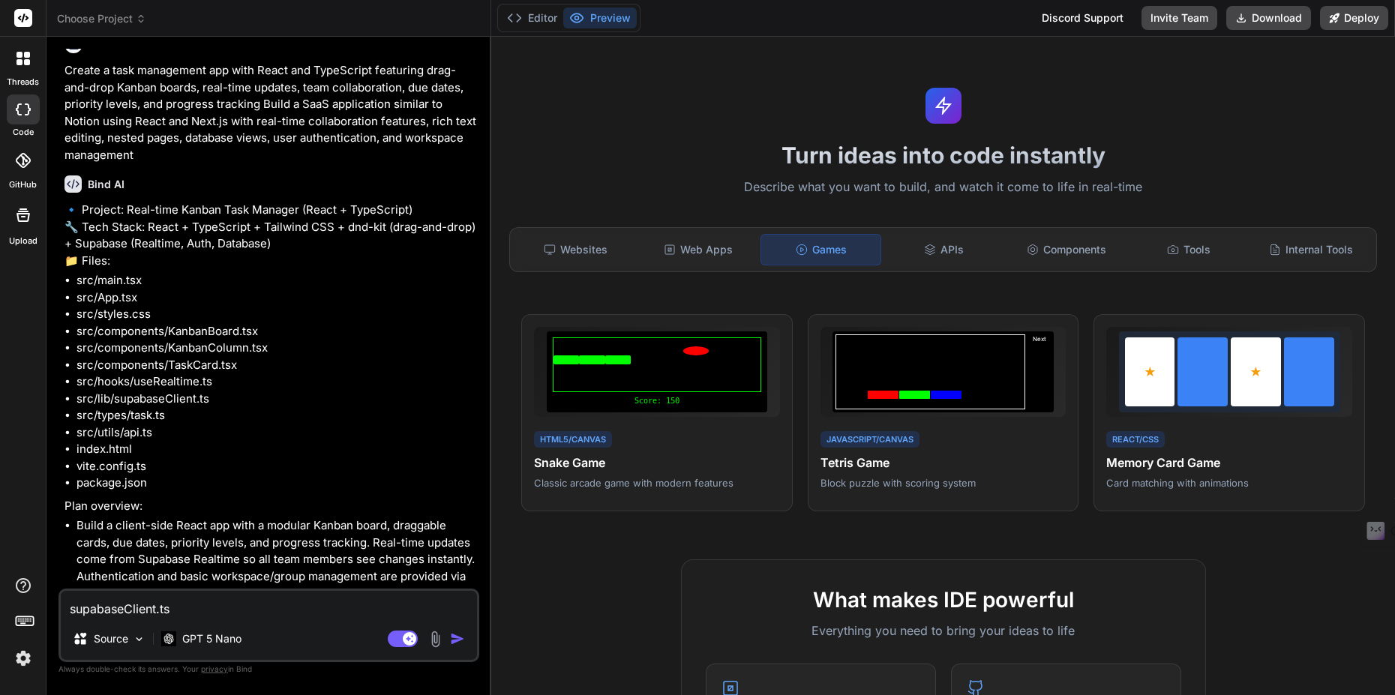
type textarea "x"
type textarea "supabaseClient.ts g"
type textarea "x"
type textarea "supabaseClient.ts gx"
type textarea "x"
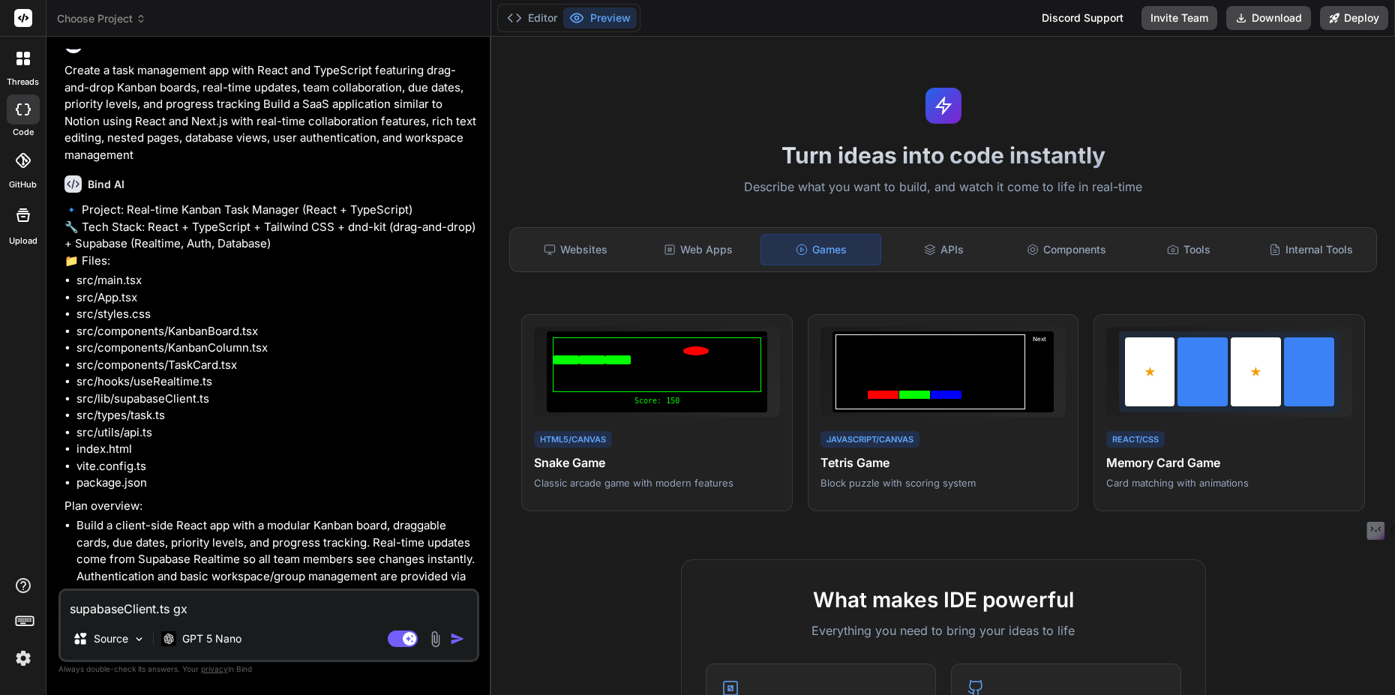
type textarea "supabaseClient.ts g"
type textarea "x"
type textarea "supabaseClient.ts"
type textarea "x"
type textarea "supabaseClient.ts"
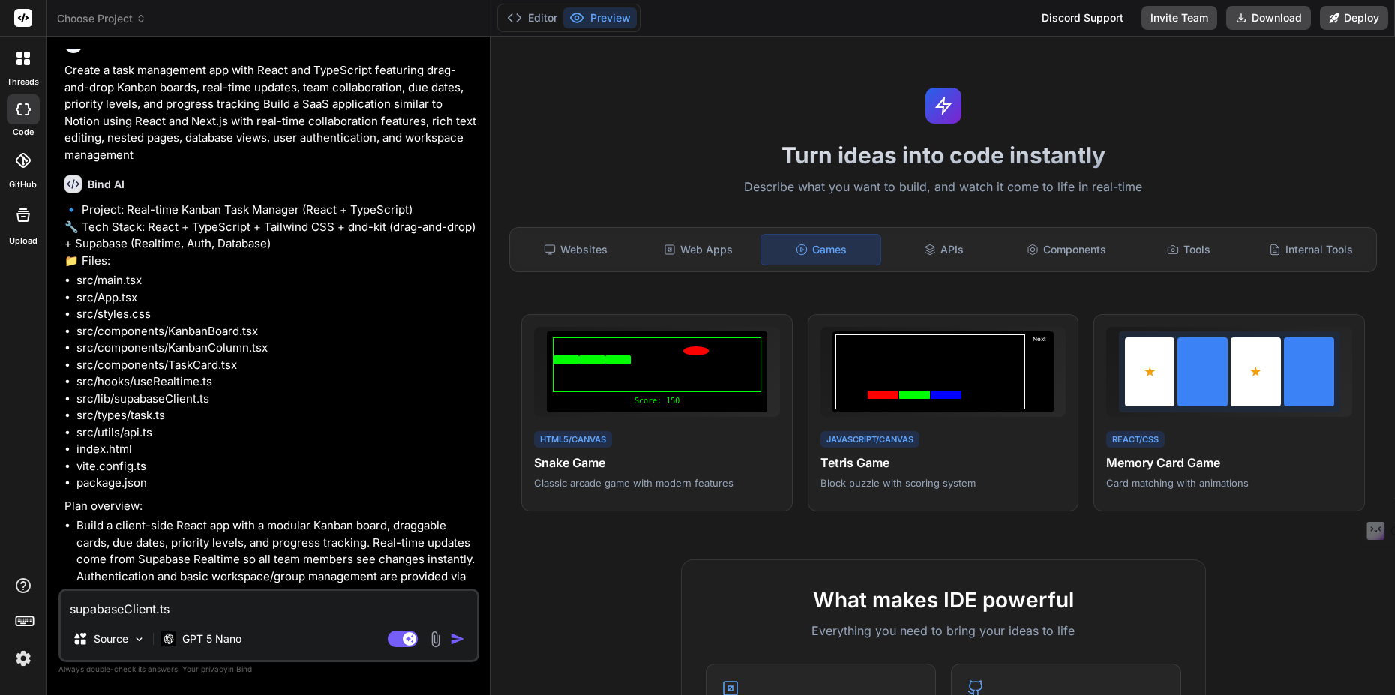
type textarea "x"
type textarea "supabaseClient.t"
type textarea "x"
type textarea "supabaseClient."
type textarea "x"
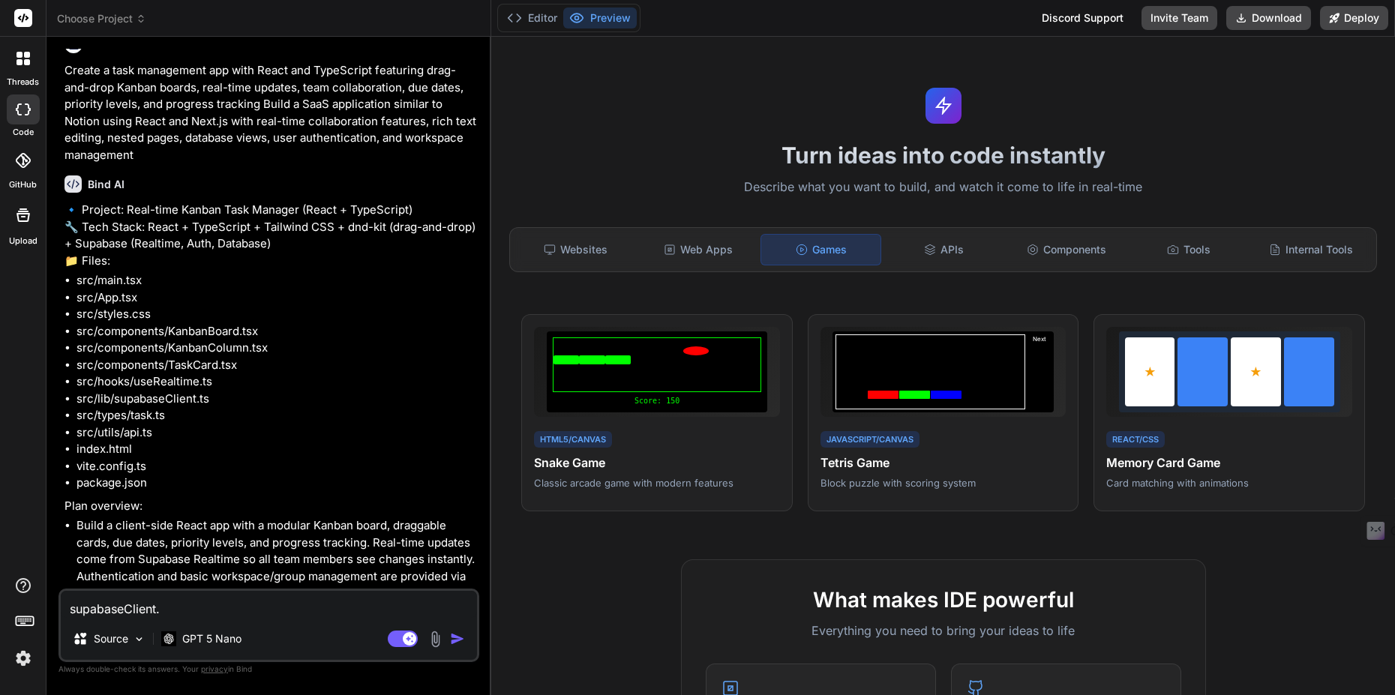
type textarea "supabaseClient"
type textarea "x"
type textarea "supabaseClient"
type textarea "x"
type textarea "supabaseClient เ"
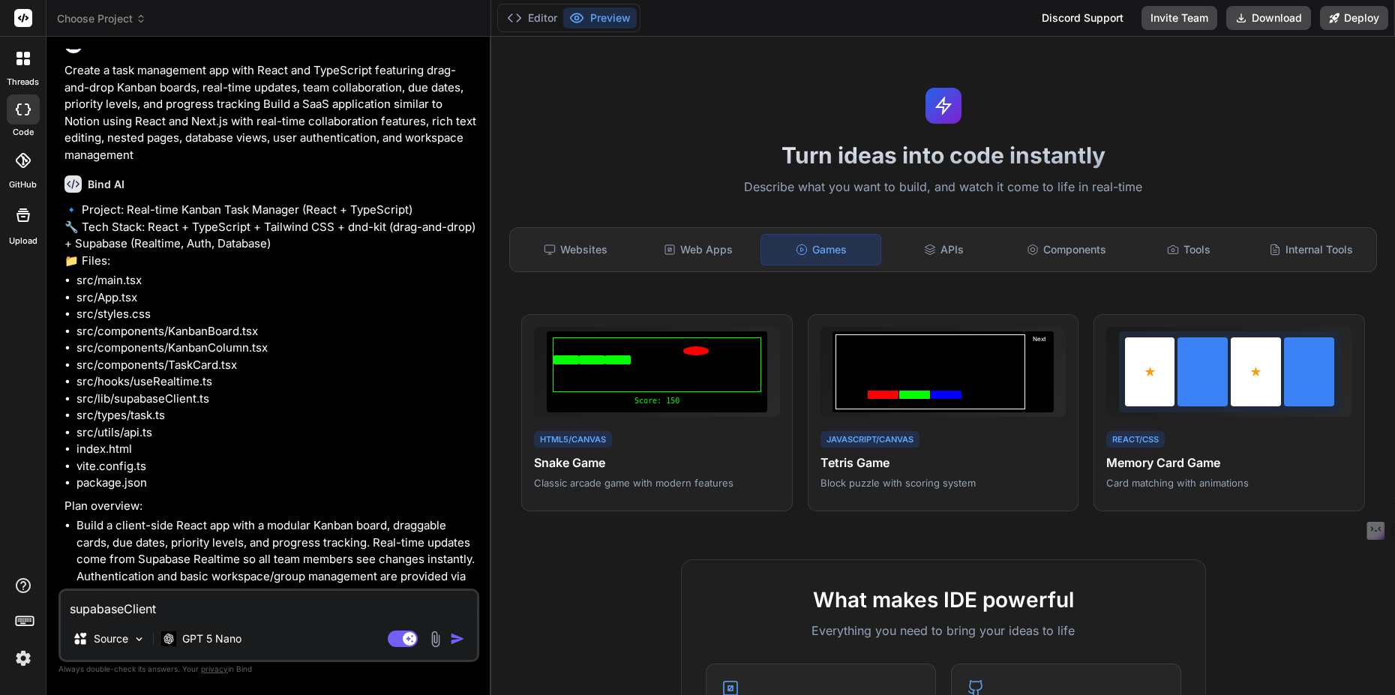
type textarea "x"
type textarea "supabaseClient เป"
type textarea "x"
type textarea "supabaseClient เปล"
type textarea "x"
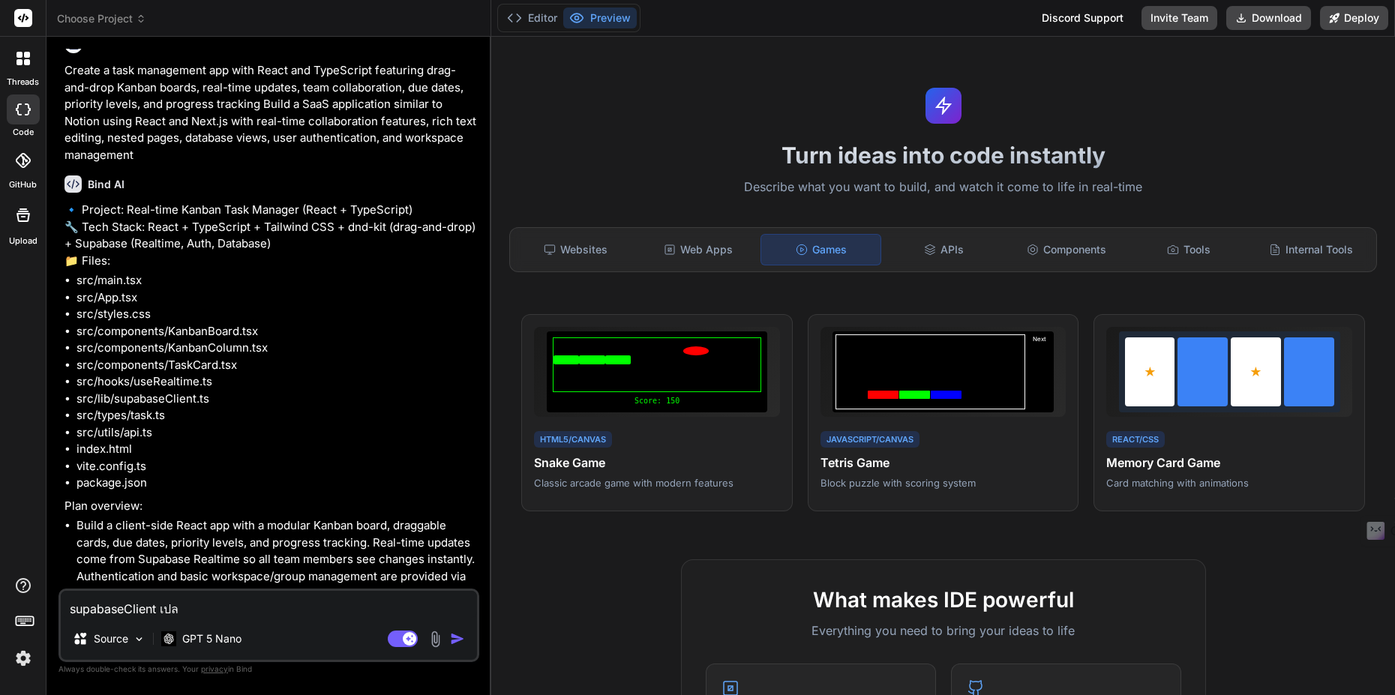
type textarea "supabaseClient เป[PERSON_NAME]"
type textarea "x"
type textarea "supabaseClient เป[PERSON_NAME]"
type textarea "x"
type textarea "supabaseClient เปลี่ย"
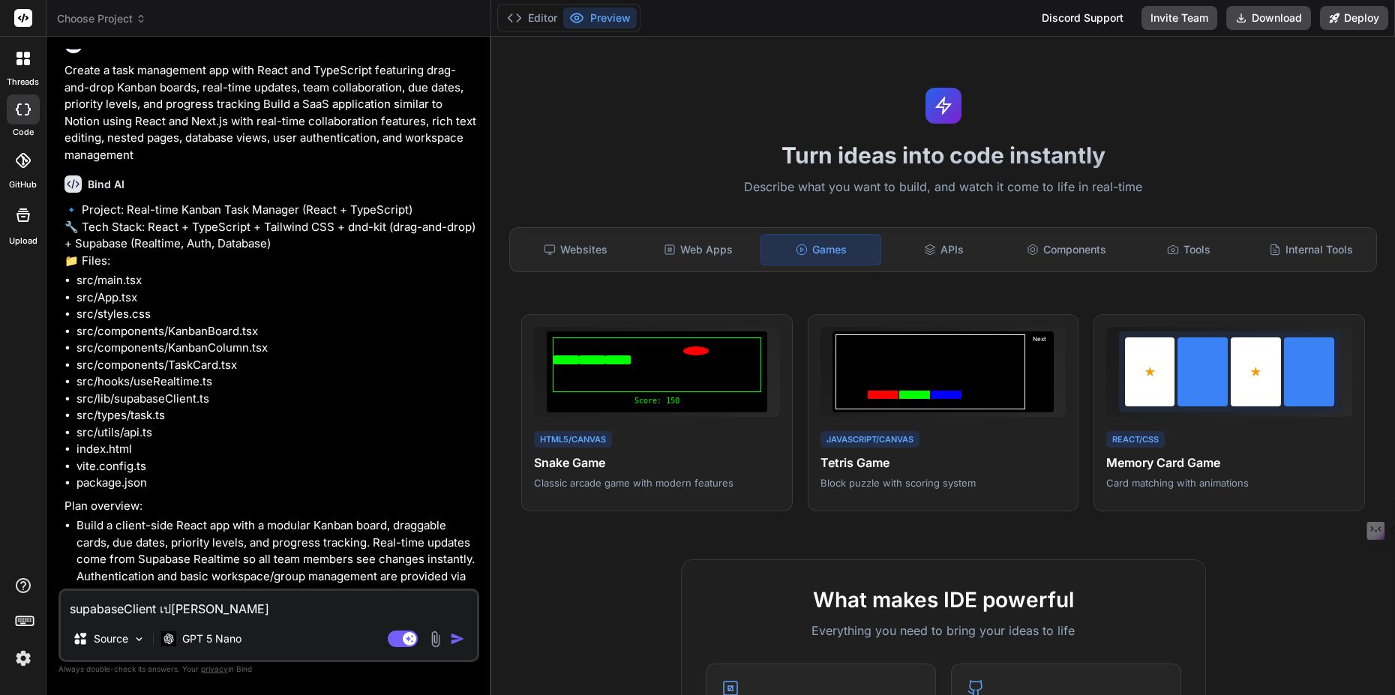
type textarea "x"
type textarea "supabaseClient เปลี่ยน"
type textarea "x"
type textarea "supabaseClient เปลี่ยนเ"
type textarea "x"
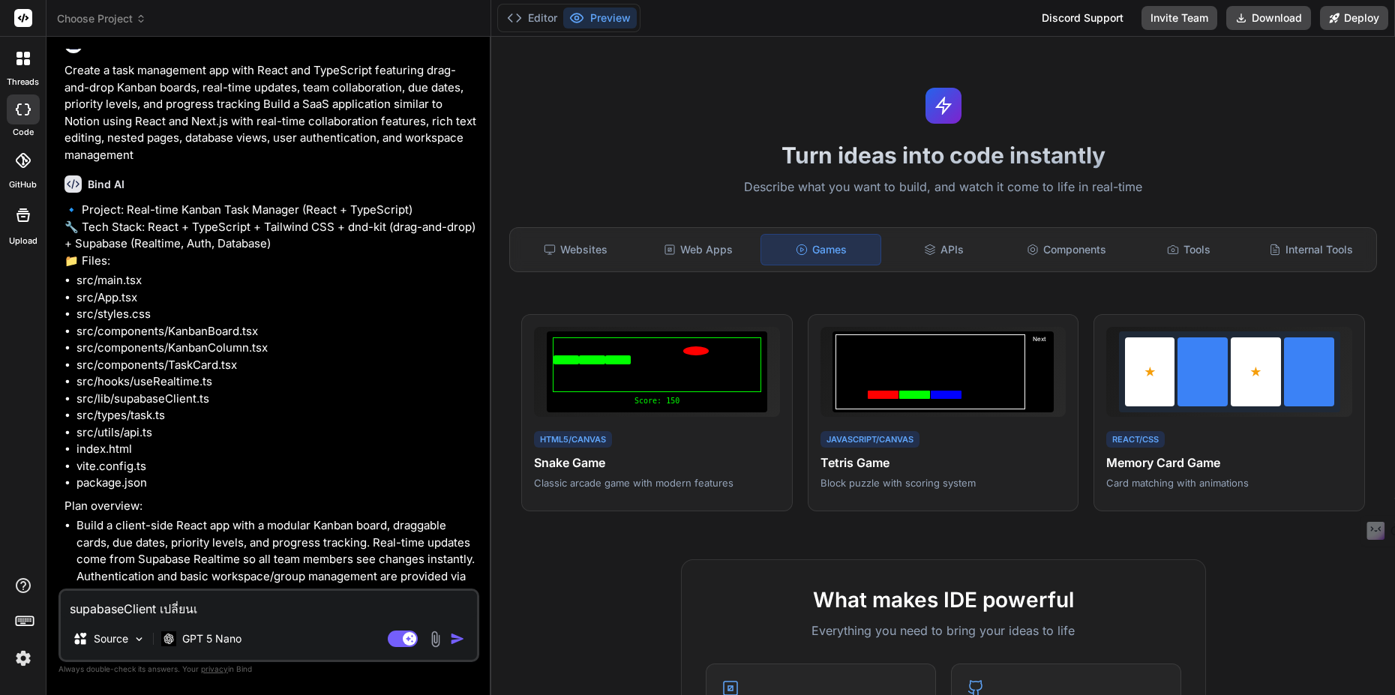
type textarea "supabaseClient เปลี่ยนเป"
type textarea "x"
type textarea "supabaseClient เปลี่ยนเป้"
type textarea "x"
type textarea "supabaseClient เปลี่ยนเป้น"
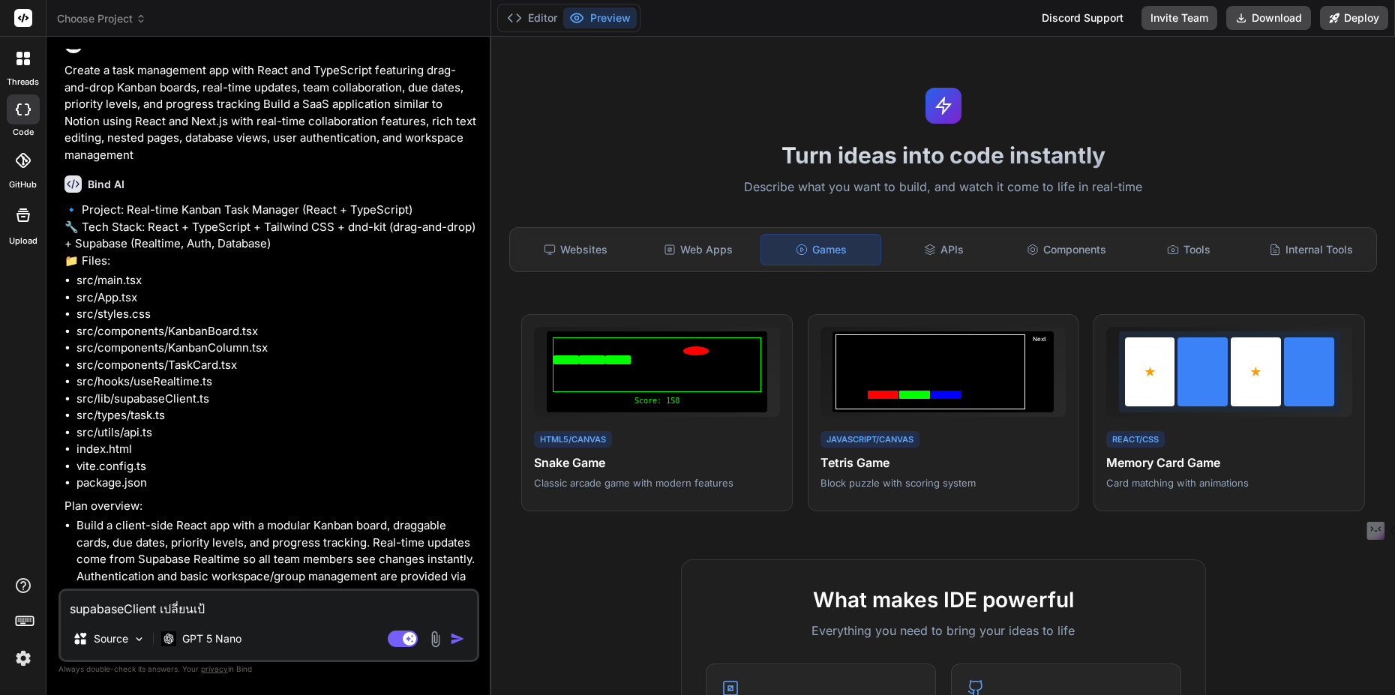
type textarea "x"
type textarea "supabaseClient เปลี่ยนเป้น"
type textarea "x"
type textarea "supabaseClient เปลี่ยนเป้น S"
type textarea "x"
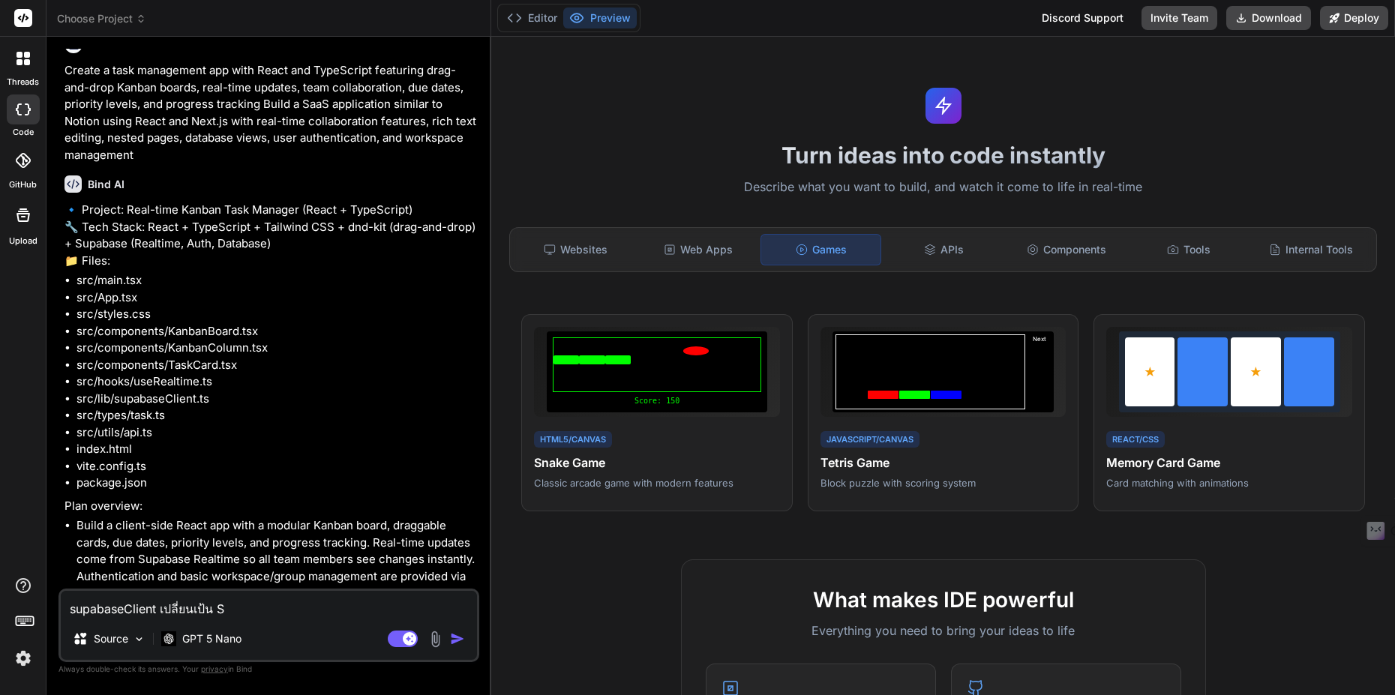
type textarea "supabaseClient เปลี่ยนเป้น SQ"
type textarea "x"
type textarea "supabaseClient เปลี่ยนเป้น SQL"
type textarea "x"
type textarea "supabaseClient เปลี่ยนเป้น SQLi"
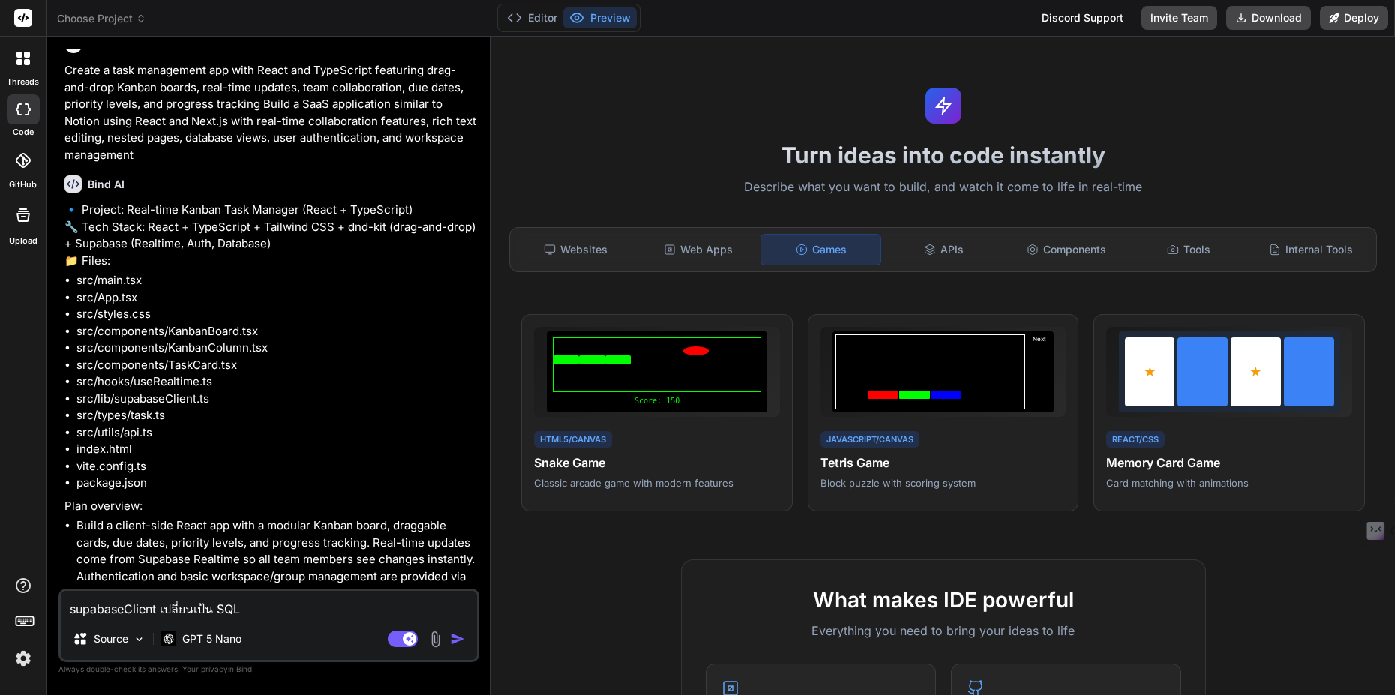
type textarea "x"
type textarea "supabaseClient เปลี่ยนเป้น SQLit"
type textarea "x"
type textarea "supabaseClient เปลี่ยนเป้น SQLite"
type textarea "x"
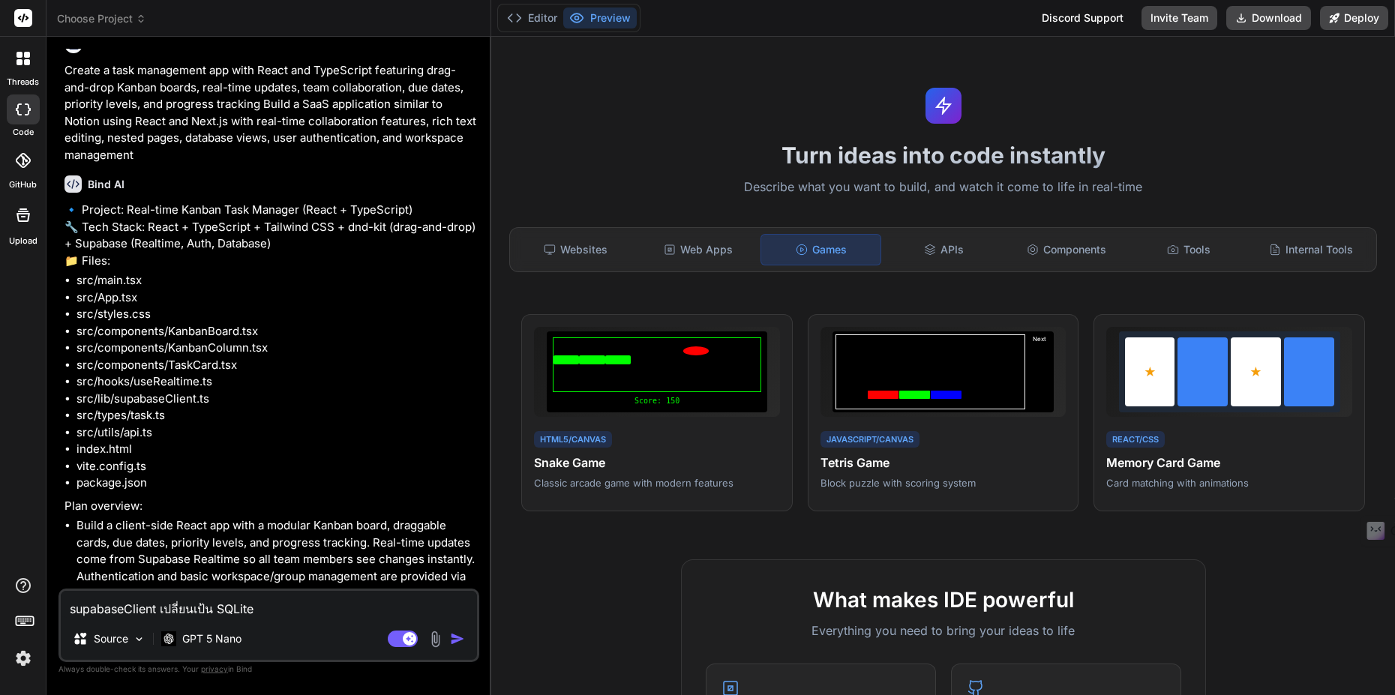
type textarea "supabaseClient เปลี่ยนเป้น SQLite"
type textarea "x"
type textarea "supabaseClient เปลี่ยนเป้น SQLite ง"
type textarea "x"
type textarea "supabaseClient เปลี่ยนเป้น SQLite ง่"
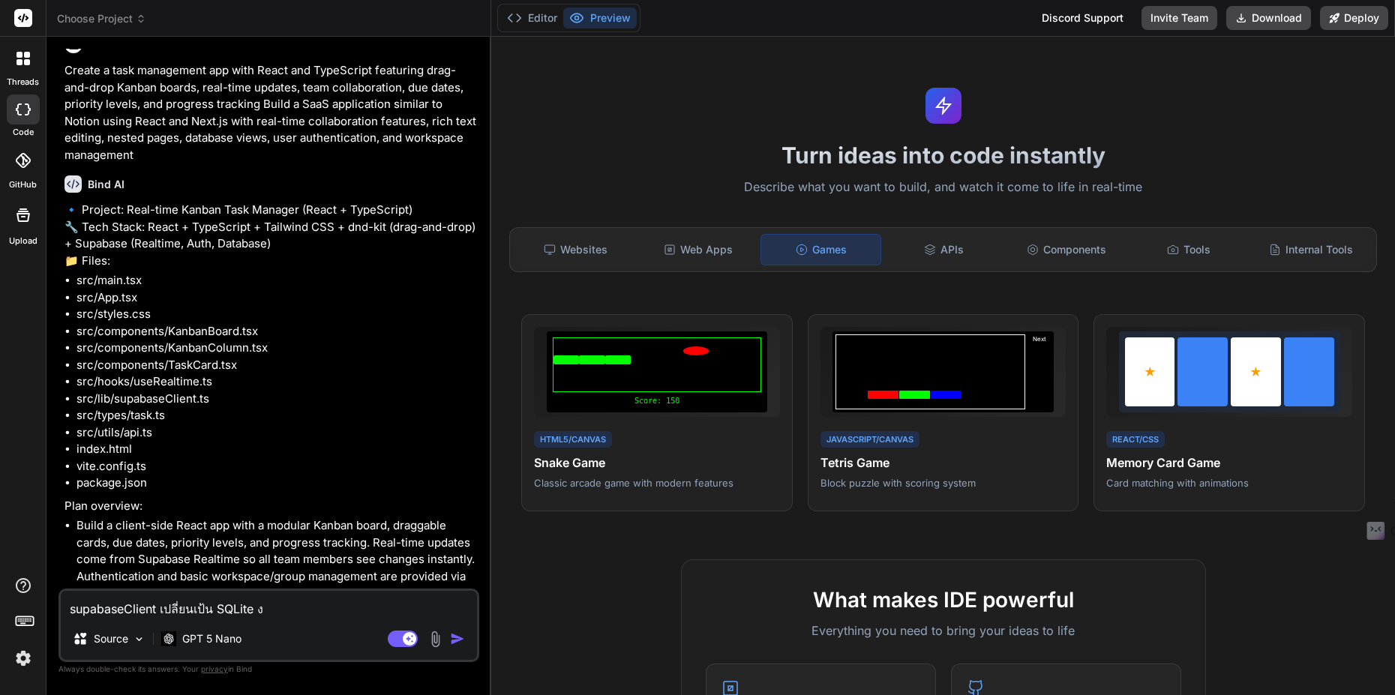
type textarea "x"
type textarea "supabaseClient เปลี่ยนเป้น SQLite ง่า"
type textarea "x"
type textarea "supabaseClient เปลี่ยนเป้น SQLite ง่าย"
type textarea "x"
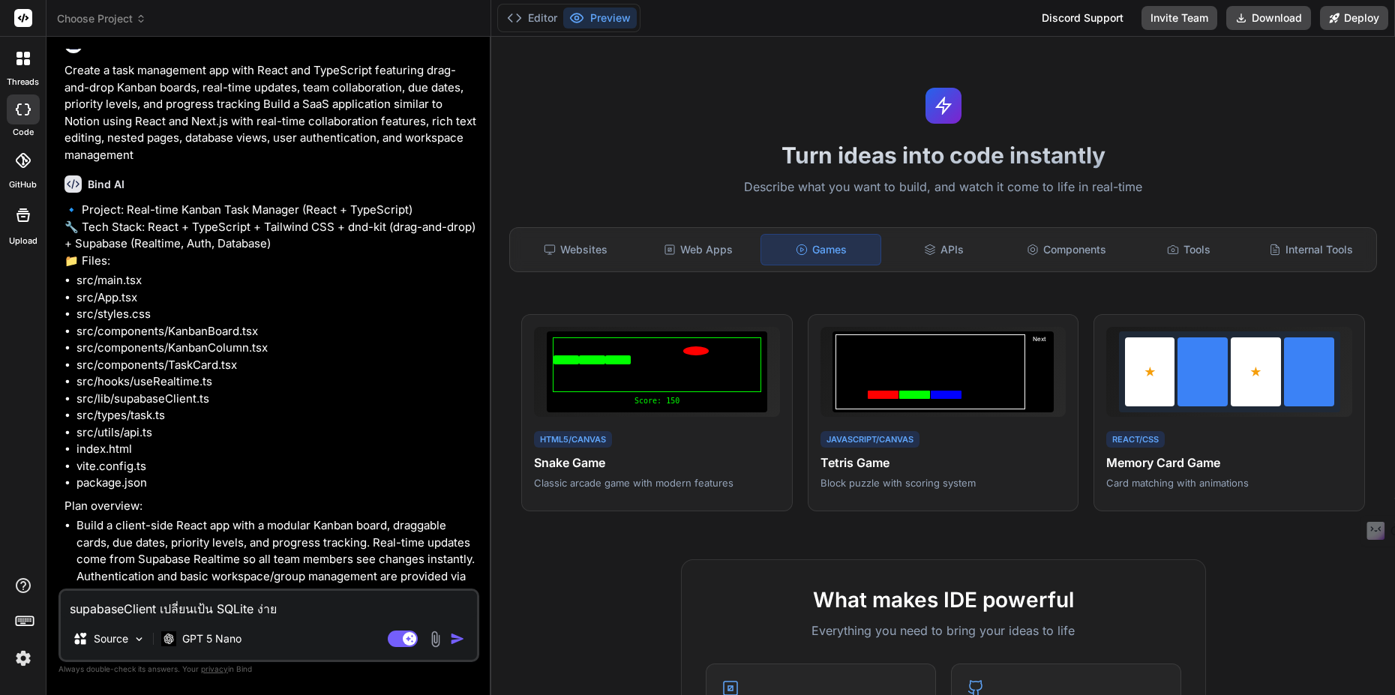
type textarea "supabaseClient เปลี่ยนเป้น SQLite ง่ายๆ"
type textarea "x"
type textarea "supabaseClient เปลี่ยนเป้น SQLite ง่ายๆ"
type textarea "x"
type textarea "supabaseClient เปลี่ยนเป้น SQLite ง่ายๆ ท"
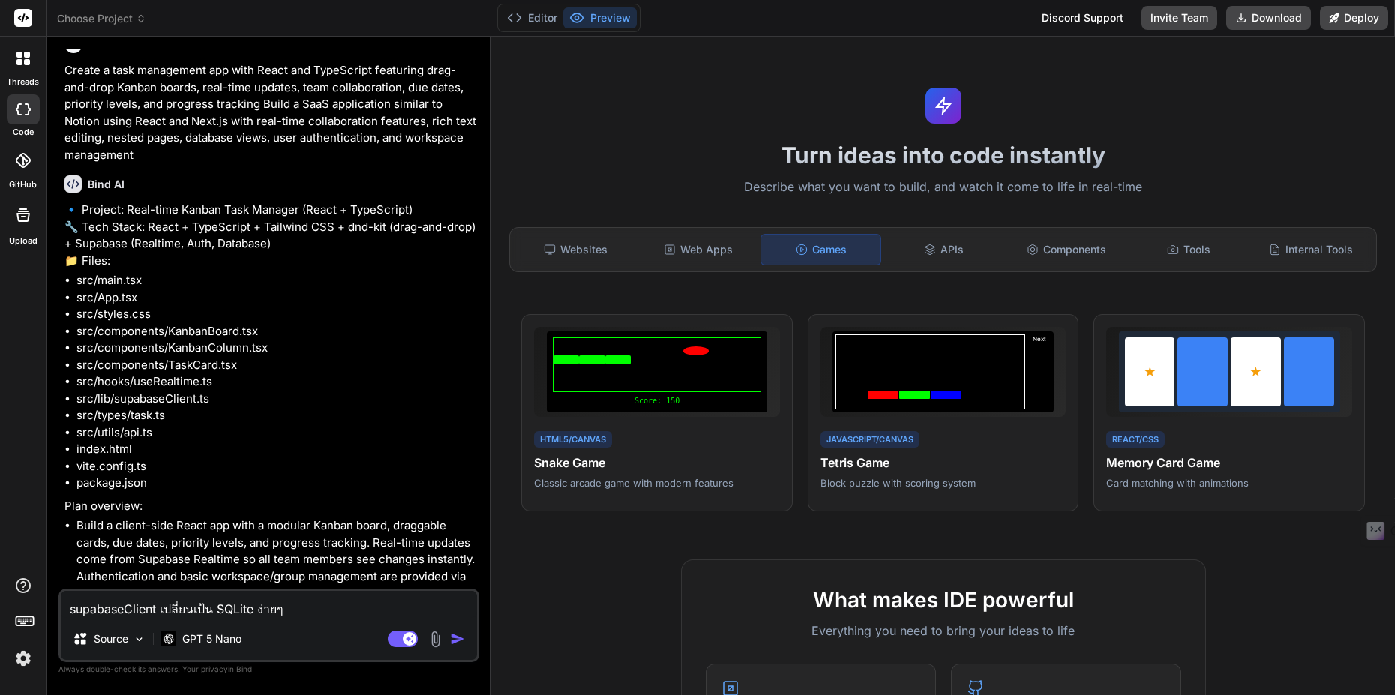
type textarea "x"
type textarea "supabaseClient เปลี่ยนเป้น SQLite ง่ายๆ ทำ"
type textarea "x"
type textarea "supabaseClient เปลี่ยนเป้น SQLite ง่ายๆ ทำฌ"
type textarea "x"
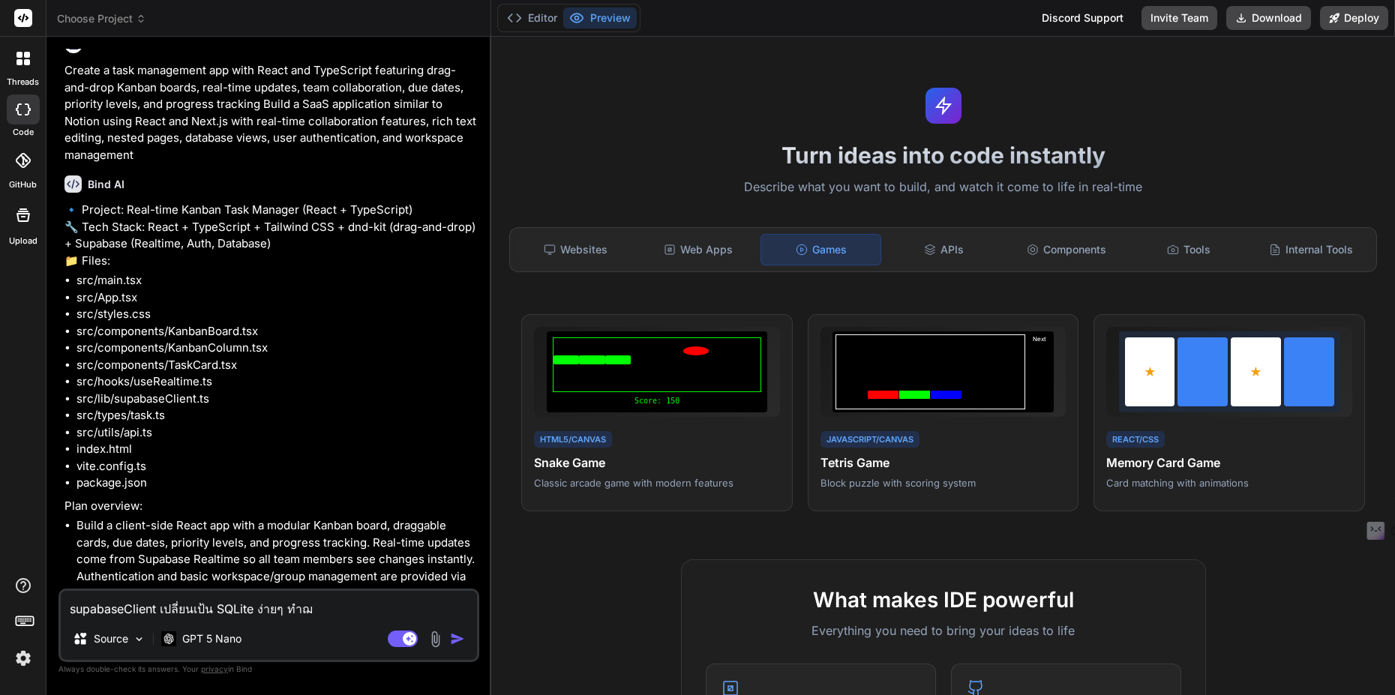
type textarea "supabaseClient เปลี่ยนเป้น SQLite ง่ายๆ ทำ"
type textarea "x"
type textarea "supabaseClient เปลี่ยนเป้น SQLite ง่ายๆ ทำโ"
type textarea "x"
type textarea "supabaseClient เปลี่ยนเป้น SQLite ง่ายๆ ทำโป"
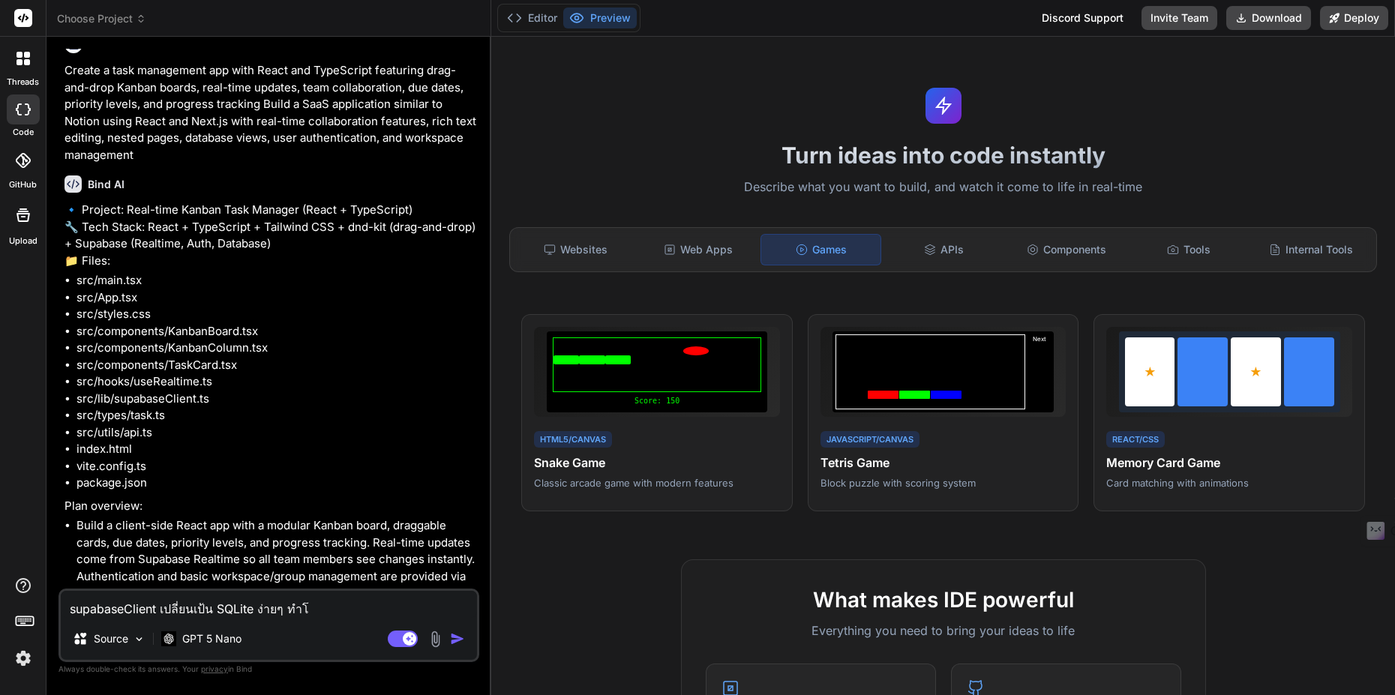
type textarea "x"
type textarea "supabaseClient เปลี่ยนเป้น SQLite ง่ายๆ ทำโปร"
type textarea "x"
type textarea "supabaseClient เปลี่ยนเป้น SQLite ง่ายๆ ทำโปรแ"
type textarea "x"
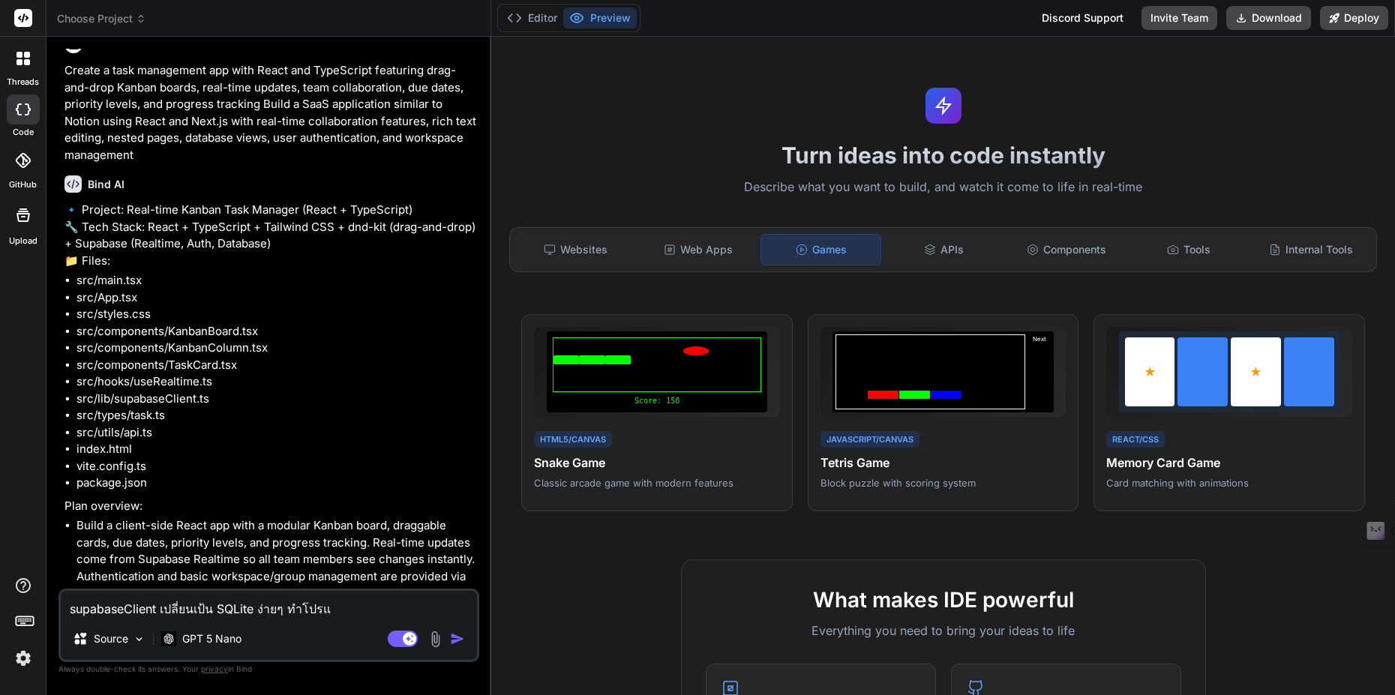
type textarea "supabaseClient เปลี่ยนเป้น SQLite ง่ายๆ ทำโปรแก"
type textarea "x"
type textarea "supabaseClient เปลี่ยนเป้น SQLite ง่ายๆ ทำโปรแกร"
type textarea "x"
type textarea "supabaseClient เปลี่ยนเป้น SQLite ง่ายๆ ทำโปรแกรม"
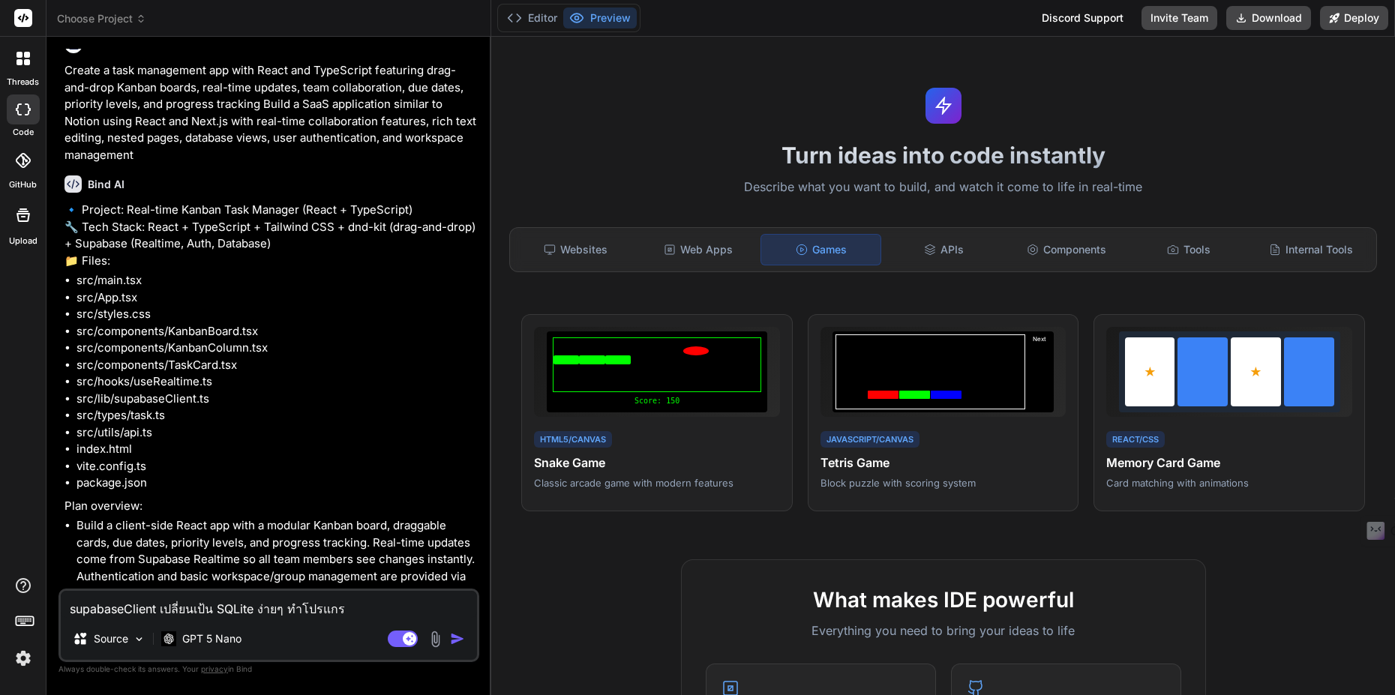
type textarea "x"
type textarea "supabaseClient เปลี่ยนเป้น SQLite ง่ายๆ ทำโปรแกรมใ"
type textarea "x"
type textarea "supabaseClient เปลี่ยนเป้น SQLite ง่ายๆ ทำโปรแกรมให"
type textarea "x"
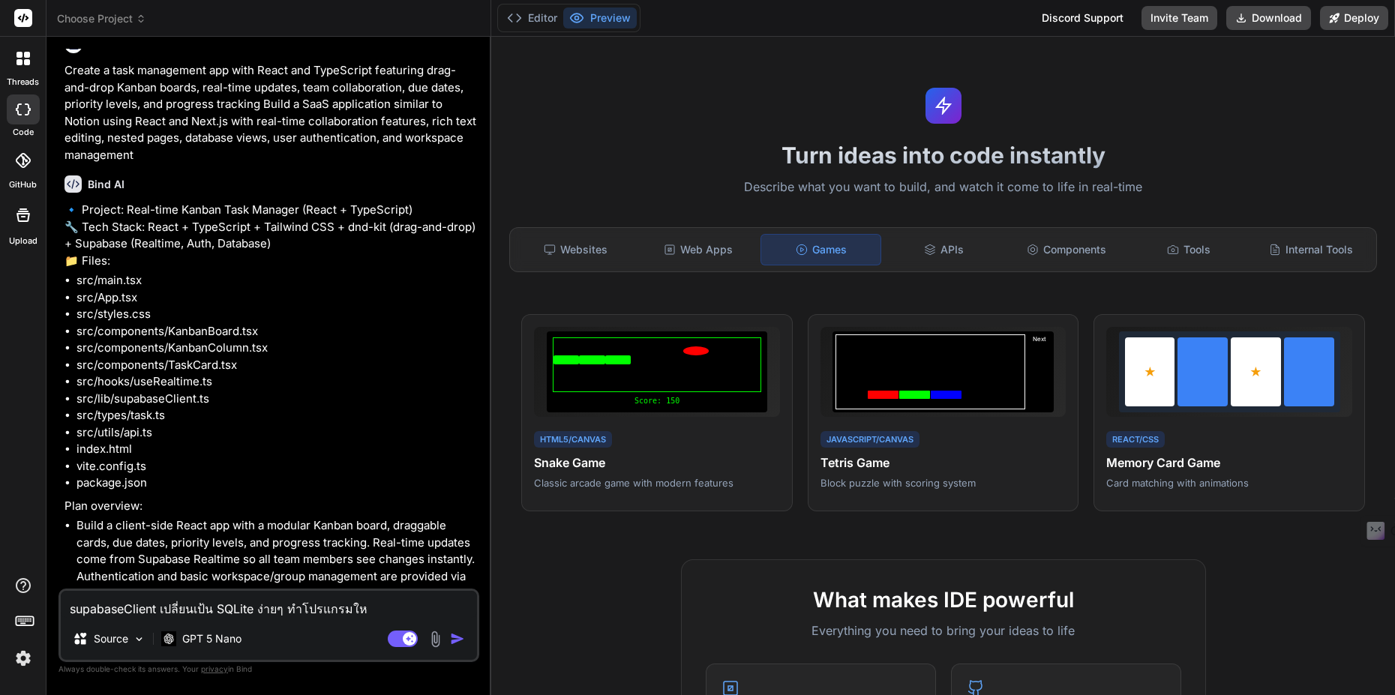
type textarea "supabaseClient เปลี่ยนเป้น SQLite ง่ายๆ ทำโปรแกรมให้"
type textarea "x"
type textarea "supabaseClient เปลี่ยนเป้น SQLite ง่ายๆ ทำโปรแกรมให้เ"
type textarea "x"
type textarea "supabaseClient เปลี่ยนเป้น SQLite ง่ายๆ ทำโปรแกรมให้เล"
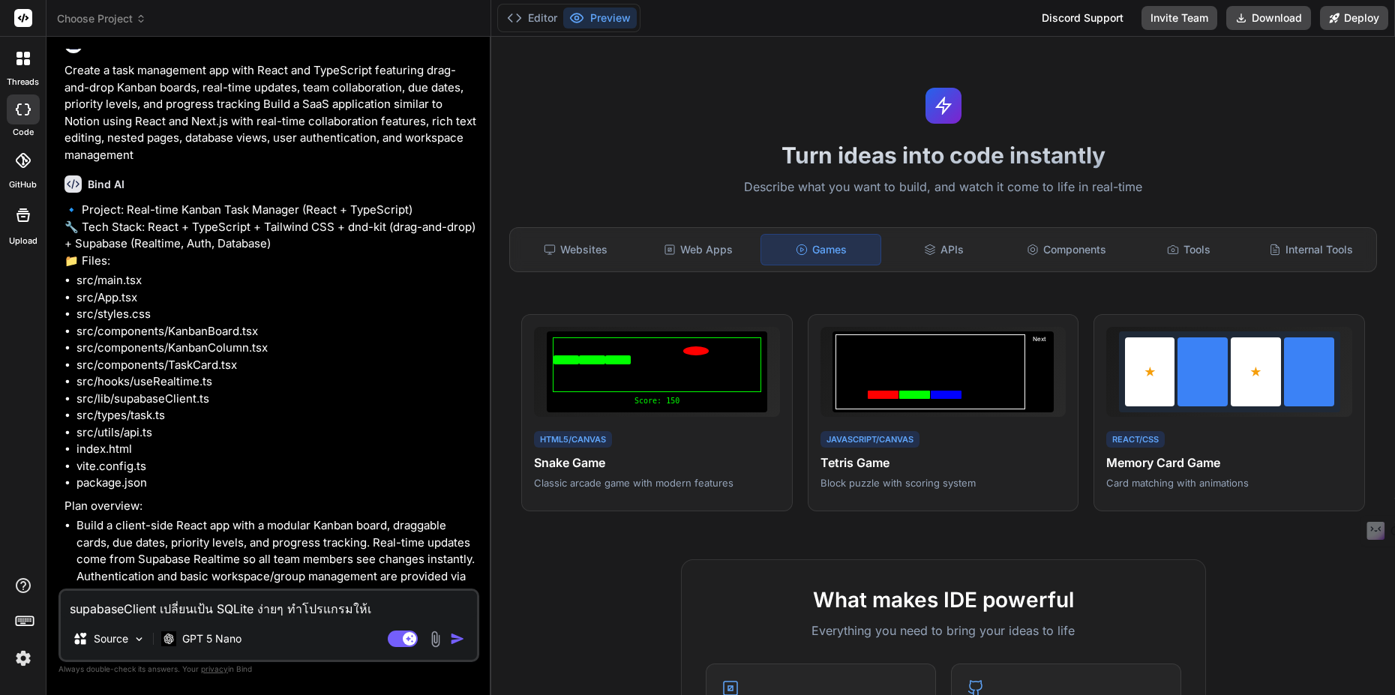
type textarea "x"
type textarea "supabaseClient เปลี่ยนเป้น SQLite ง่ายๆ ทำโปรแกรมให้เล็"
type textarea "x"
type textarea "supabaseClient เปลี่ยนเป้น SQLite ง่ายๆ ทำโปรแกรมให้เล็ก"
type textarea "x"
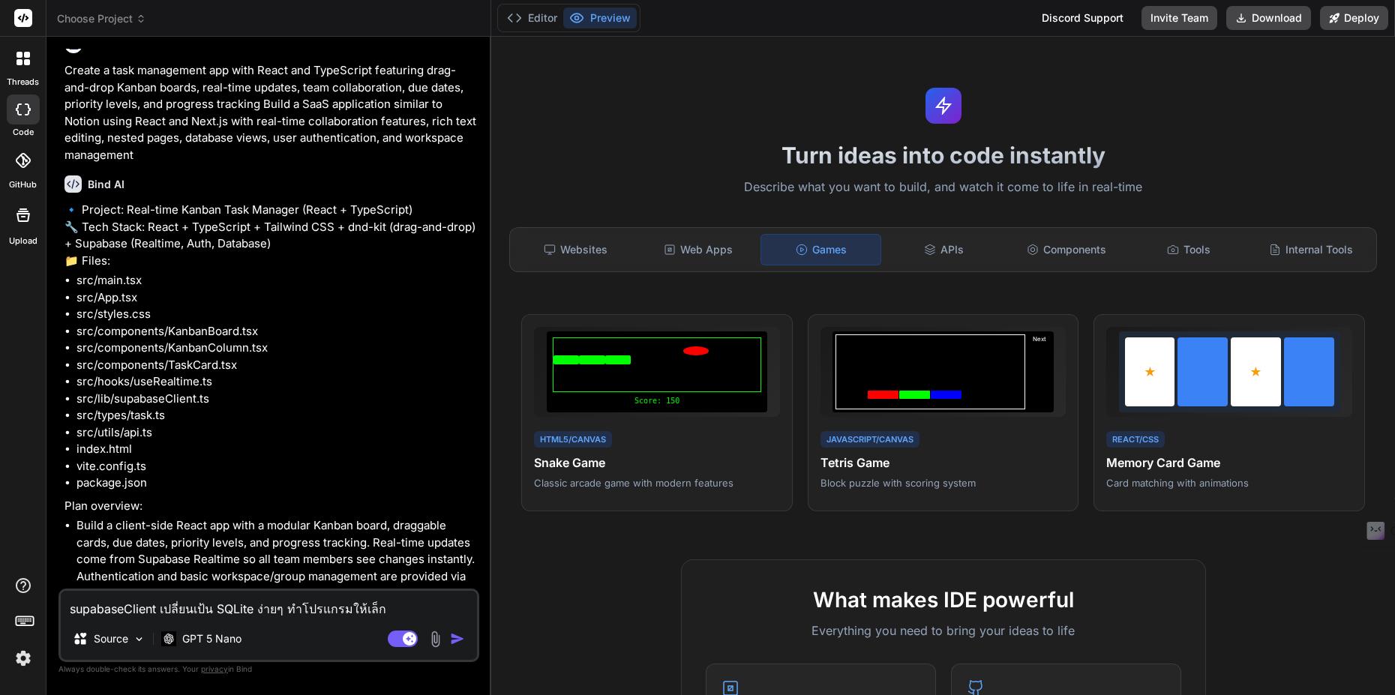
type textarea "supabaseClient เปลี่ยนเป้น SQLite ง่ายๆ ทำโปรแกรมให้เล็กล"
type textarea "x"
type textarea "supabaseClient เปลี่ยนเป้น SQLite ง่ายๆ ทำโปรแกรมให้เล็กลง"
type textarea "x"
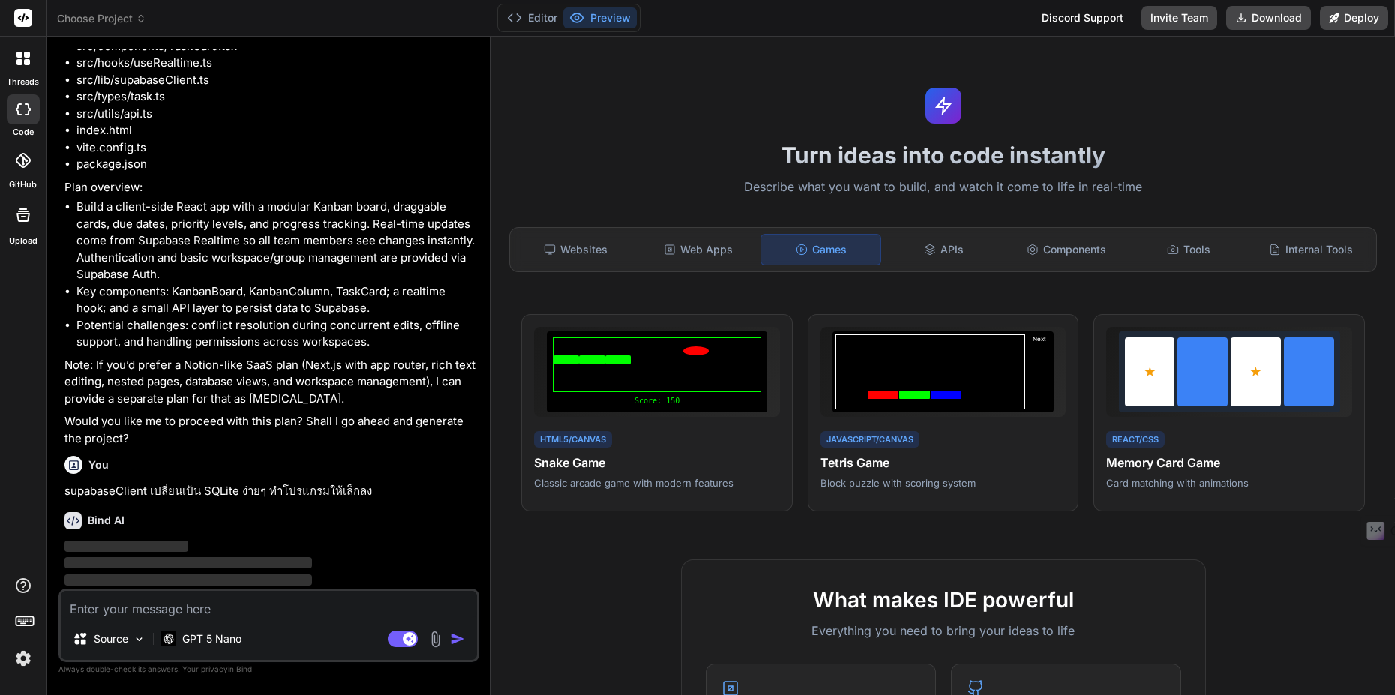
scroll to position [355, 0]
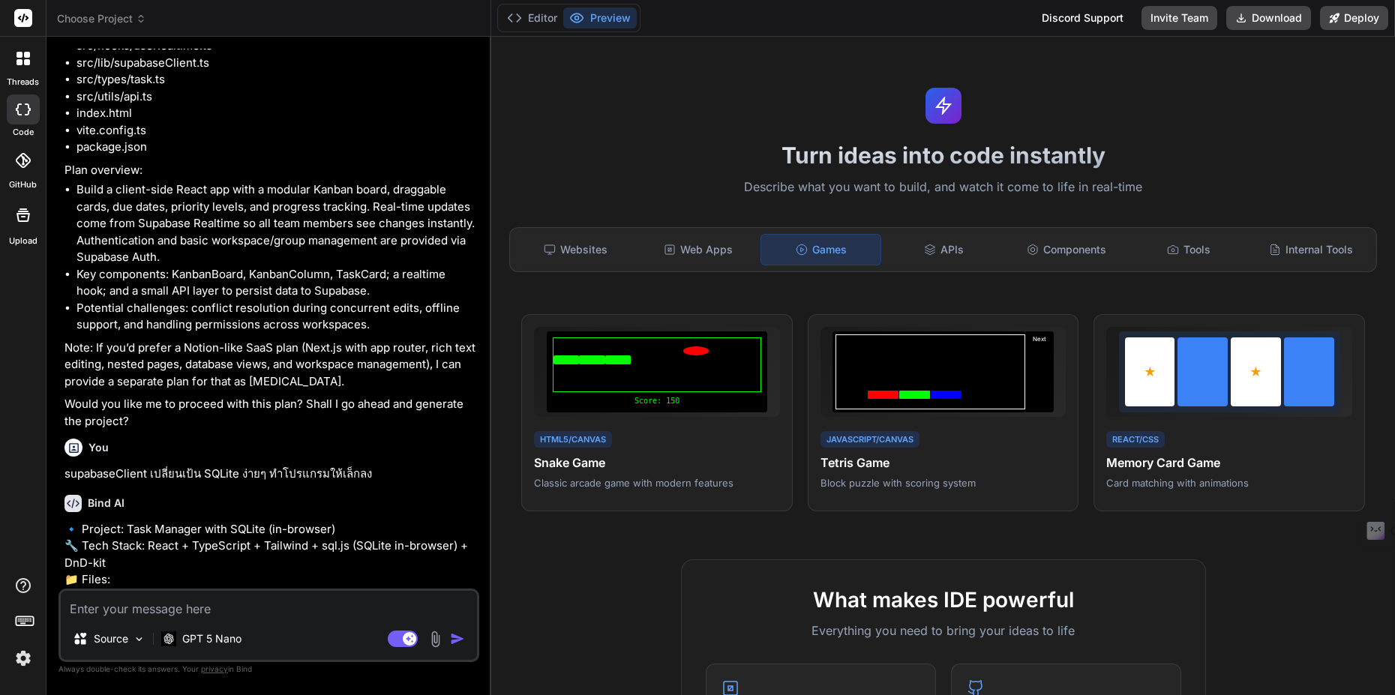
type textarea "x"
